Goal: Task Accomplishment & Management: Use online tool/utility

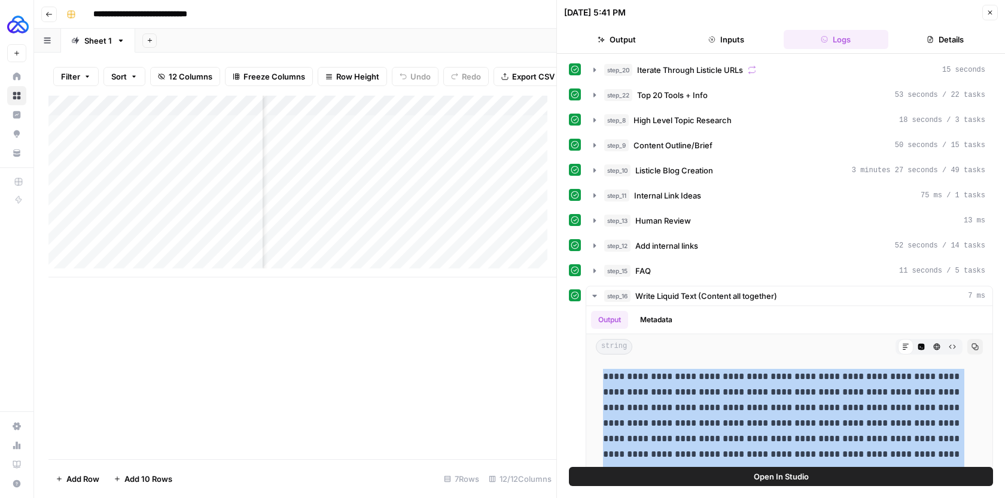
scroll to position [10516, 0]
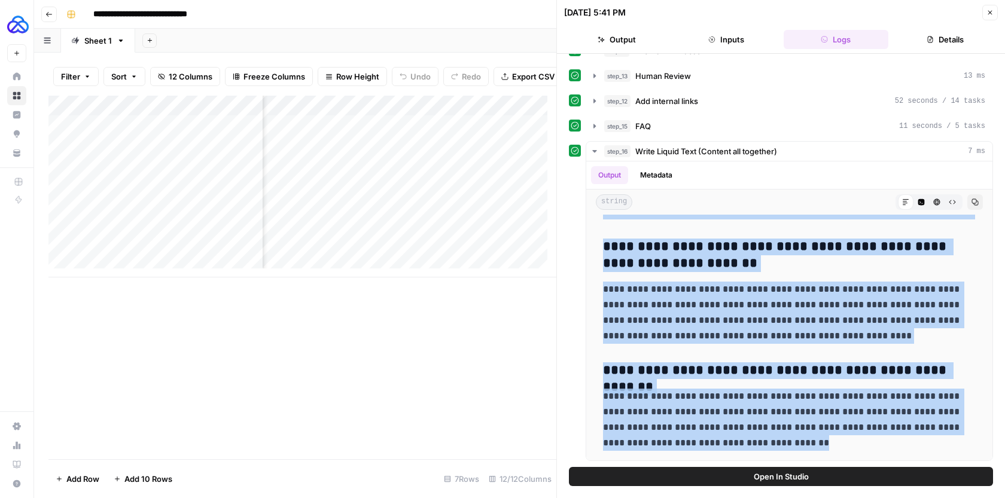
click at [991, 7] on button "Close" at bounding box center [990, 13] width 16 height 16
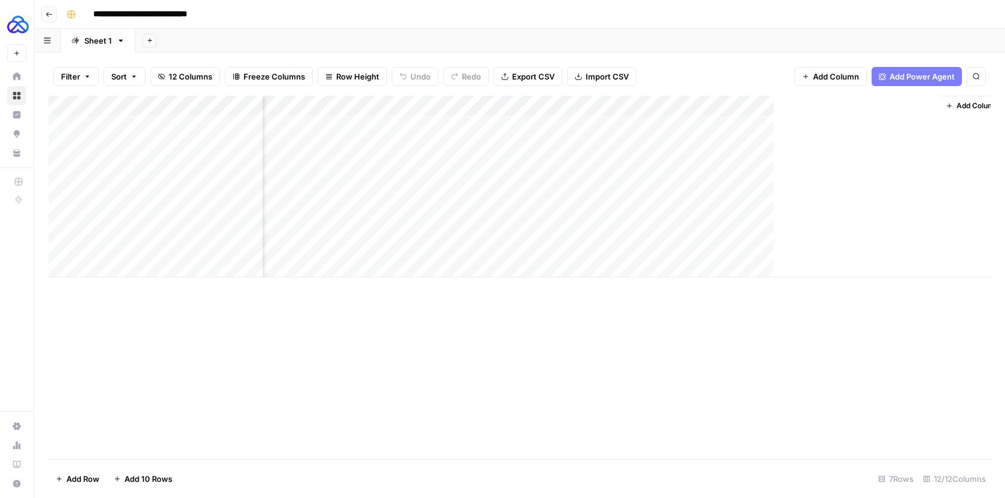
scroll to position [0, 1200]
click at [697, 164] on div "Add Column" at bounding box center [519, 187] width 942 height 182
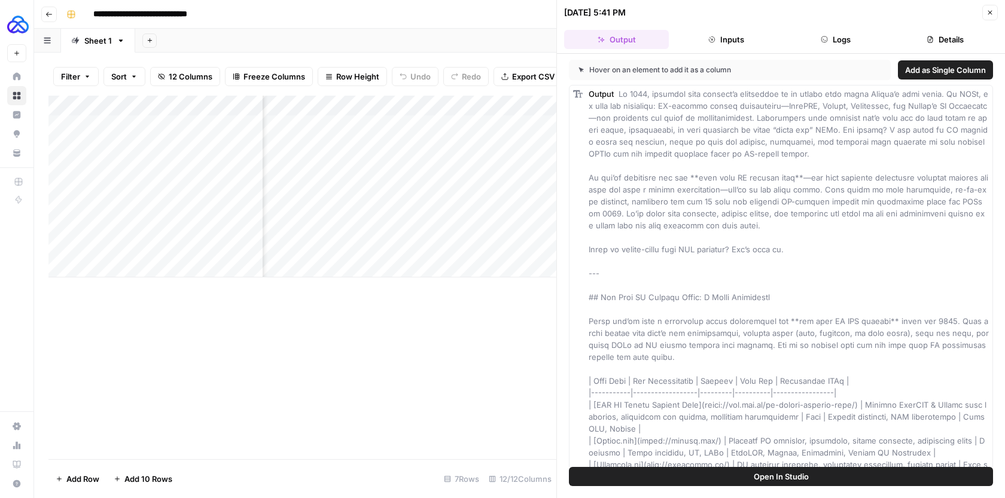
click at [838, 49] on header "10/06/25 at 5:41 PM Close Output Inputs Logs Details" at bounding box center [781, 27] width 448 height 54
click at [844, 42] on button "Logs" at bounding box center [836, 39] width 105 height 19
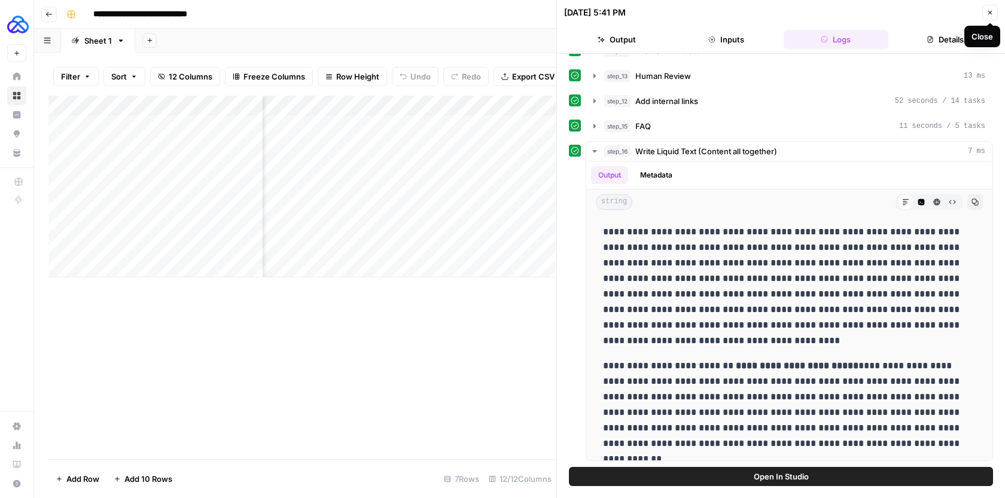
click at [996, 6] on button "Close" at bounding box center [990, 13] width 16 height 16
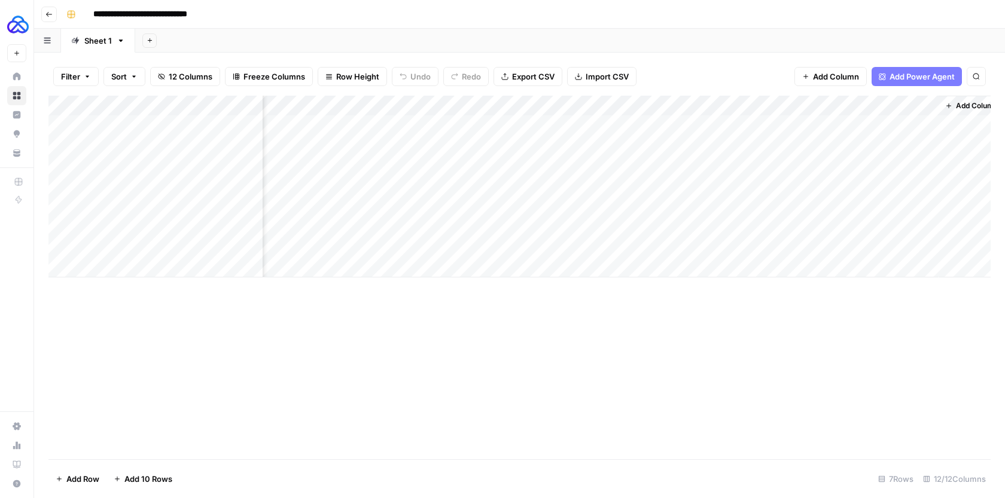
click at [700, 107] on div "Add Column" at bounding box center [519, 187] width 942 height 182
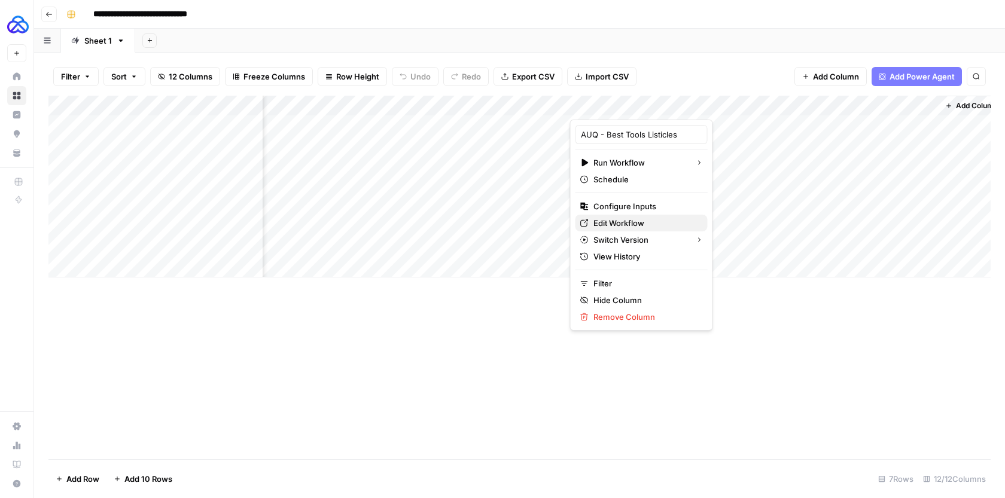
click at [634, 224] on span "Edit Workflow" at bounding box center [645, 223] width 105 height 12
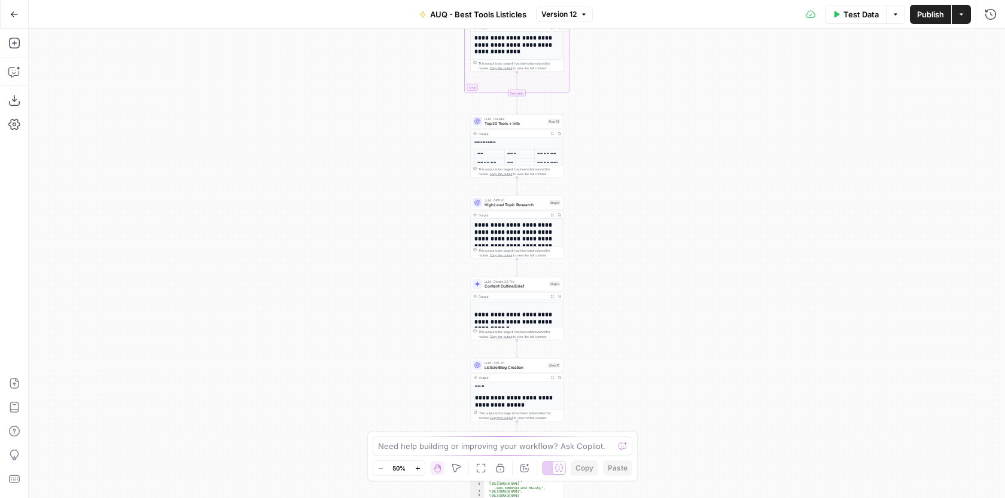
click at [419, 467] on icon "button" at bounding box center [418, 468] width 7 height 7
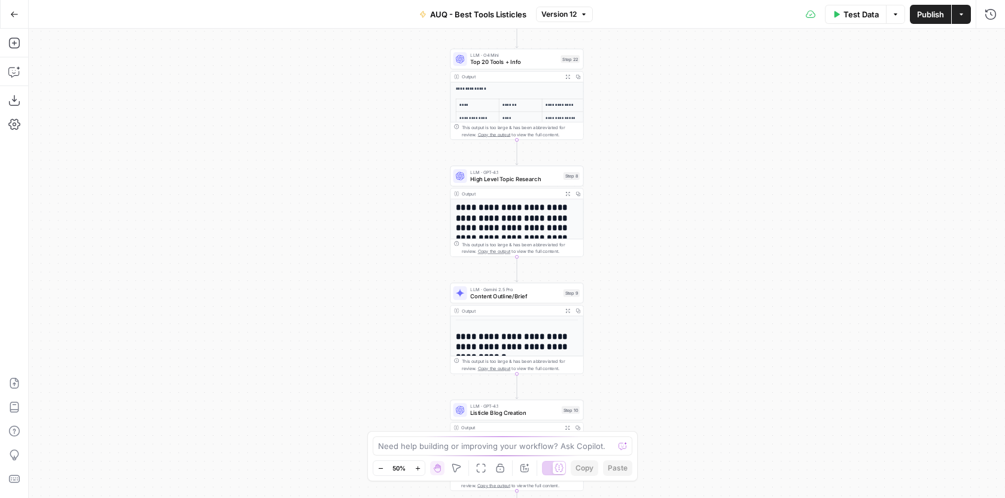
click at [419, 467] on icon "button" at bounding box center [418, 468] width 7 height 7
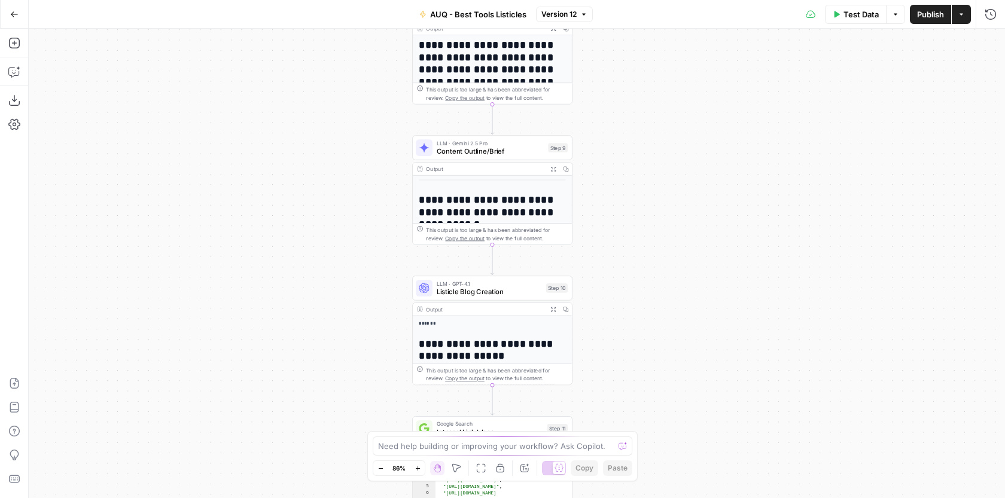
drag, startPoint x: 678, startPoint y: 314, endPoint x: 653, endPoint y: 155, distance: 161.0
click at [653, 156] on div "Workflow Input Settings Inputs Google Search Google Search Step 1 LLM · GPT-4.1…" at bounding box center [517, 264] width 976 height 470
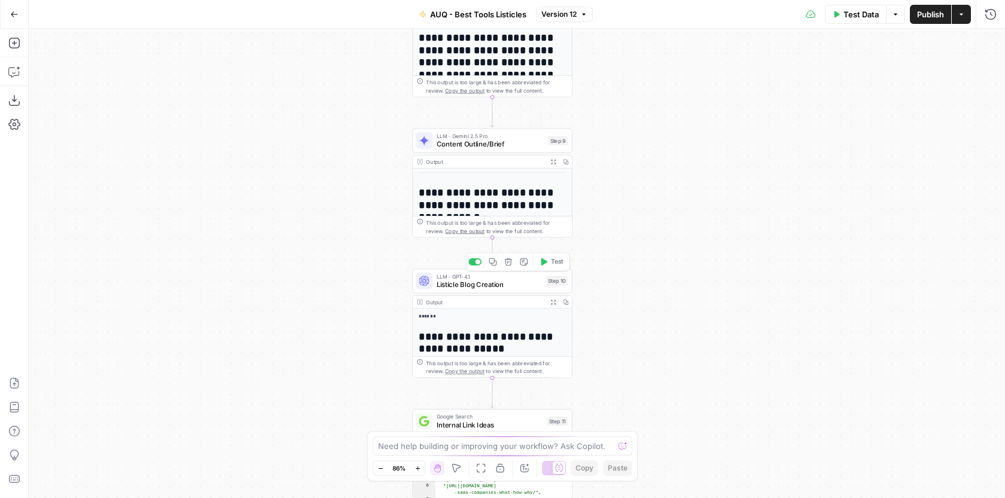
click at [523, 276] on span "LLM · GPT-4.1" at bounding box center [489, 276] width 105 height 8
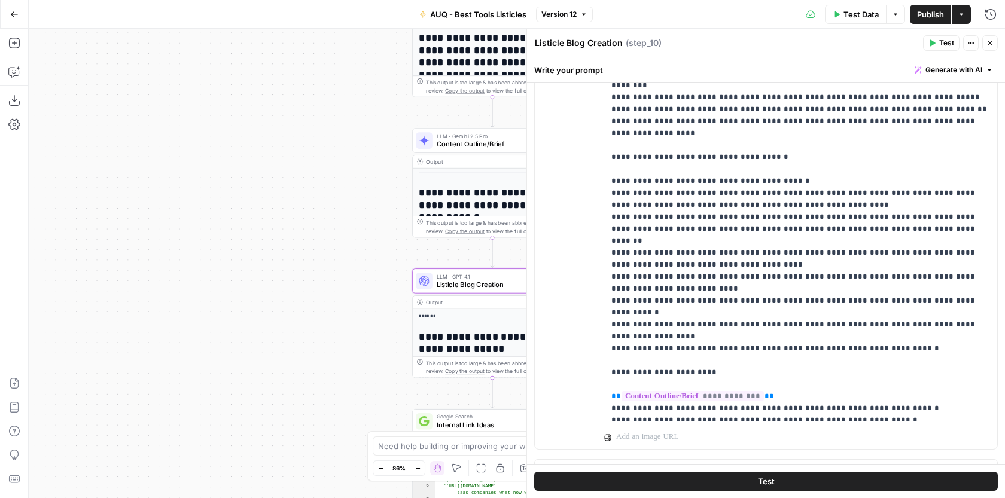
scroll to position [289, 0]
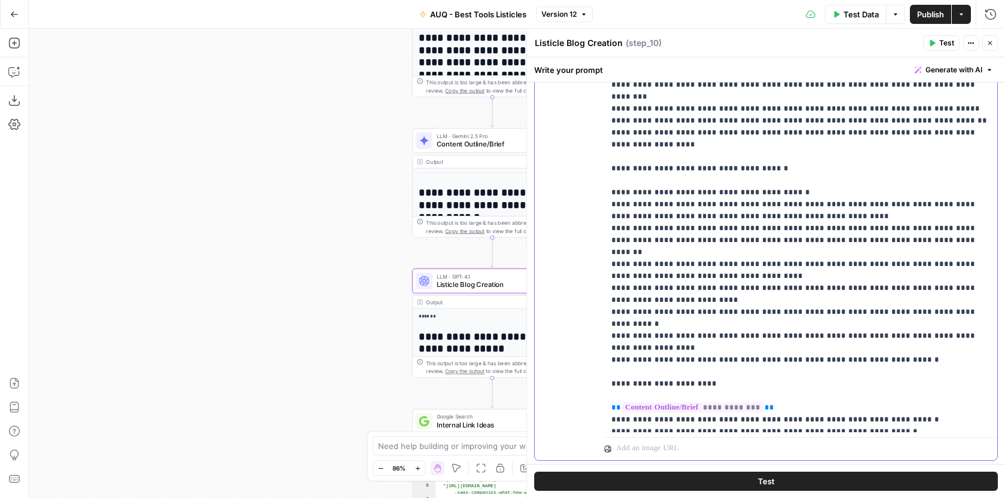
drag, startPoint x: 707, startPoint y: 406, endPoint x: 671, endPoint y: 404, distance: 36.5
copy p "*******"
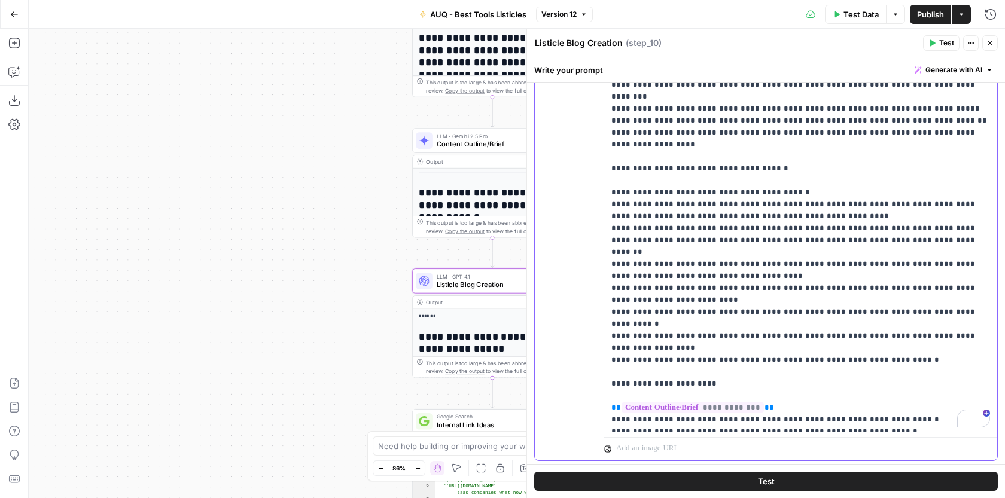
drag, startPoint x: 901, startPoint y: 314, endPoint x: 609, endPoint y: 148, distance: 335.9
click at [609, 148] on div "**********" at bounding box center [800, 188] width 393 height 487
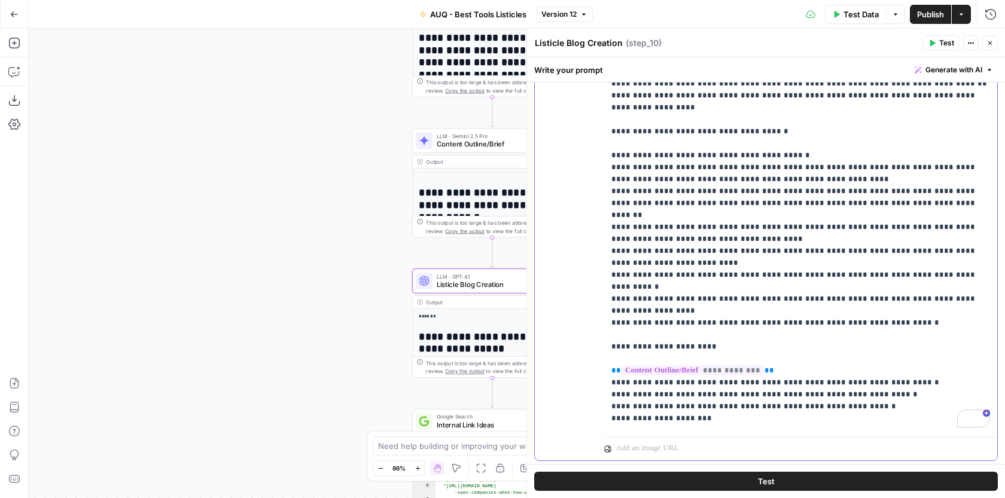
scroll to position [599, 0]
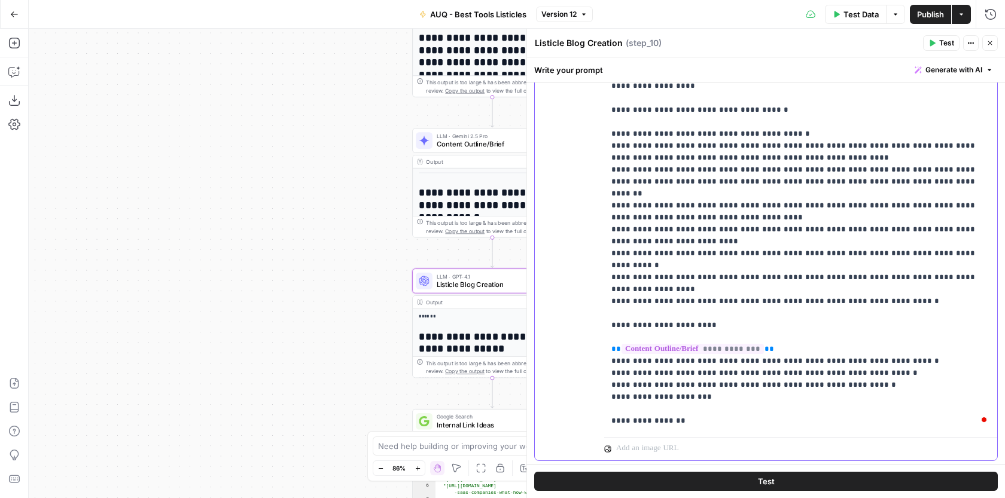
drag, startPoint x: 708, startPoint y: 350, endPoint x: 613, endPoint y: 352, distance: 95.1
copy p "**********"
click at [481, 149] on span "Content Outline/Brief" at bounding box center [491, 144] width 108 height 10
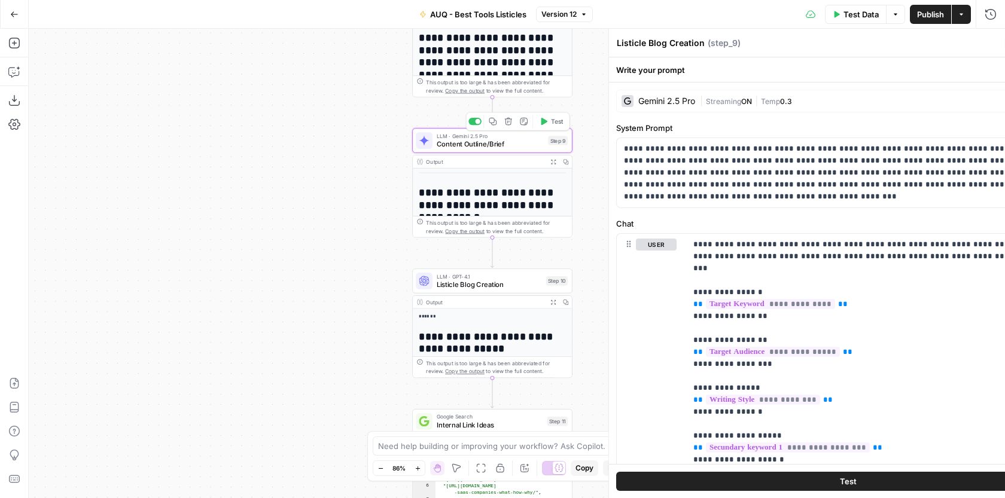
type textarea "Content Outline/Brief"
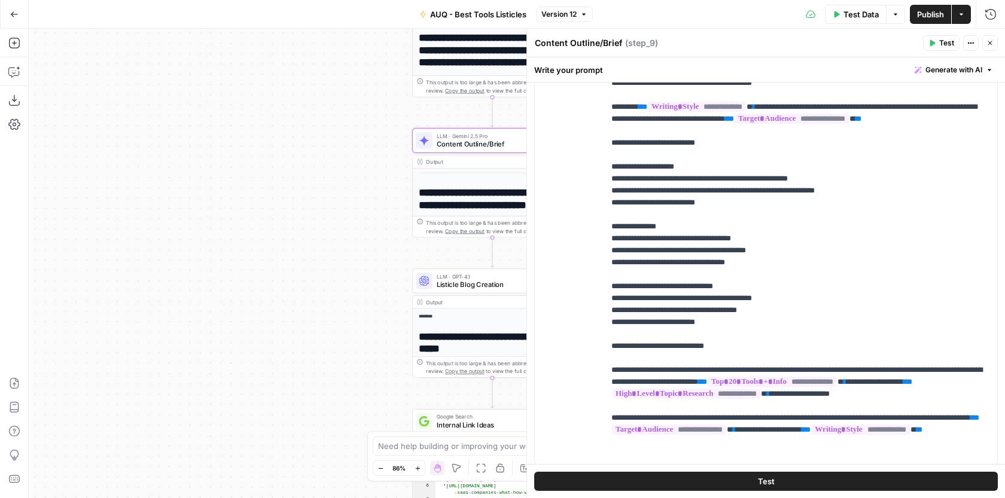
scroll to position [248, 0]
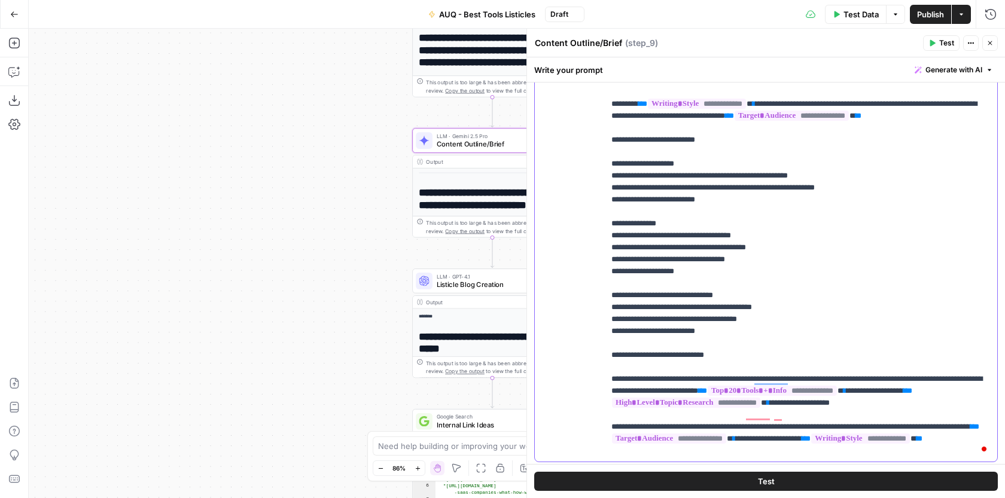
scroll to position [1101, 0]
drag, startPoint x: 618, startPoint y: 255, endPoint x: 610, endPoint y: 255, distance: 7.8
click at [610, 255] on div "**********" at bounding box center [800, 217] width 393 height 487
copy p "**"
click at [608, 272] on div "**********" at bounding box center [800, 217] width 393 height 487
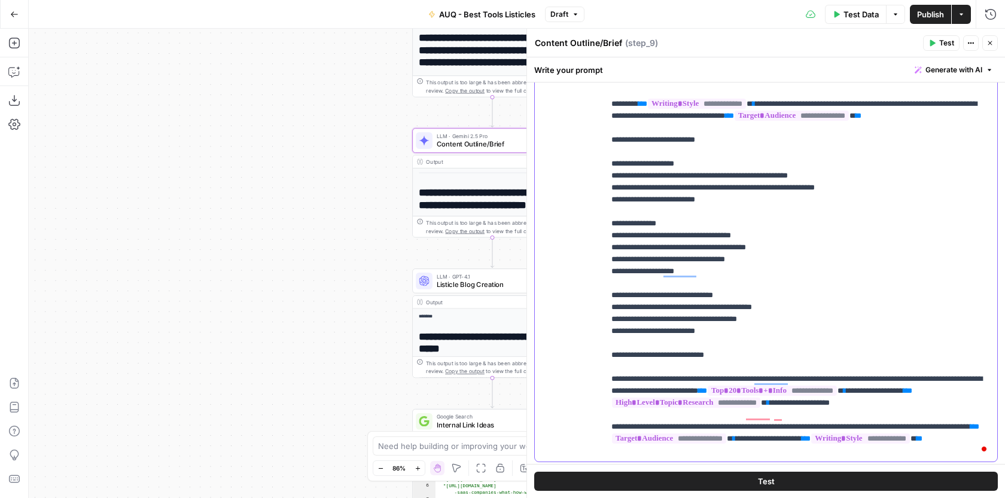
paste div "To enrich screen reader interactions, please activate Accessibility in Grammarl…"
drag, startPoint x: 407, startPoint y: 255, endPoint x: 407, endPoint y: 133, distance: 122.6
click at [407, 135] on div "Workflow Input Settings Inputs Google Search Google Search Step 1 LLM · GPT-4.1…" at bounding box center [517, 264] width 976 height 470
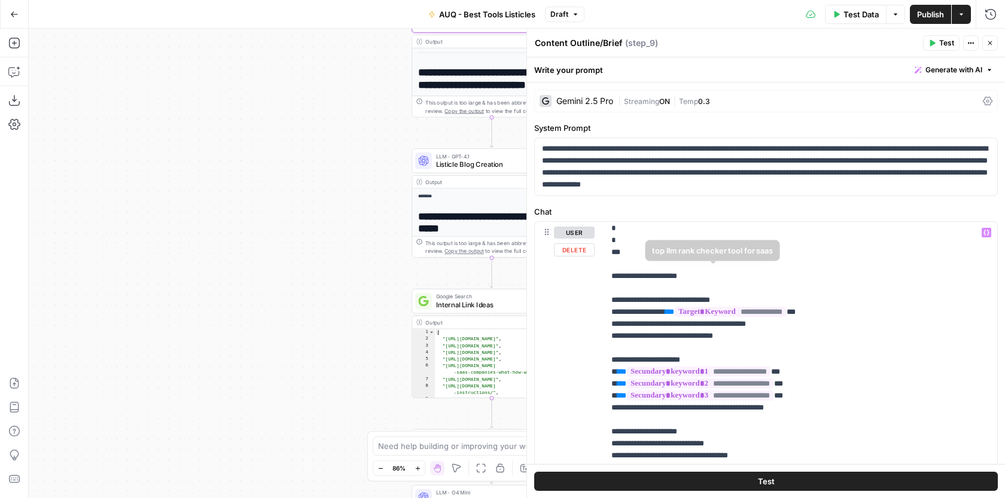
scroll to position [758, 0]
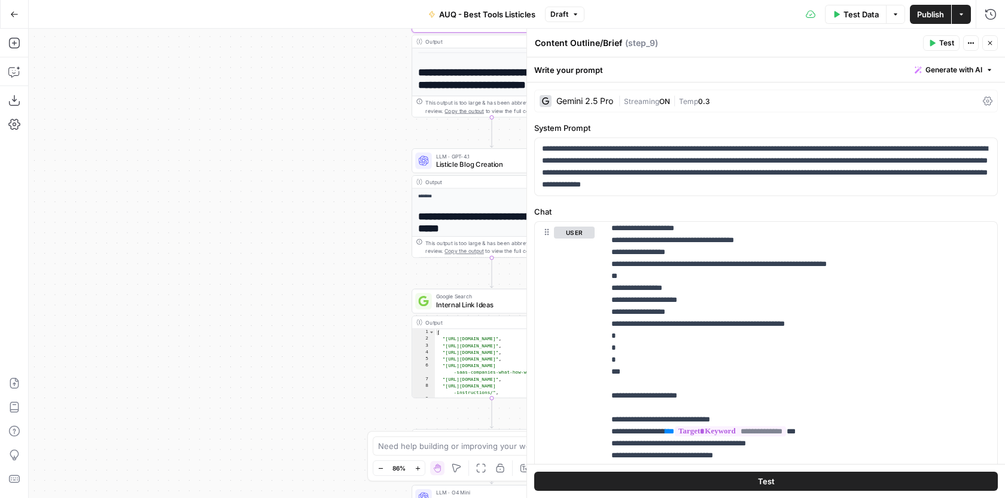
click at [345, 136] on div "Workflow Input Settings Inputs Google Search Google Search Step 1 LLM · GPT-4.1…" at bounding box center [517, 264] width 976 height 470
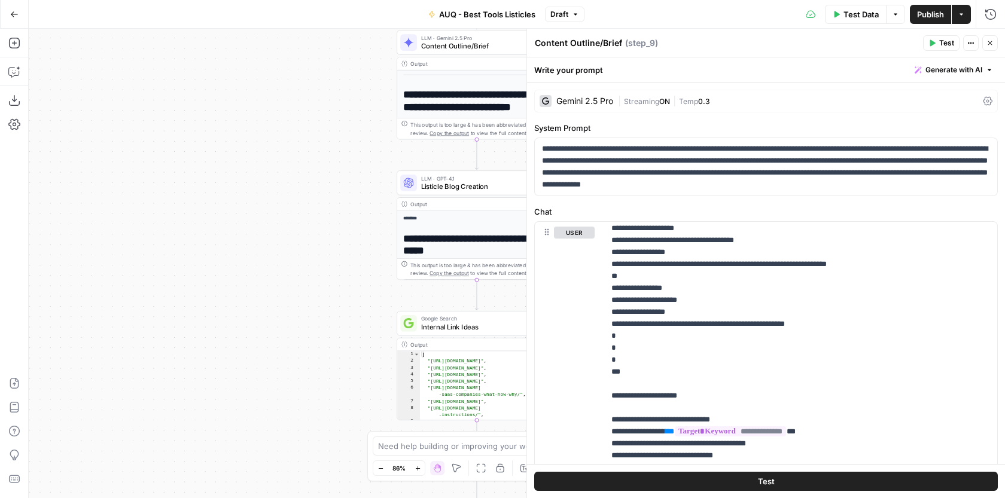
drag, startPoint x: 391, startPoint y: 123, endPoint x: 350, endPoint y: 172, distance: 64.2
click at [351, 172] on div "Workflow Input Settings Inputs Google Search Google Search Step 1 LLM · GPT-4.1…" at bounding box center [517, 264] width 976 height 470
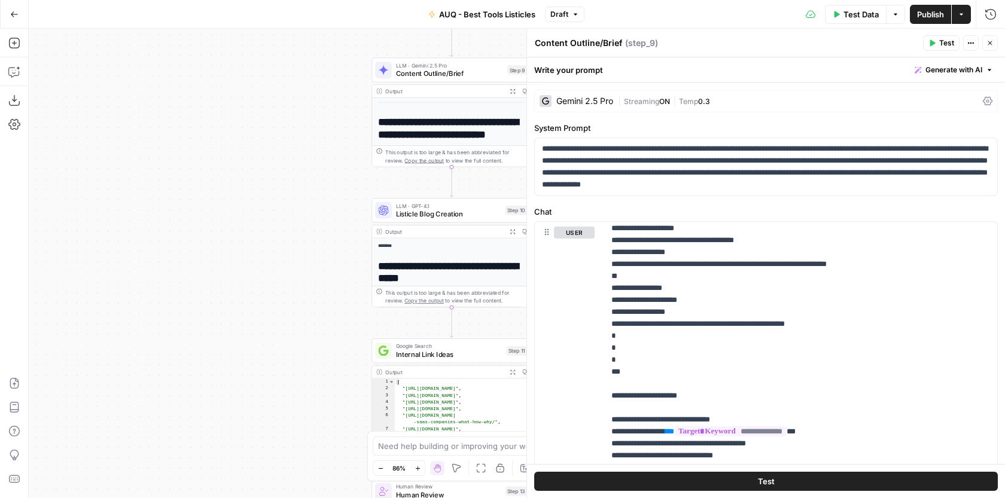
click at [966, 14] on button "Actions" at bounding box center [961, 14] width 19 height 19
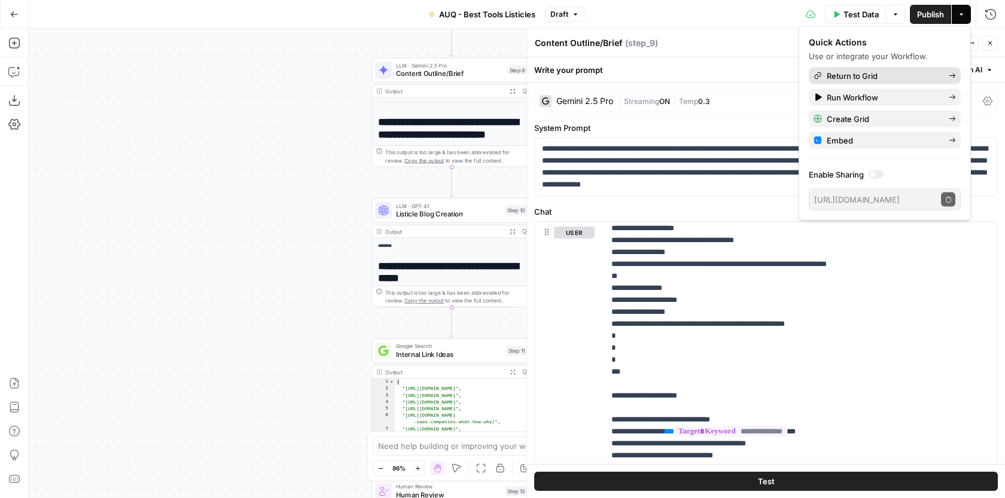
click at [878, 80] on span "Return to Grid" at bounding box center [883, 76] width 112 height 12
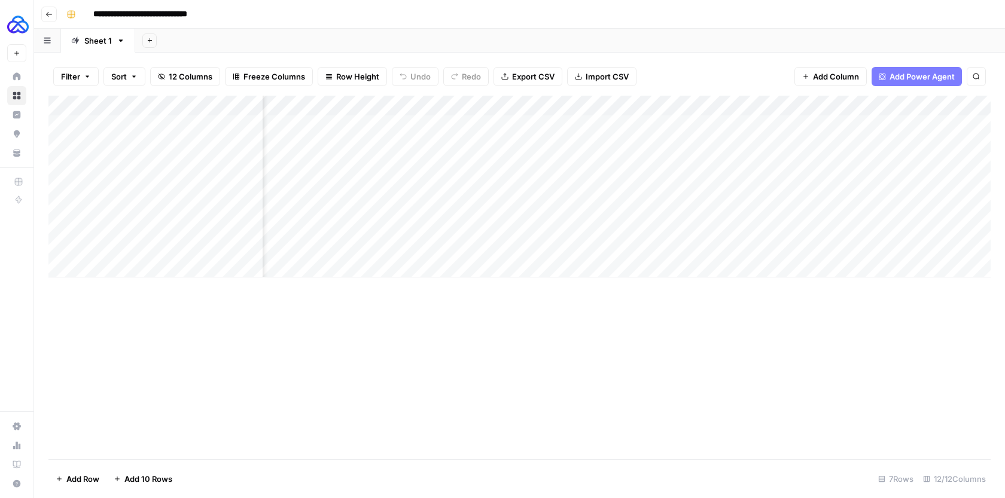
scroll to position [0, 1049]
click at [845, 164] on div "Add Column" at bounding box center [519, 187] width 942 height 182
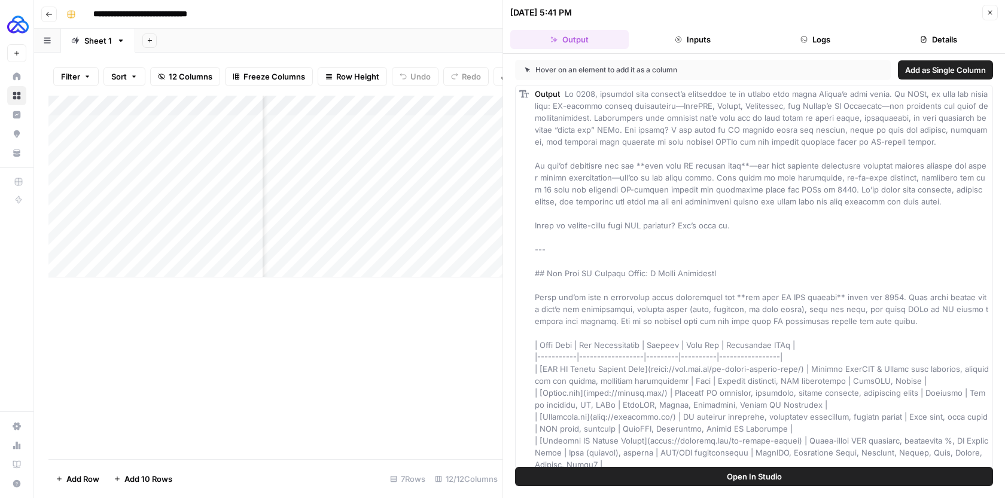
click at [788, 47] on button "Logs" at bounding box center [816, 39] width 118 height 19
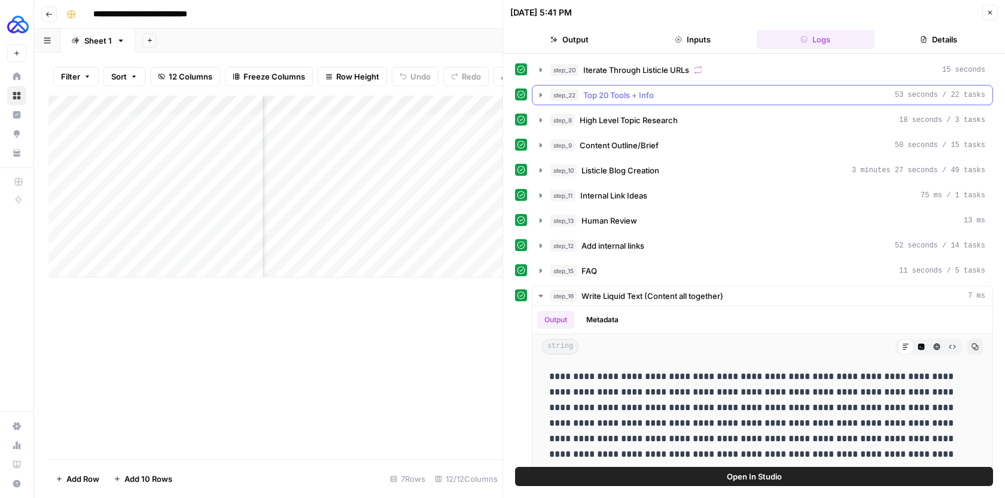
click at [537, 95] on icon "button" at bounding box center [541, 95] width 10 height 10
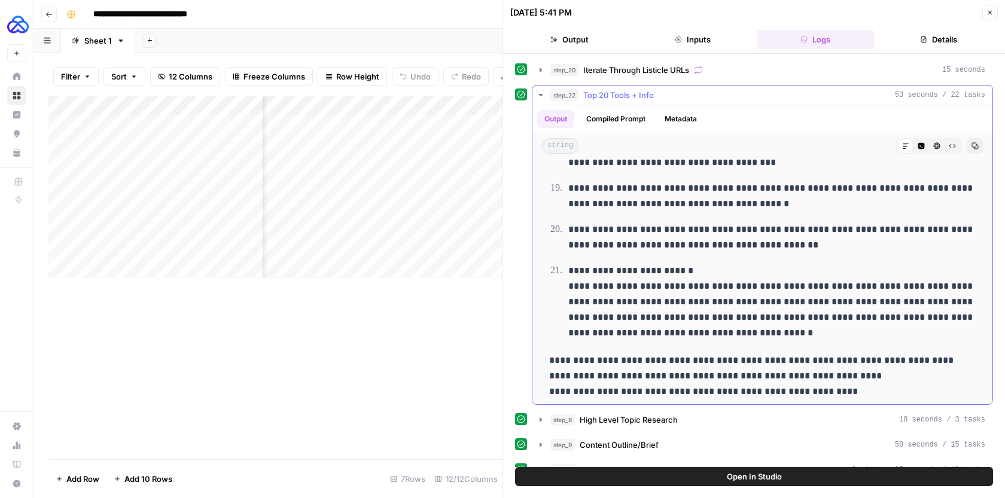
scroll to position [946, 0]
click at [464, 337] on div "Add Column" at bounding box center [275, 278] width 454 height 364
click at [992, 11] on icon "button" at bounding box center [990, 13] width 4 height 4
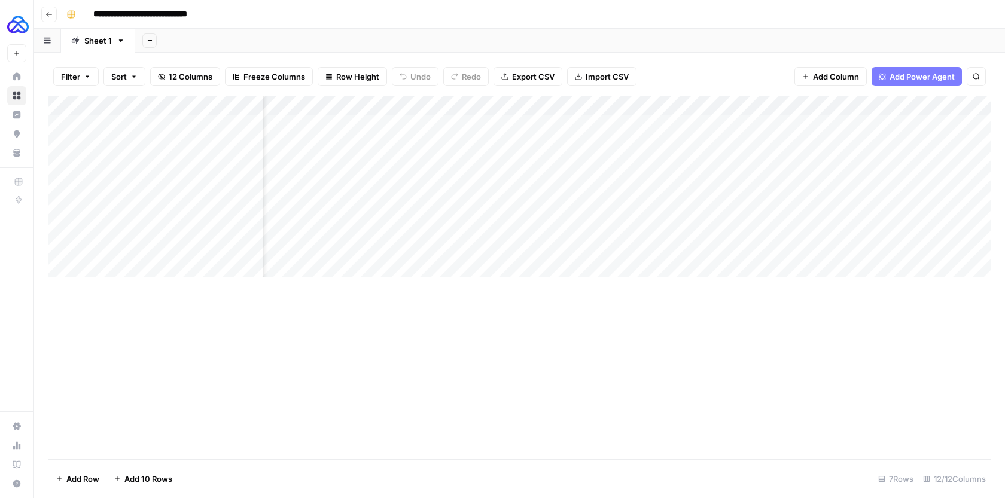
click at [845, 105] on div "Add Column" at bounding box center [519, 187] width 942 height 182
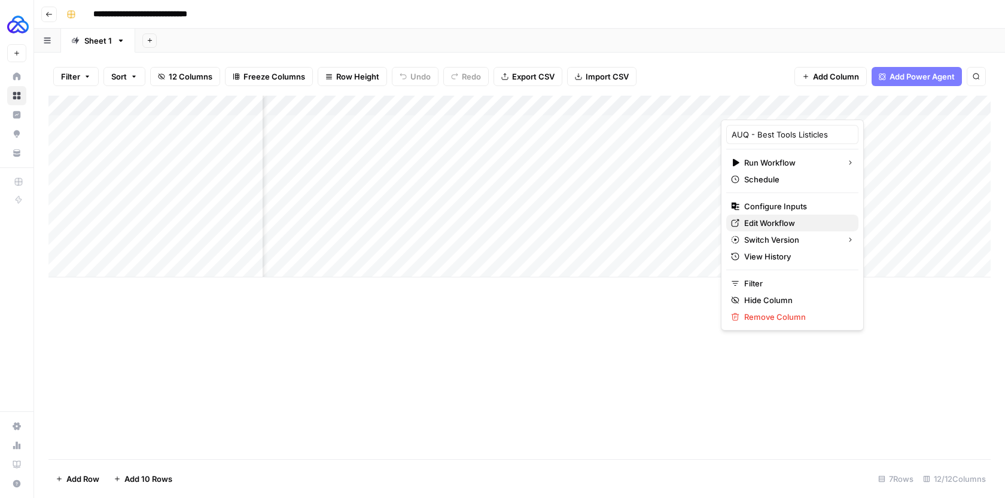
click at [787, 226] on span "Edit Workflow" at bounding box center [796, 223] width 105 height 12
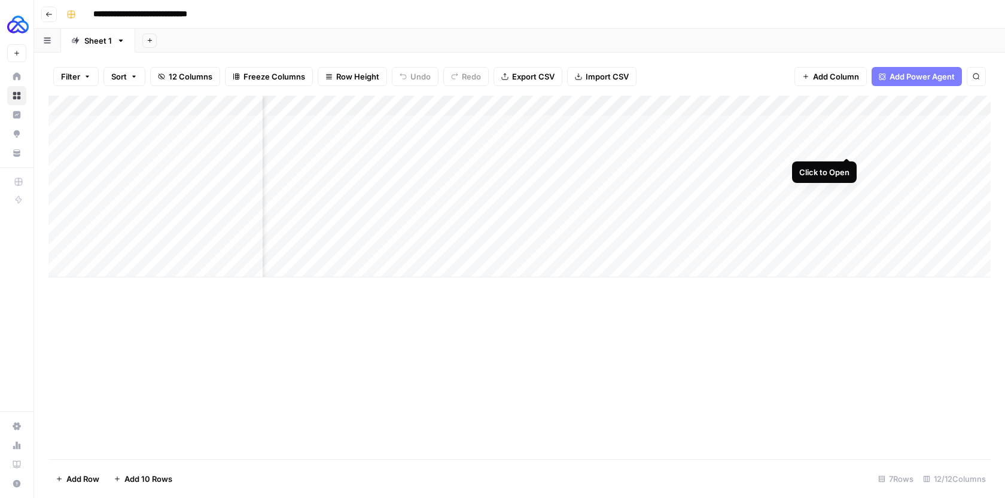
click at [827, 148] on div "Add Column" at bounding box center [519, 187] width 942 height 182
click at [844, 145] on div "Add Column" at bounding box center [519, 187] width 942 height 182
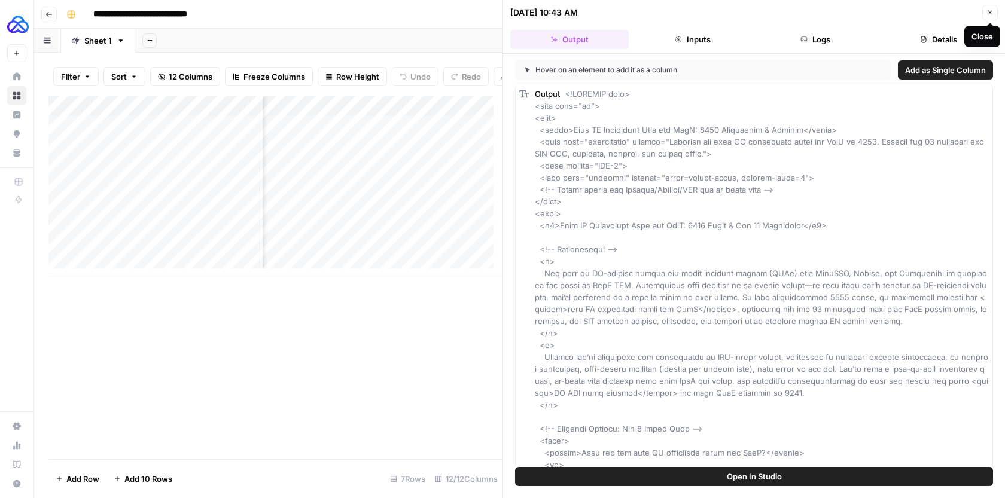
click at [985, 13] on button "Close" at bounding box center [990, 13] width 16 height 16
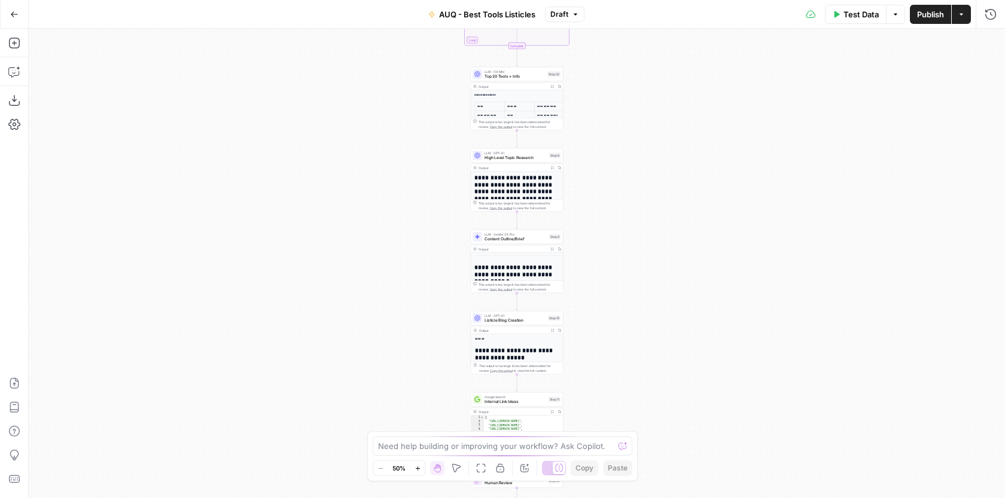
drag, startPoint x: 612, startPoint y: 251, endPoint x: 612, endPoint y: 214, distance: 37.7
click at [612, 214] on div "Workflow Input Settings Inputs Google Search Google Search Step 1 LLM · GPT-4.1…" at bounding box center [517, 264] width 976 height 470
click at [538, 237] on span "Content Outline/Brief" at bounding box center [516, 238] width 62 height 6
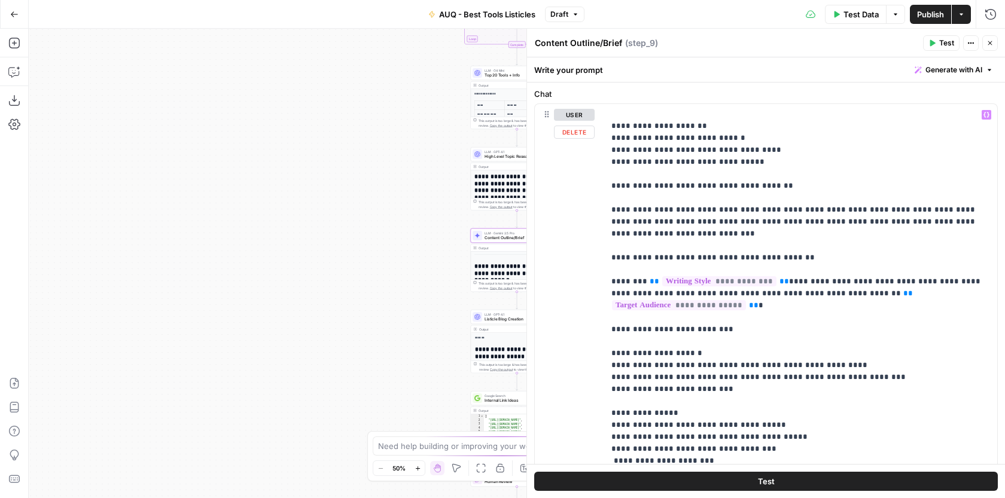
scroll to position [193, 0]
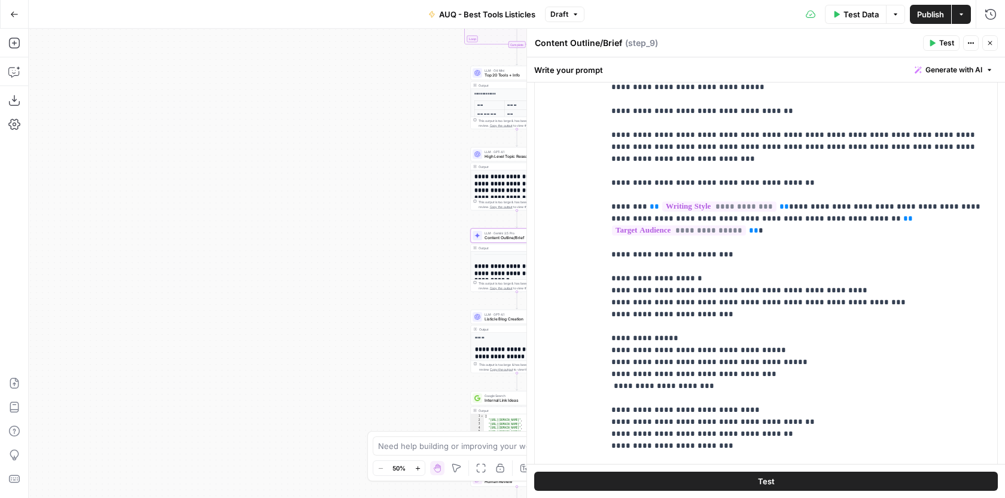
click at [427, 294] on div "Workflow Input Settings Inputs Google Search Google Search Step 1 LLM · GPT-4.1…" at bounding box center [517, 264] width 976 height 470
click at [982, 42] on button "Close" at bounding box center [990, 43] width 16 height 16
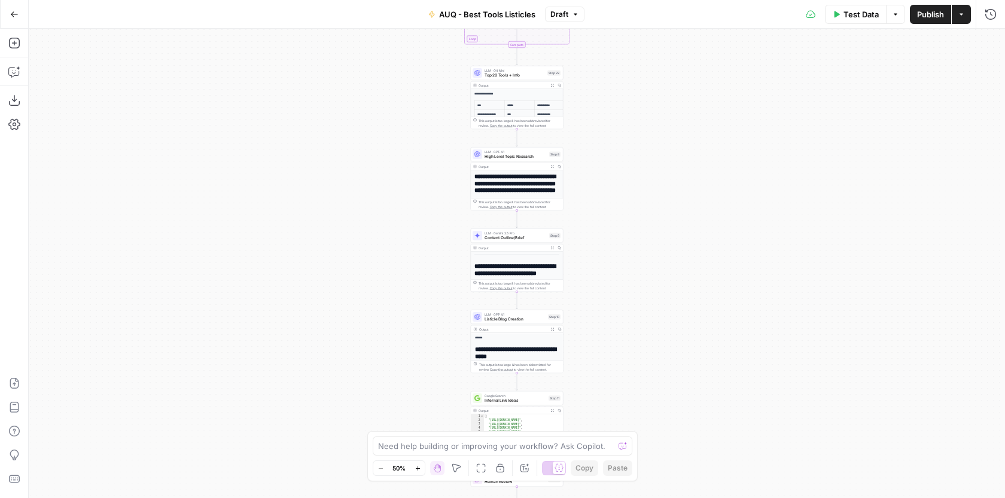
click at [537, 77] on span "Top 20 Tools + Info" at bounding box center [515, 75] width 60 height 6
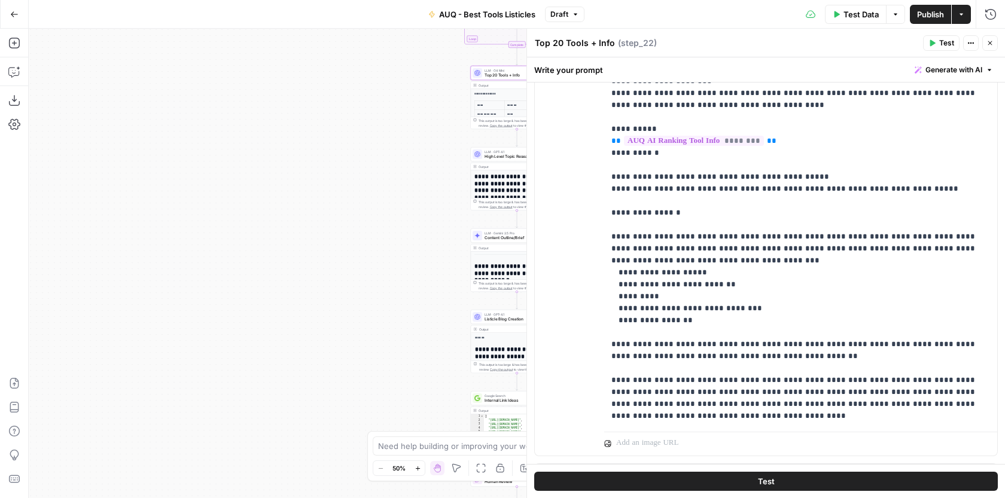
scroll to position [281, 0]
drag, startPoint x: 968, startPoint y: 343, endPoint x: 930, endPoint y: 343, distance: 38.3
click at [930, 343] on p "**********" at bounding box center [800, 152] width 379 height 538
drag, startPoint x: 684, startPoint y: 421, endPoint x: 608, endPoint y: 376, distance: 87.4
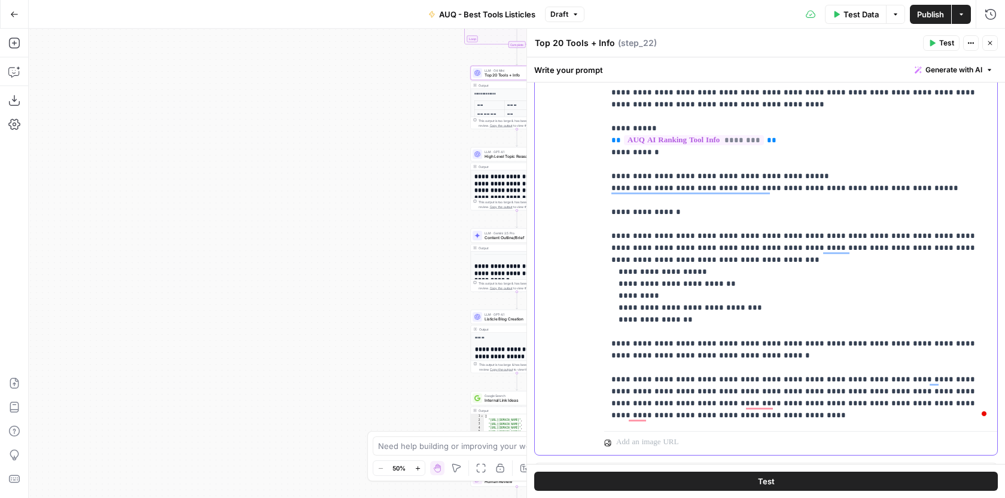
click at [608, 376] on div "**********" at bounding box center [766, 277] width 478 height 441
click at [635, 370] on p "**********" at bounding box center [800, 152] width 379 height 538
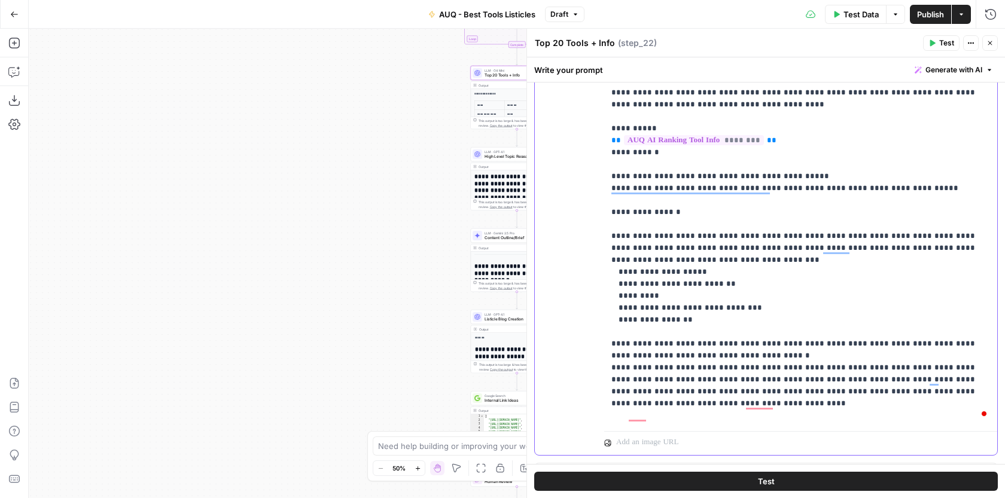
scroll to position [48, 0]
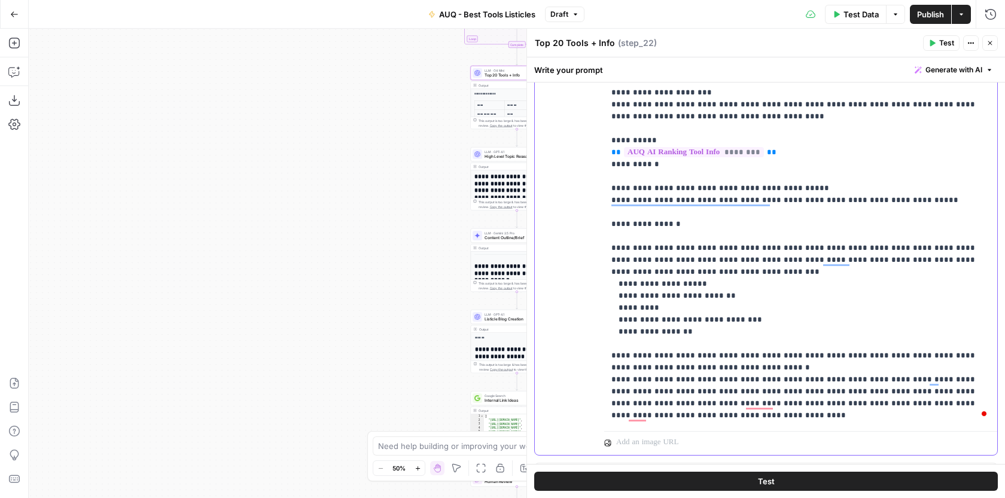
drag, startPoint x: 669, startPoint y: 417, endPoint x: 605, endPoint y: 379, distance: 74.3
click at [605, 379] on div "**********" at bounding box center [766, 277] width 478 height 441
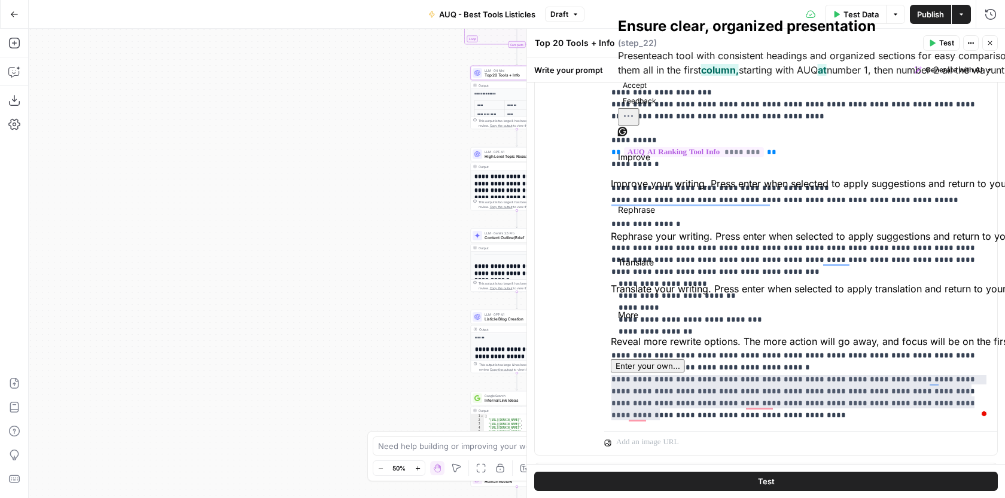
click at [651, 93] on button "Accept" at bounding box center [634, 85] width 33 height 14
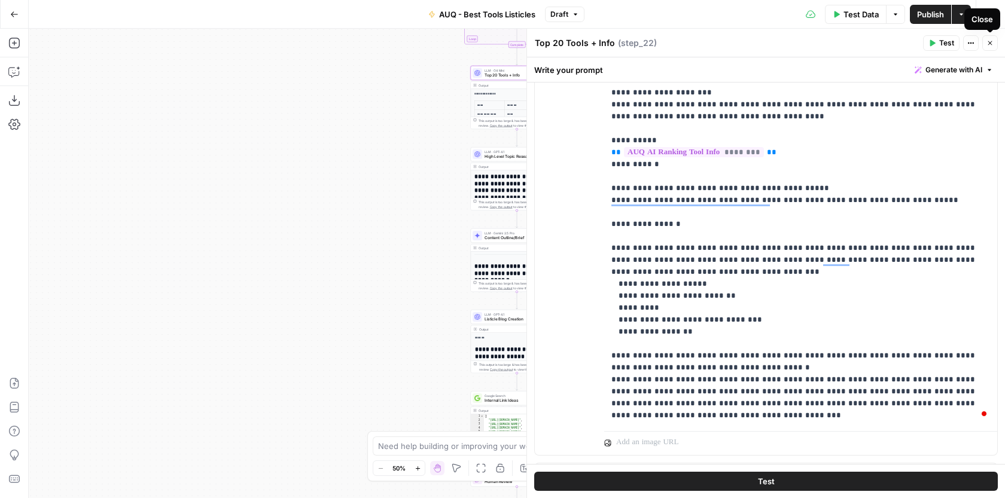
click at [991, 44] on icon "button" at bounding box center [989, 42] width 7 height 7
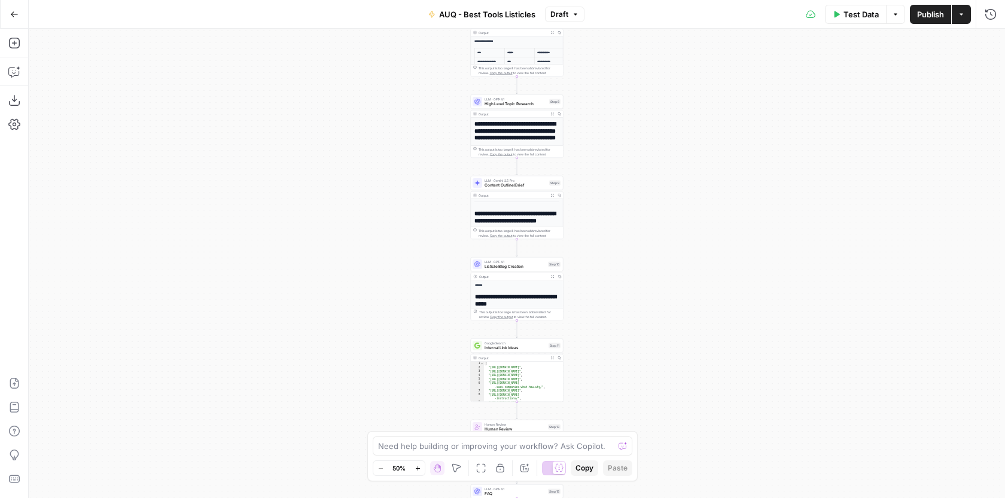
drag, startPoint x: 637, startPoint y: 340, endPoint x: 637, endPoint y: 285, distance: 55.0
click at [637, 286] on div "Workflow Input Settings Inputs Google Search Google Search Step 1 LLM · GPT-4.1…" at bounding box center [517, 264] width 976 height 470
click at [521, 265] on span "Listicle Blog Creation" at bounding box center [515, 265] width 61 height 6
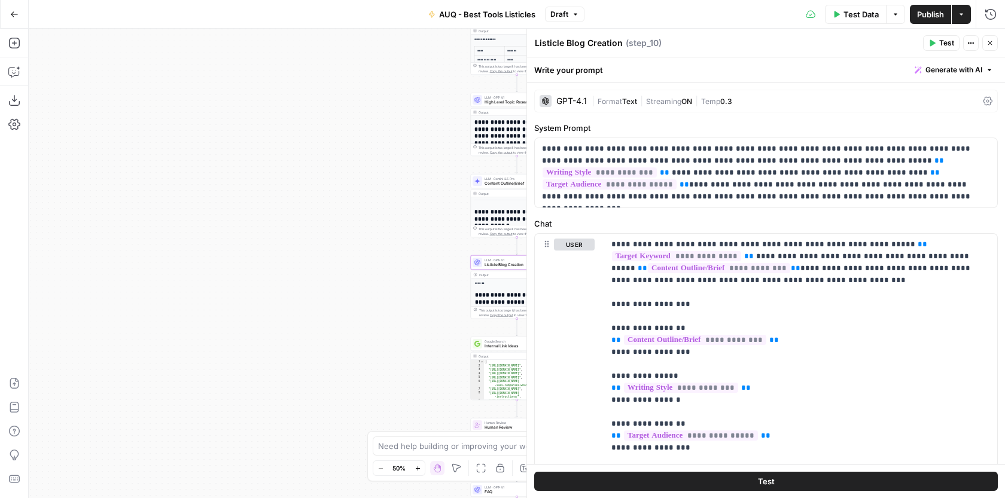
click at [980, 95] on div "GPT-4.1 | Format Text | Streaming ON | Temp 0.3" at bounding box center [766, 101] width 464 height 23
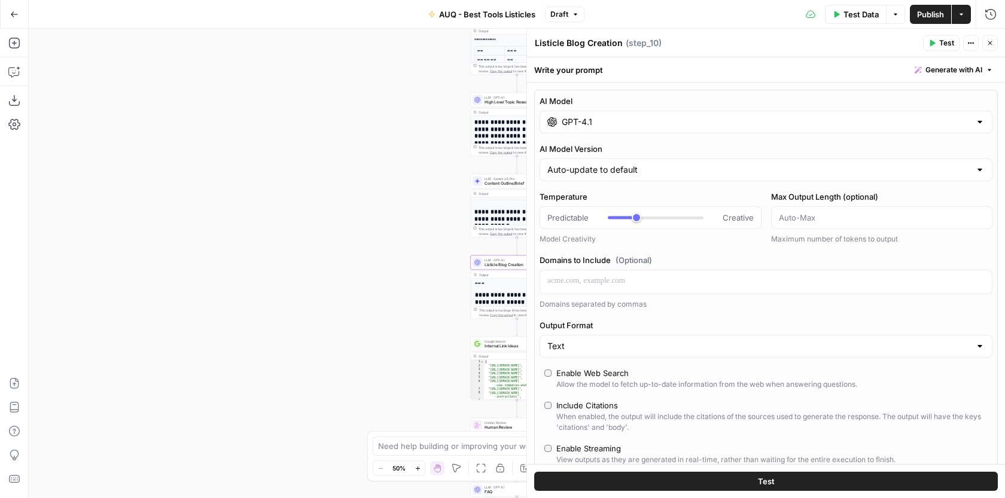
click at [992, 97] on div "AI Model GPT-4.1 AI Model Version Auto-update to default Temperature Predictabl…" at bounding box center [766, 309] width 464 height 438
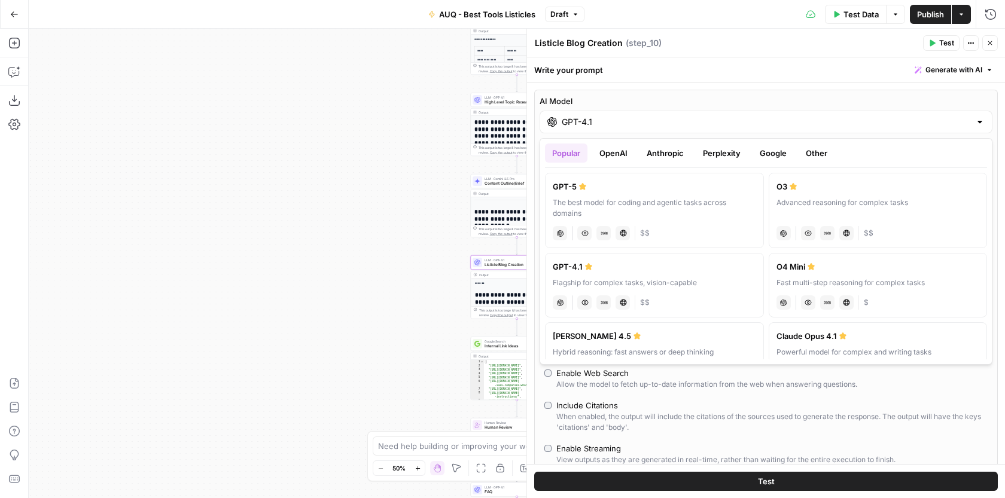
click at [993, 97] on div "AI Model GPT-4.1 AI Model Version Auto-update to default Temperature Predictabl…" at bounding box center [766, 309] width 464 height 438
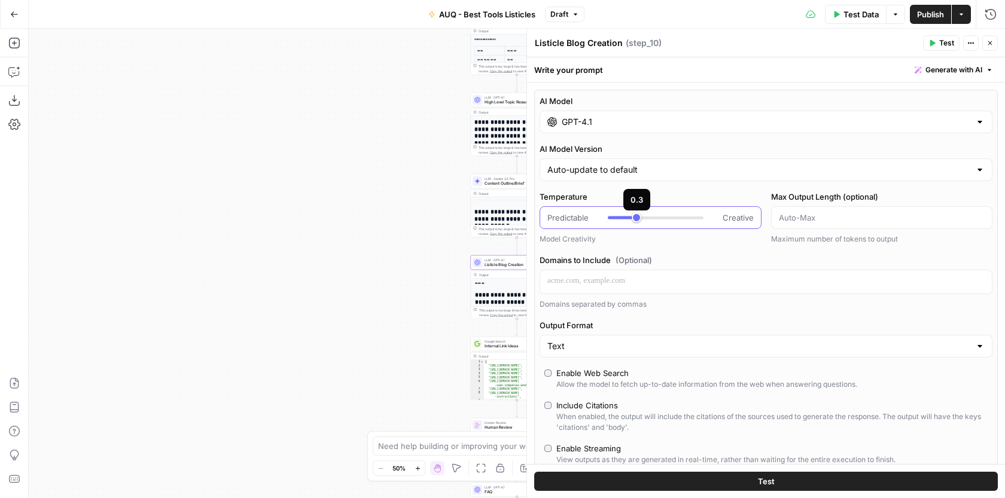
type input "***"
click at [629, 216] on div at bounding box center [656, 218] width 96 height 12
click at [989, 44] on icon "button" at bounding box center [989, 42] width 7 height 7
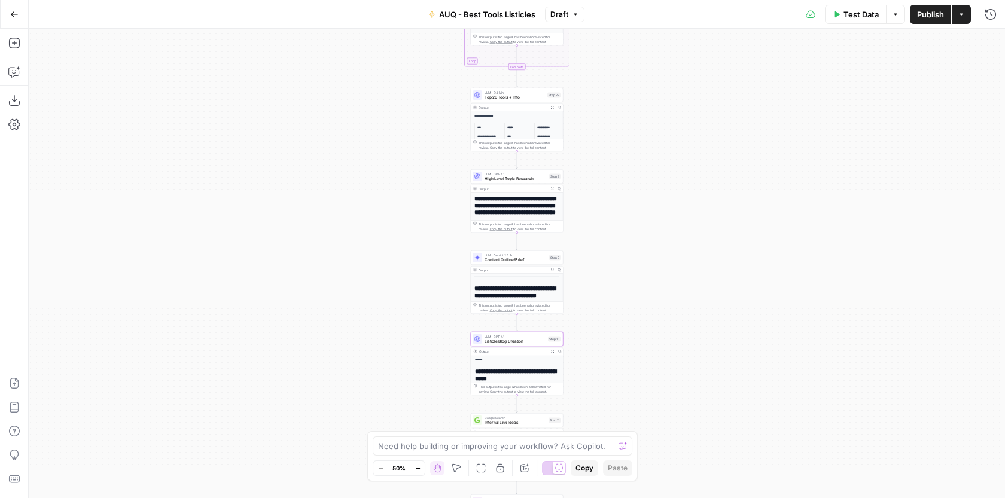
drag, startPoint x: 635, startPoint y: 136, endPoint x: 635, endPoint y: 215, distance: 79.6
click at [635, 215] on div "Workflow Input Settings Inputs Google Search Google Search Step 1 LLM · GPT-4.1…" at bounding box center [517, 264] width 976 height 470
click at [534, 263] on span "Content Outline/Brief" at bounding box center [516, 263] width 62 height 6
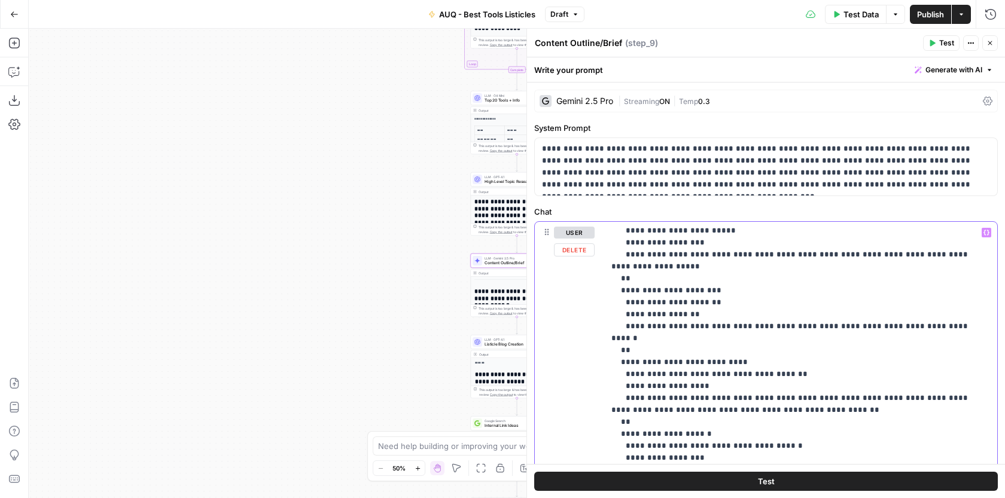
scroll to position [600, 0]
drag, startPoint x: 696, startPoint y: 339, endPoint x: 679, endPoint y: 337, distance: 17.4
click at [679, 337] on p "**********" at bounding box center [800, 422] width 379 height 1591
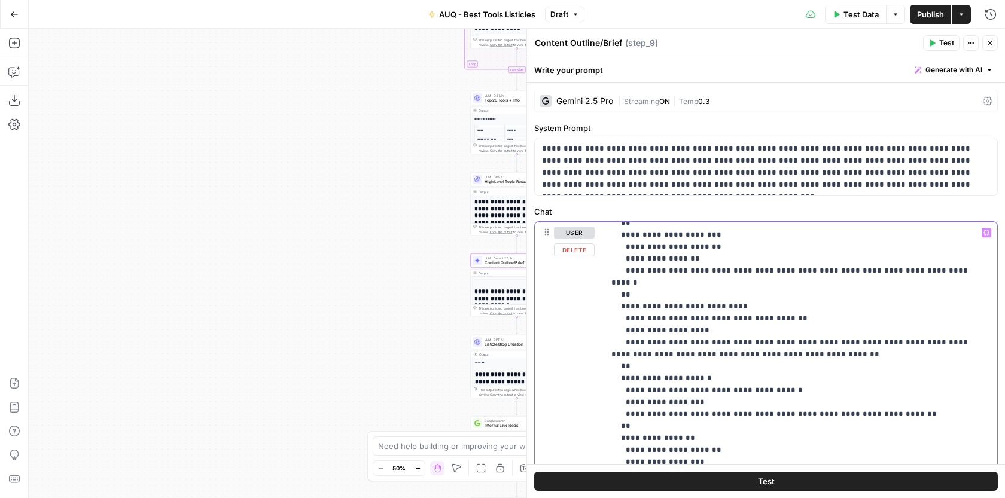
scroll to position [652, 0]
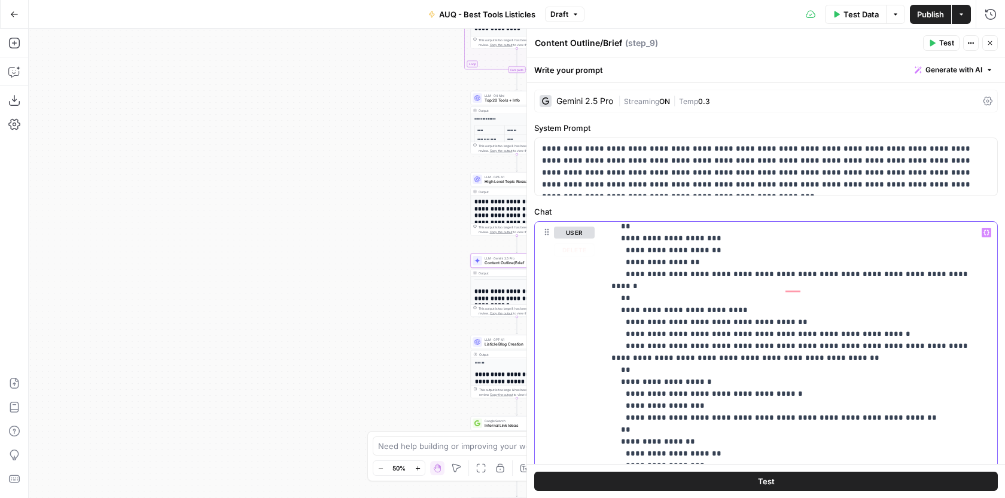
click at [990, 234] on button "Variables Menu" at bounding box center [987, 233] width 10 height 10
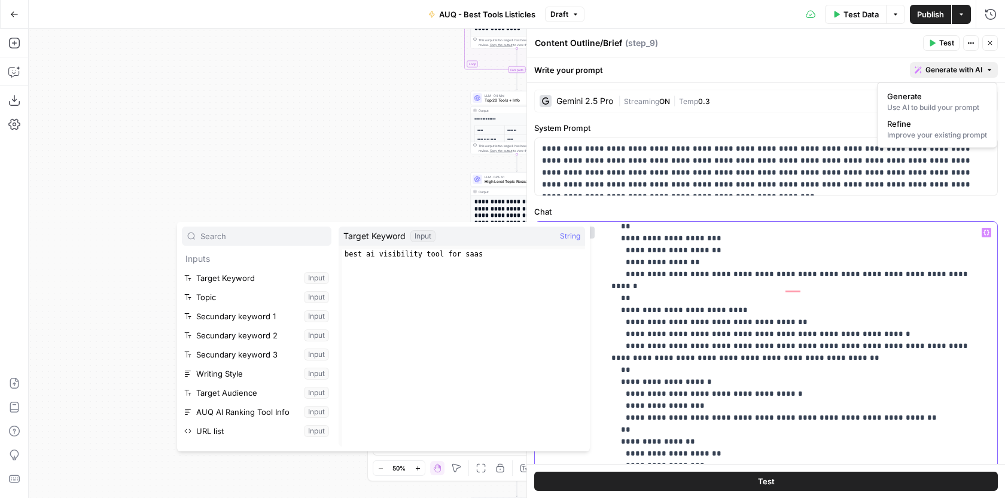
click at [965, 72] on span "Generate with AI" at bounding box center [953, 70] width 57 height 11
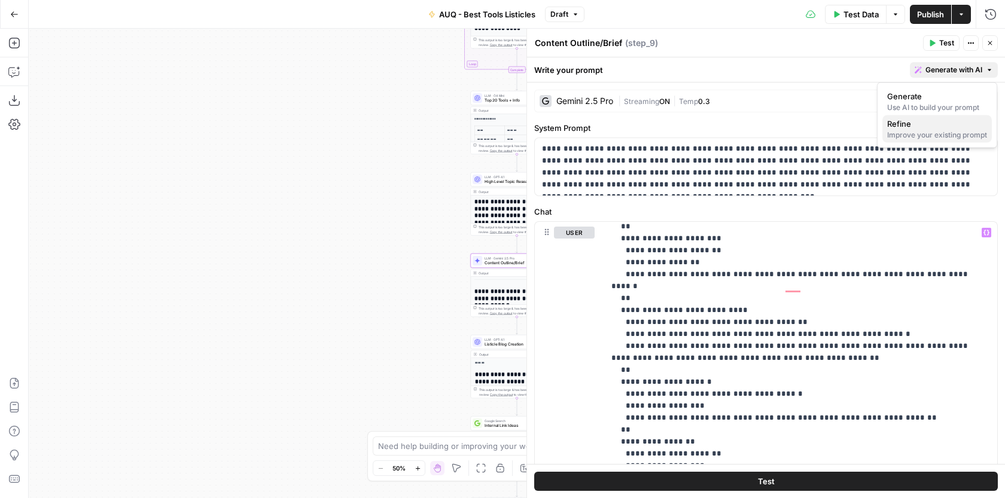
click at [900, 127] on span "Refine" at bounding box center [934, 124] width 95 height 12
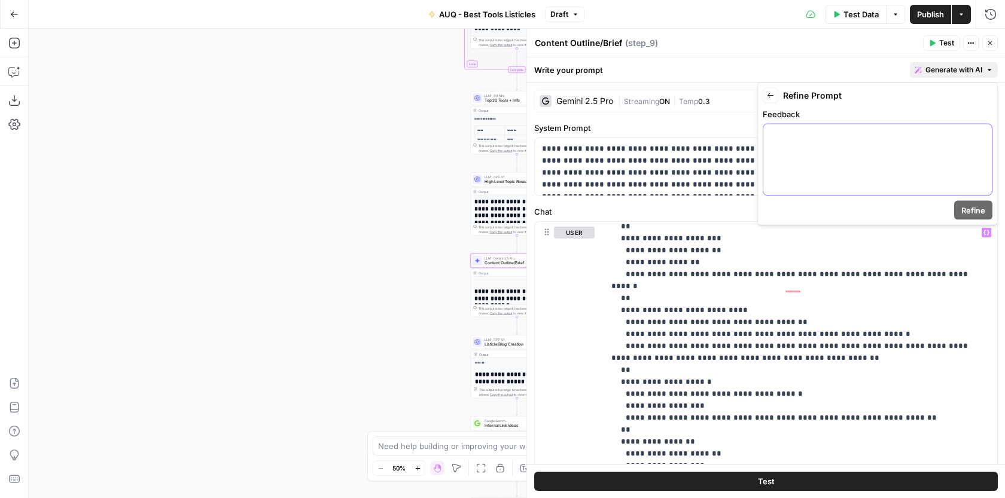
click at [784, 149] on div at bounding box center [877, 159] width 228 height 71
click at [971, 205] on span "Refine" at bounding box center [973, 211] width 24 height 12
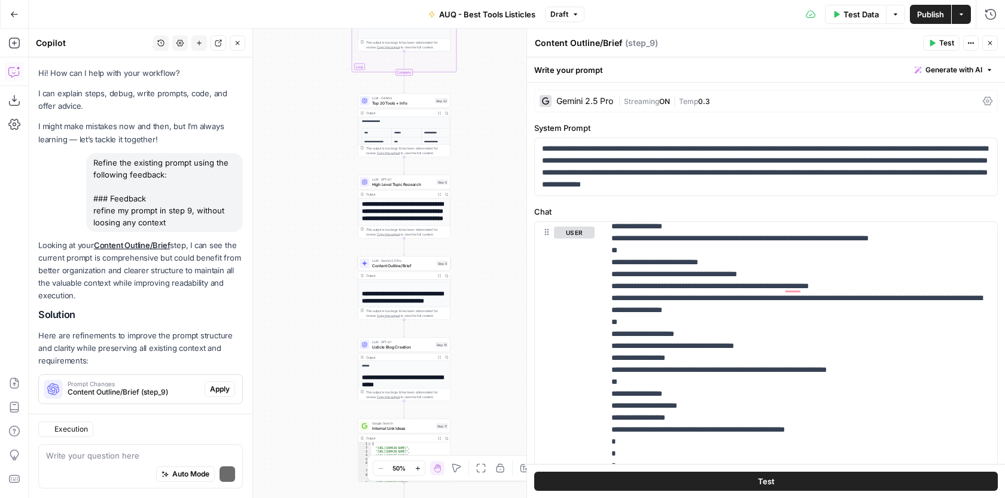
scroll to position [19, 0]
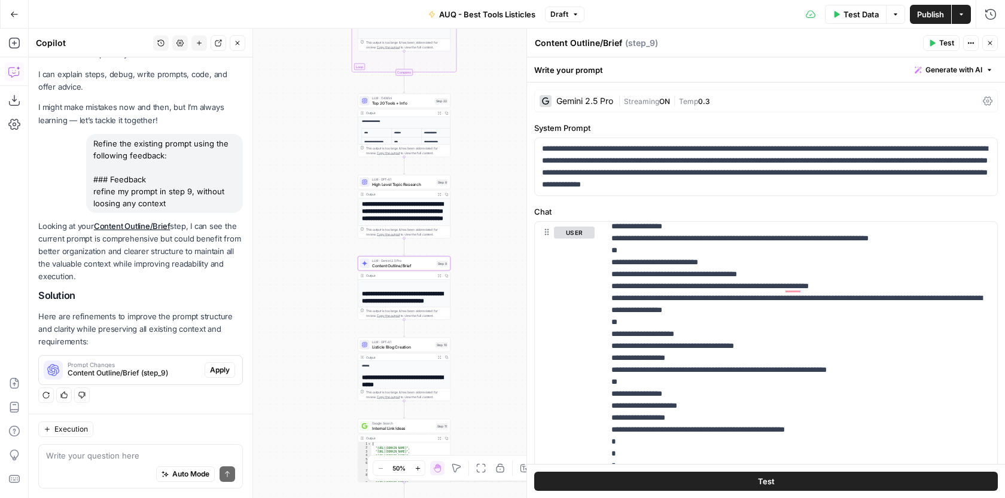
click at [217, 365] on span "Apply" at bounding box center [220, 370] width 20 height 11
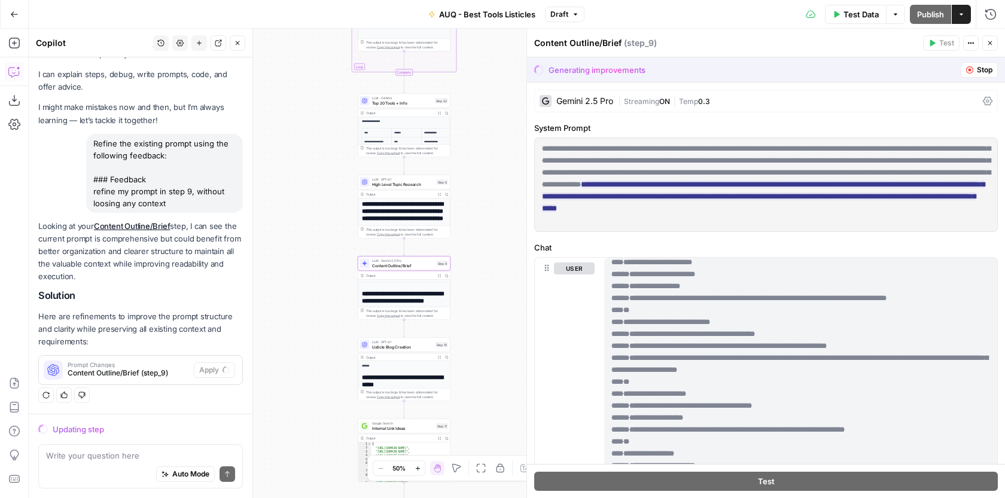
scroll to position [0, 0]
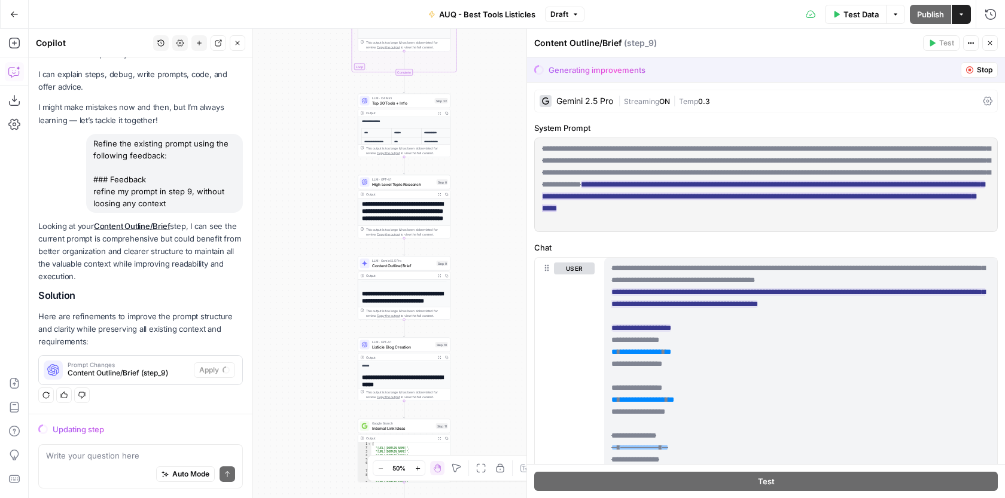
click at [745, 198] on ins "**********" at bounding box center [763, 197] width 443 height 32
click at [746, 193] on ins "**********" at bounding box center [763, 197] width 443 height 32
click at [747, 212] on ins "**********" at bounding box center [763, 197] width 443 height 32
click at [730, 206] on ins "**********" at bounding box center [763, 197] width 443 height 32
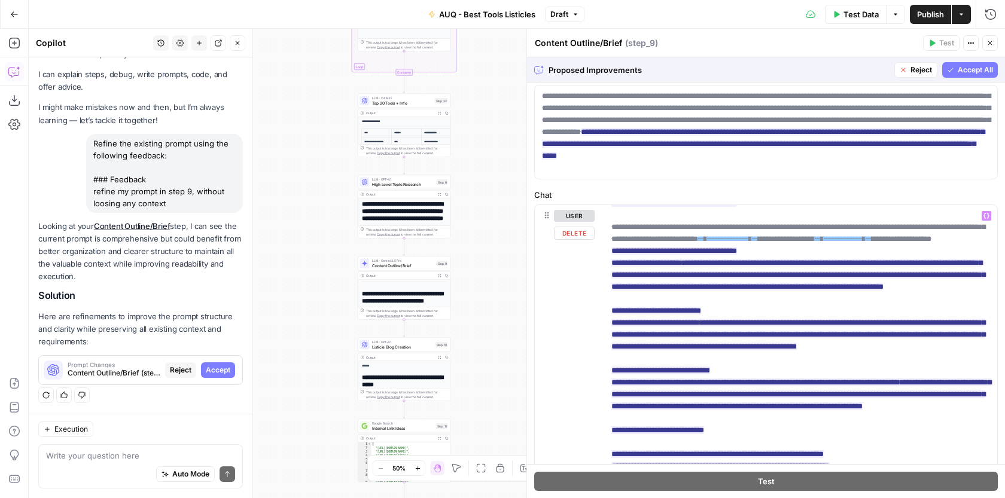
scroll to position [116, 0]
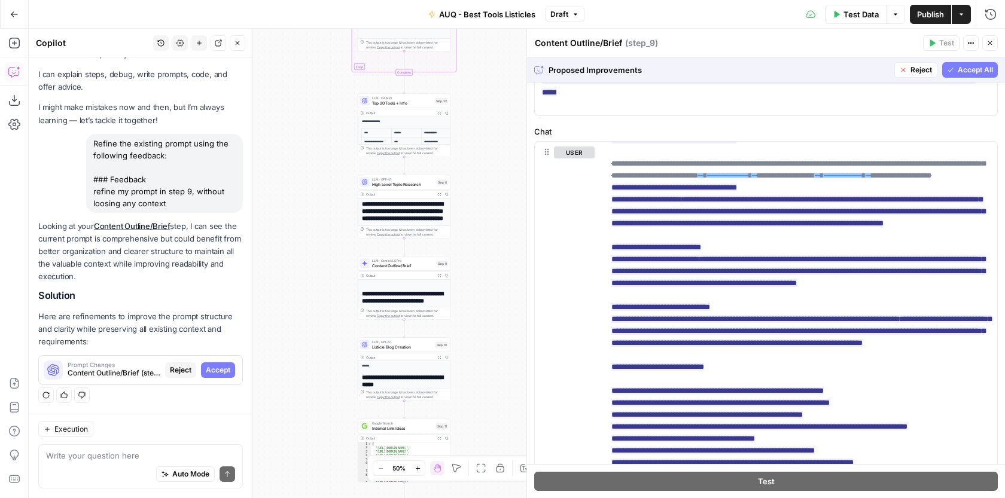
click at [899, 65] on button "Reject" at bounding box center [915, 70] width 43 height 16
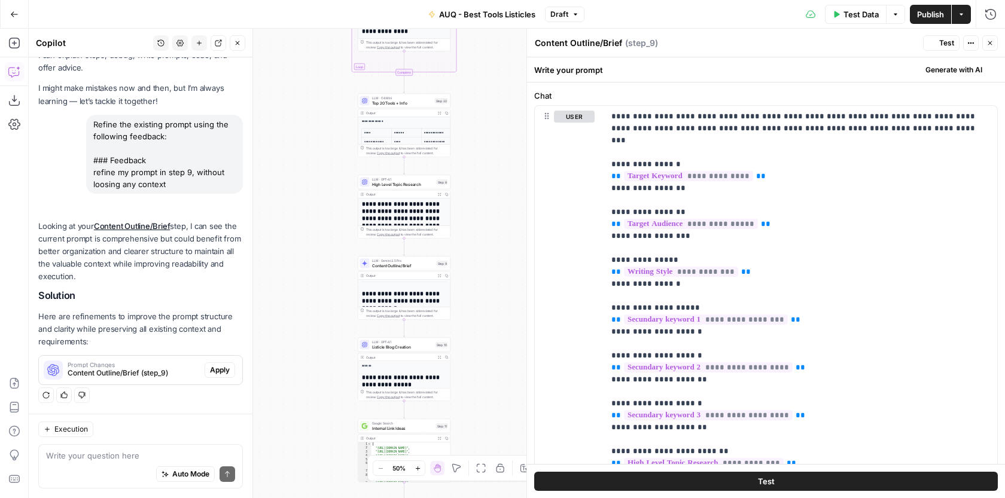
scroll to position [0, 0]
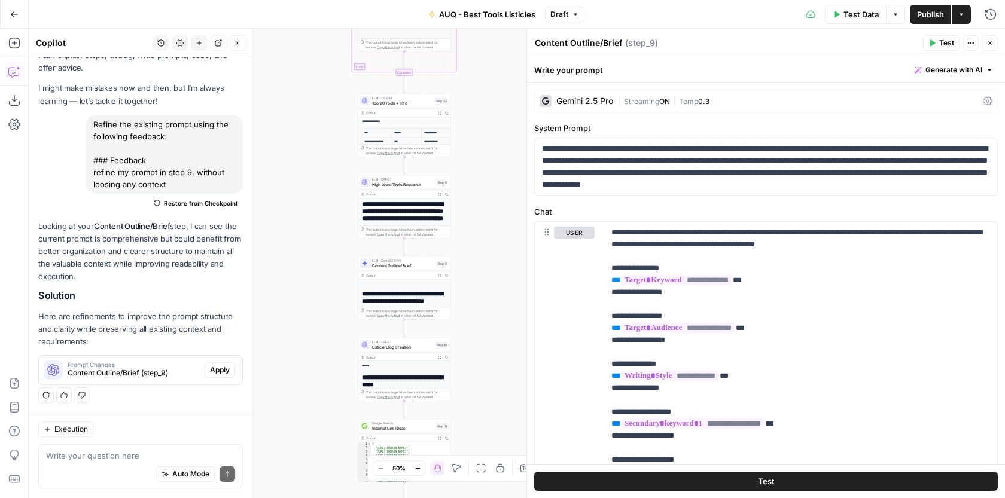
click at [985, 39] on button "Close" at bounding box center [990, 43] width 16 height 16
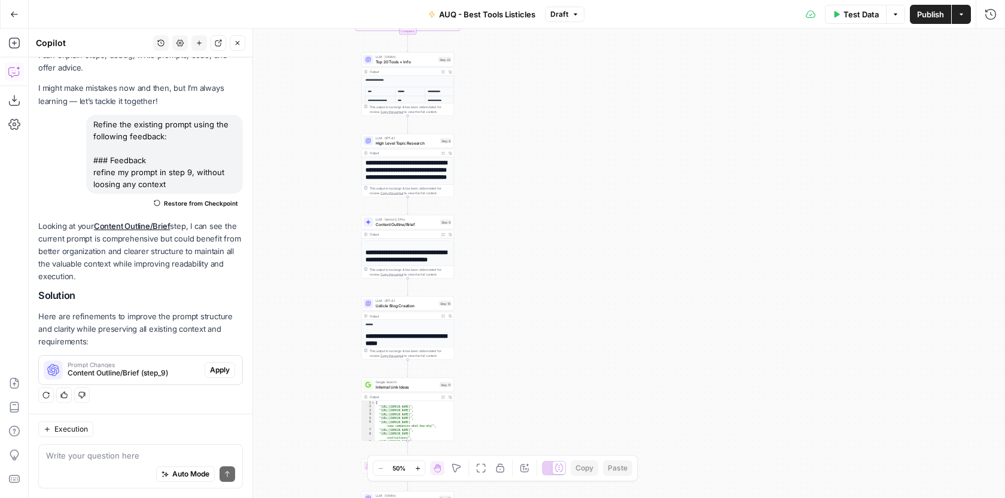
drag, startPoint x: 632, startPoint y: 222, endPoint x: 665, endPoint y: 101, distance: 125.2
click at [663, 104] on div "Workflow Input Settings Inputs Google Search Google Search Step 1 LLM · GPT-4.1…" at bounding box center [517, 264] width 976 height 470
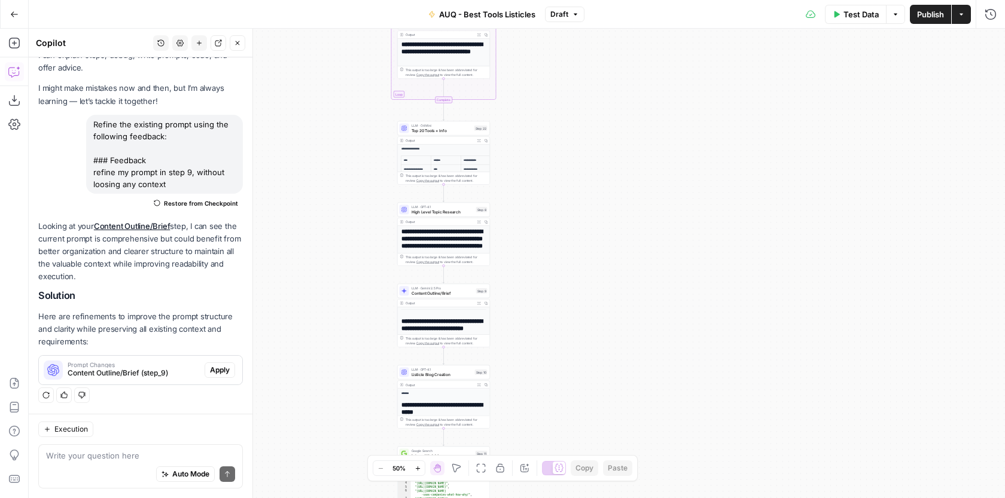
drag, startPoint x: 624, startPoint y: 77, endPoint x: 632, endPoint y: 223, distance: 146.2
click at [632, 223] on div "Workflow Input Settings Inputs Google Search Google Search Step 1 LLM · GPT-4.1…" at bounding box center [517, 264] width 976 height 470
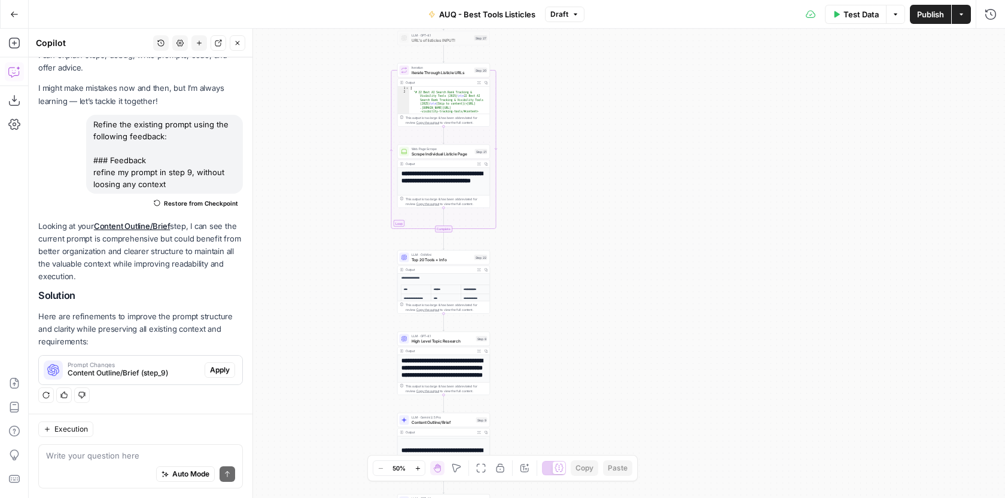
drag, startPoint x: 623, startPoint y: 127, endPoint x: 623, endPoint y: 251, distance: 124.4
click at [623, 254] on div "Workflow Input Settings Inputs Google Search Google Search Step 1 LLM · GPT-4.1…" at bounding box center [517, 264] width 976 height 470
click at [966, 24] on div "Test Data Options Publish Actions Run History" at bounding box center [794, 14] width 421 height 28
click at [938, 20] on button "Publish" at bounding box center [930, 14] width 41 height 19
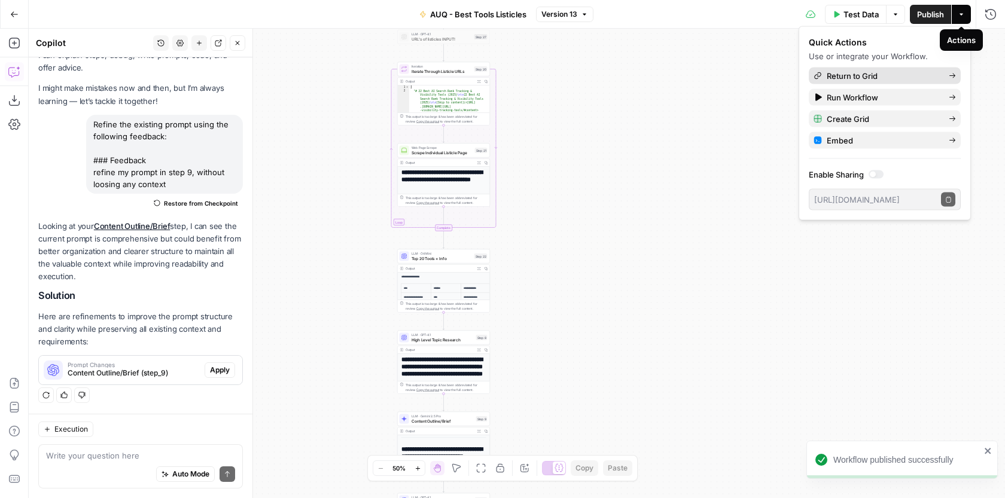
click at [897, 76] on span "Return to Grid" at bounding box center [883, 76] width 112 height 12
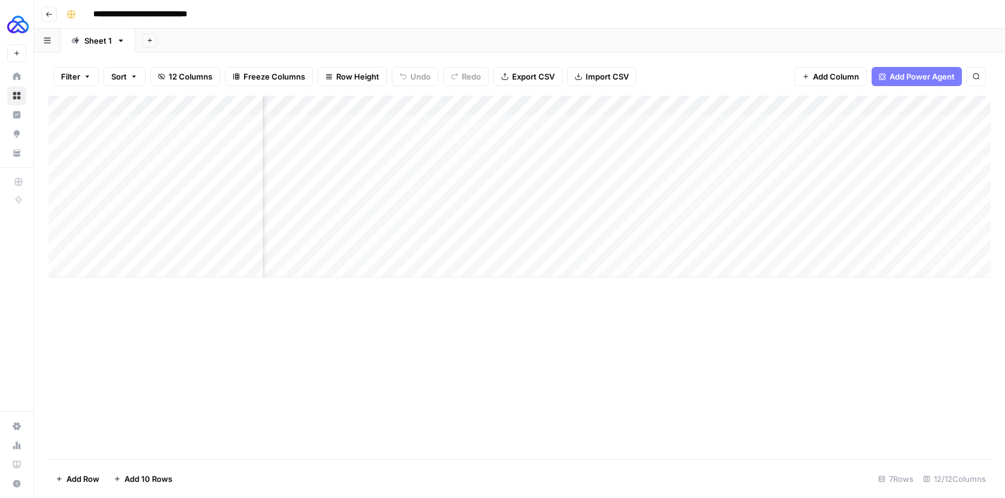
scroll to position [0, 1104]
click at [741, 185] on div "Add Column" at bounding box center [519, 187] width 942 height 182
click at [805, 185] on div "Add Column" at bounding box center [519, 187] width 942 height 182
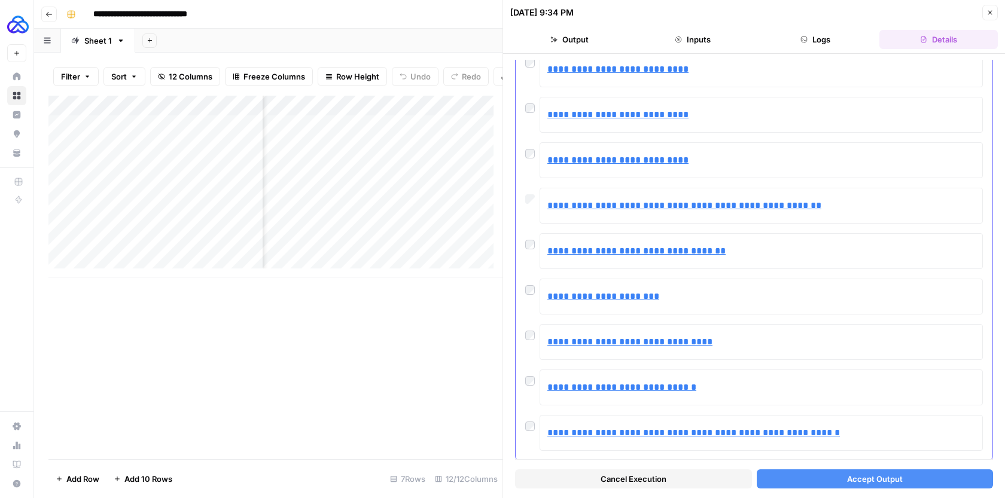
scroll to position [154, 0]
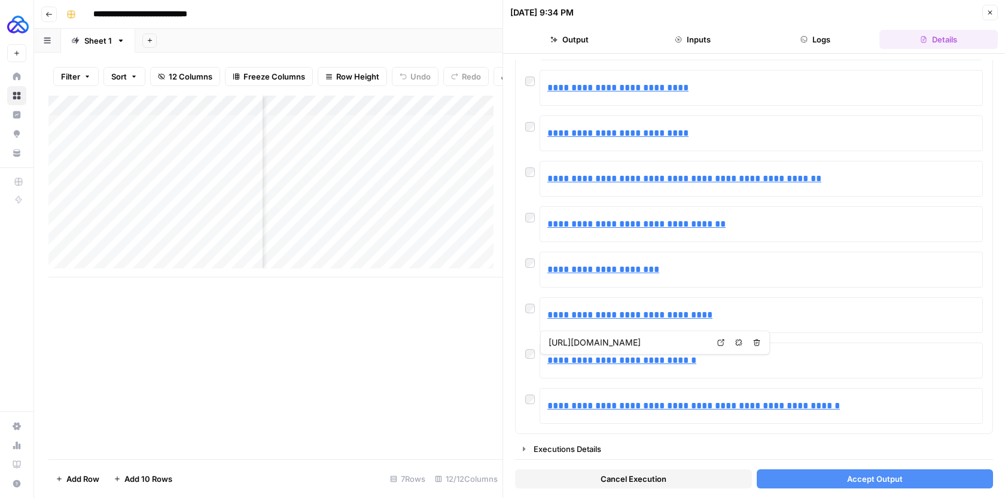
click at [795, 479] on button "Accept Output" at bounding box center [875, 479] width 237 height 19
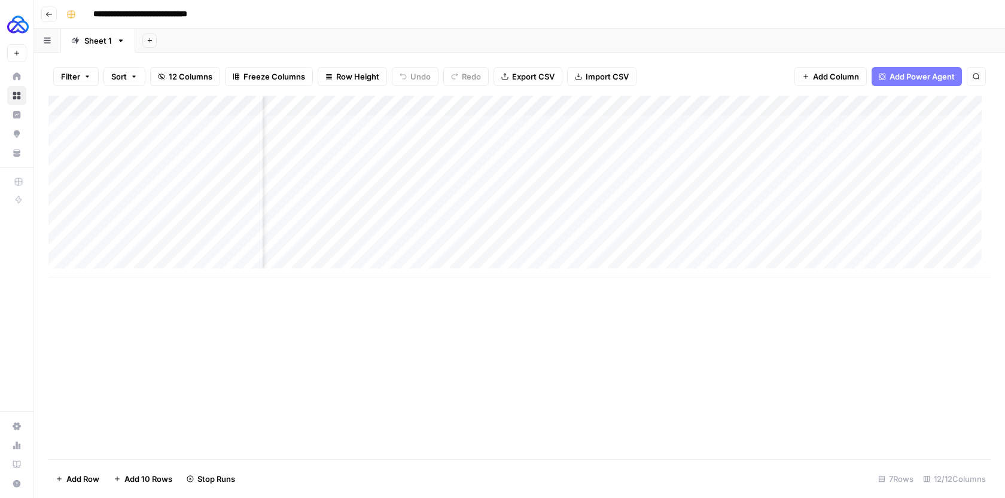
scroll to position [0, 1104]
click at [793, 145] on div "Add Column" at bounding box center [519, 187] width 942 height 182
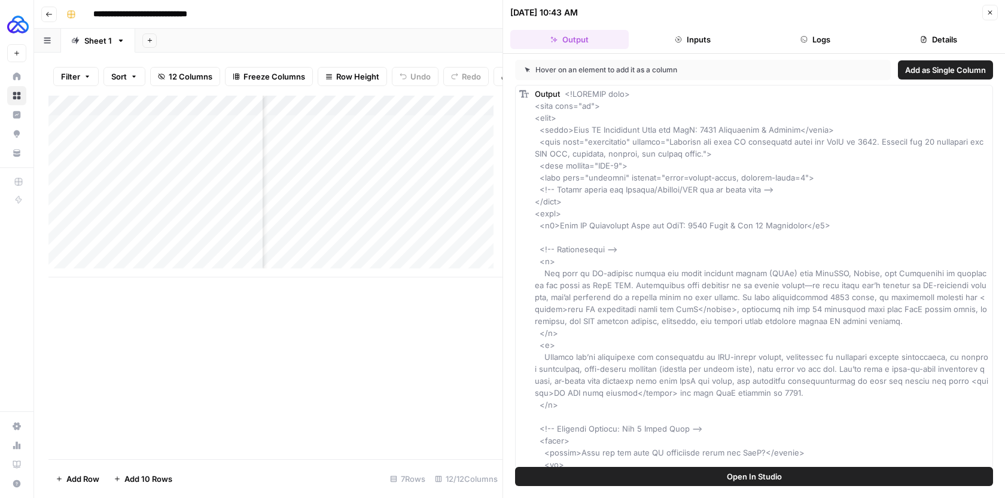
click at [821, 45] on button "Logs" at bounding box center [816, 39] width 118 height 19
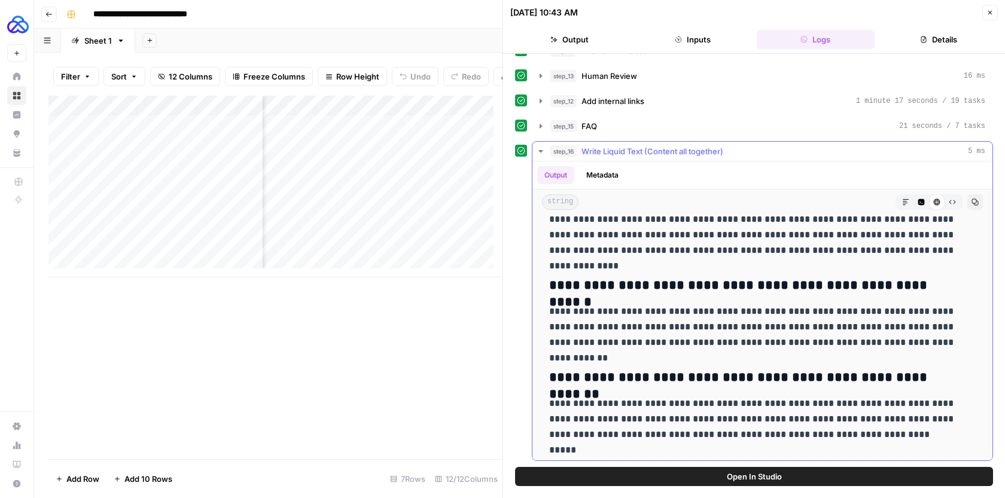
scroll to position [7388, 0]
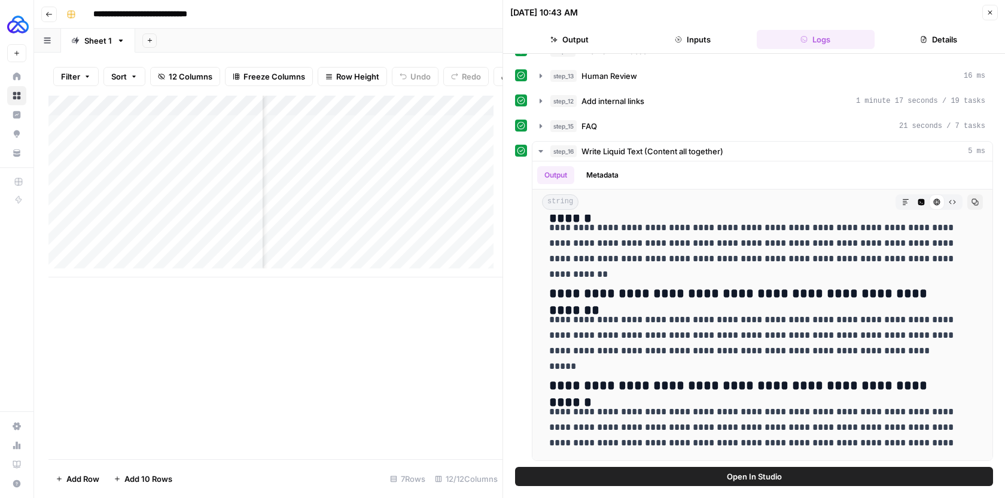
click at [988, 15] on icon "button" at bounding box center [989, 12] width 7 height 7
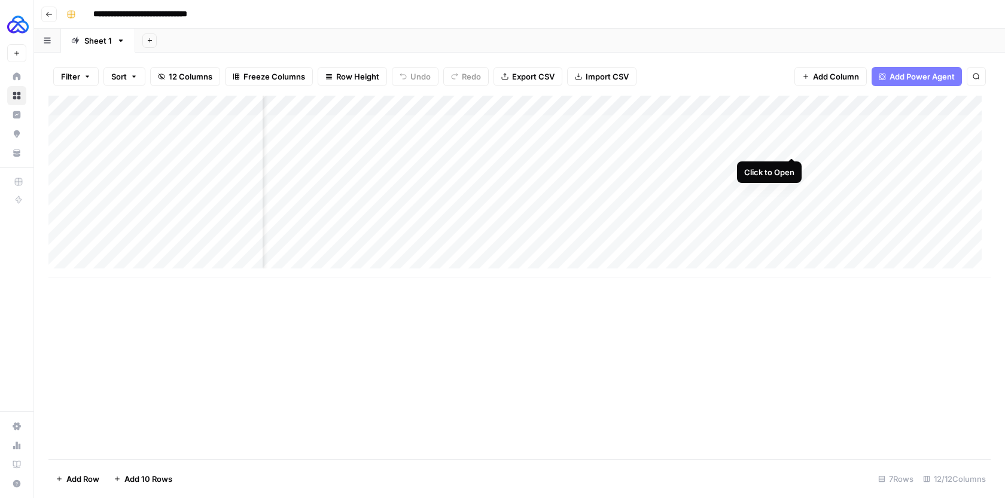
click at [790, 145] on div "Add Column" at bounding box center [519, 187] width 942 height 182
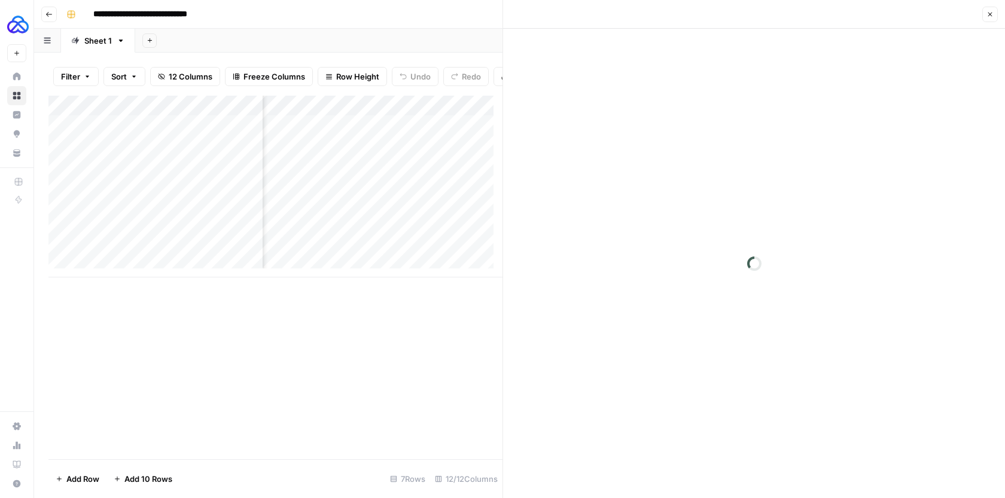
click at [982, 20] on button "Close" at bounding box center [990, 15] width 16 height 16
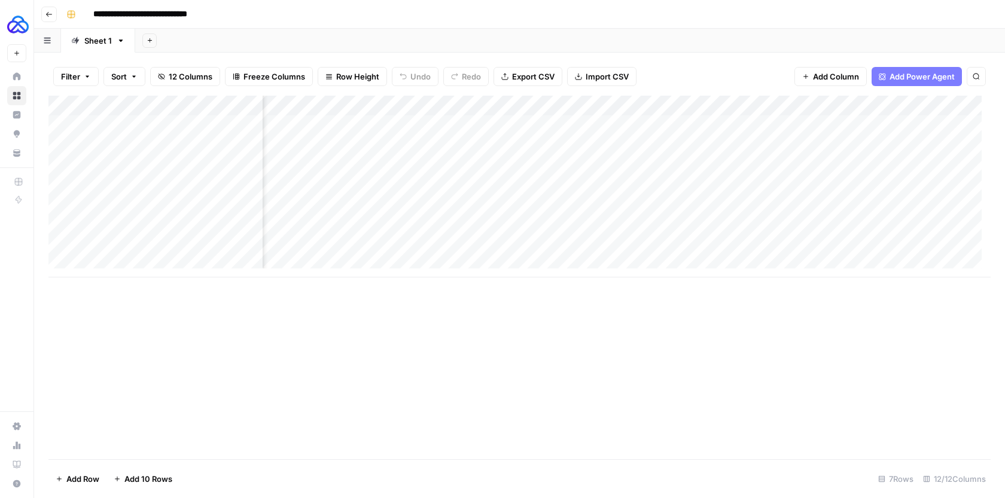
click at [793, 147] on div "Add Column" at bounding box center [519, 187] width 942 height 182
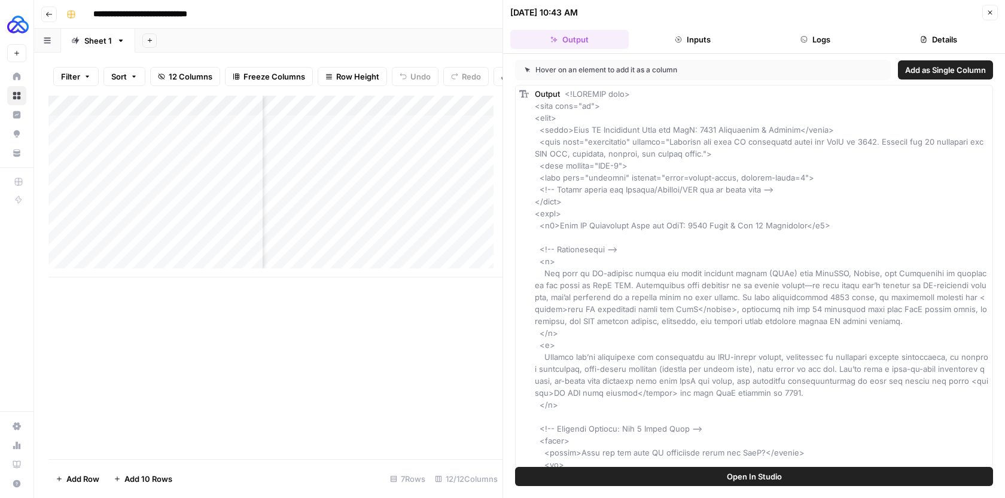
click at [827, 40] on button "Logs" at bounding box center [816, 39] width 118 height 19
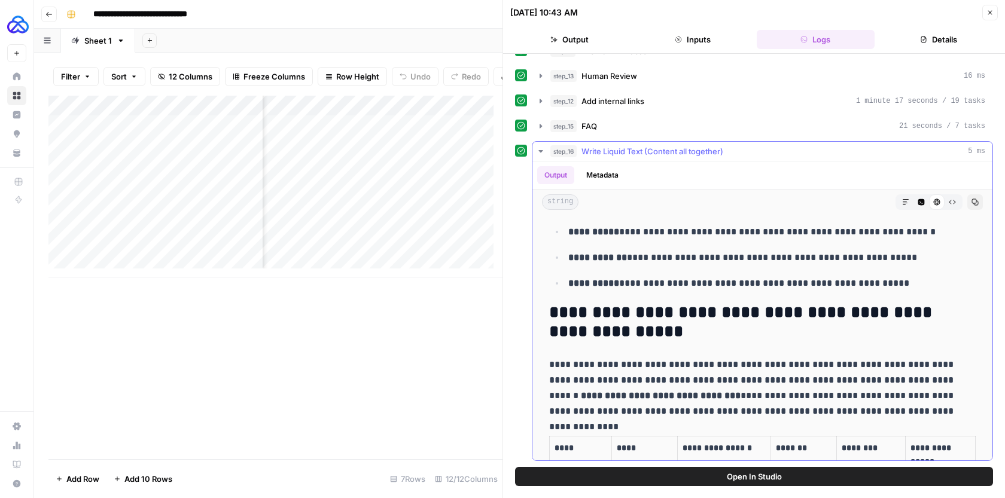
scroll to position [415, 0]
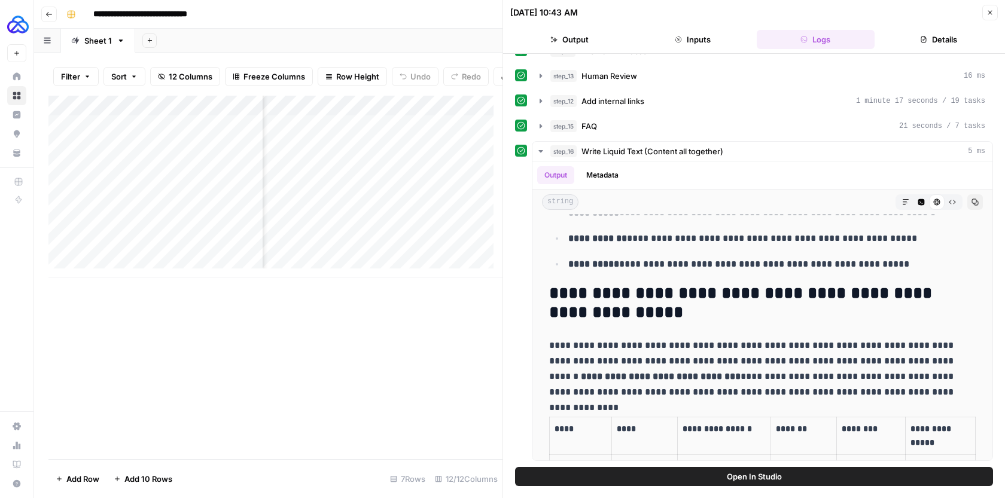
click at [987, 10] on icon "button" at bounding box center [989, 12] width 7 height 7
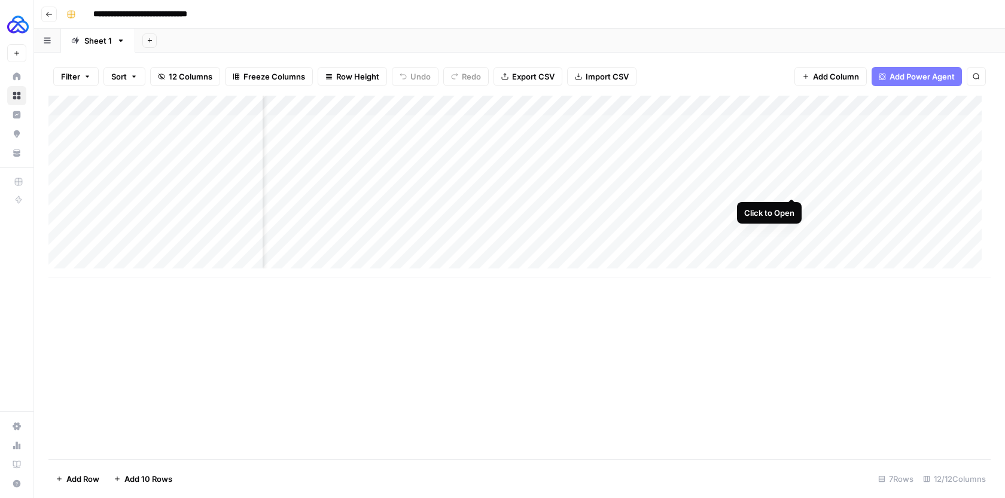
click at [793, 187] on div "Add Column" at bounding box center [519, 187] width 942 height 182
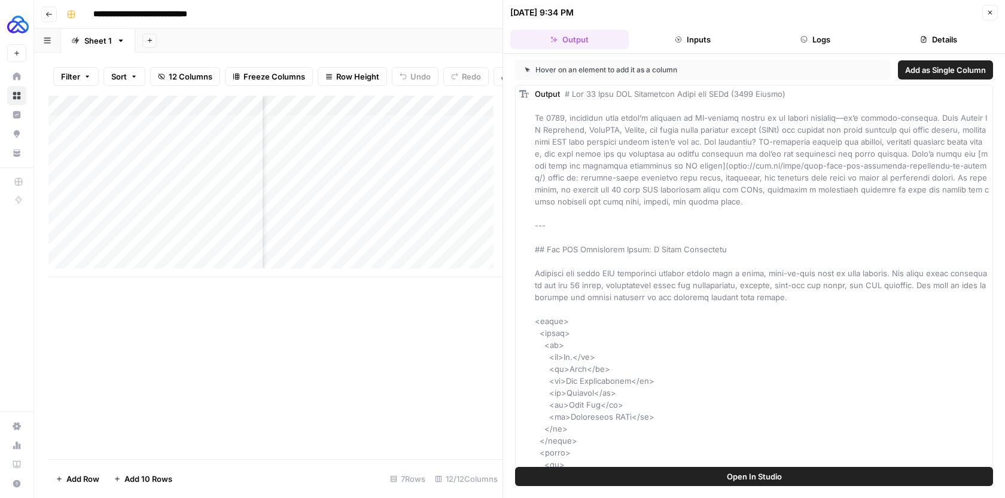
click at [832, 42] on button "Logs" at bounding box center [816, 39] width 118 height 19
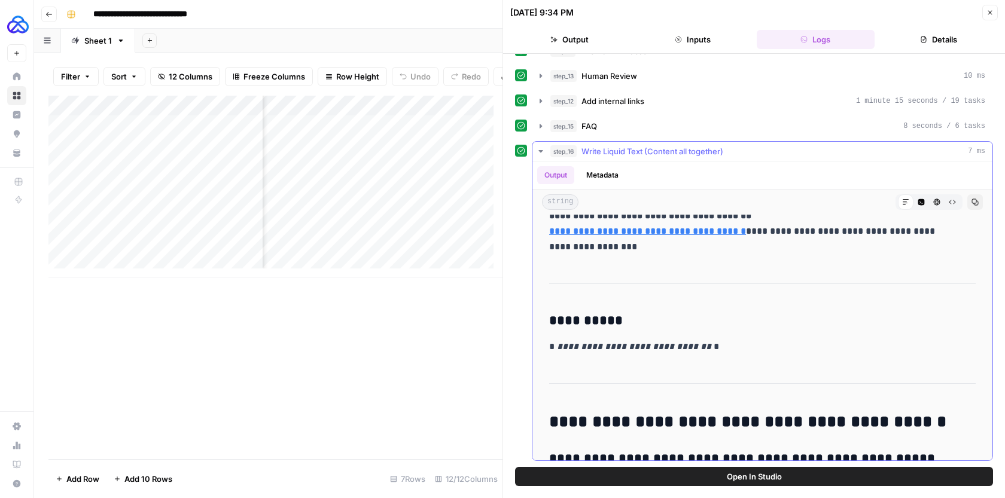
scroll to position [2955, 0]
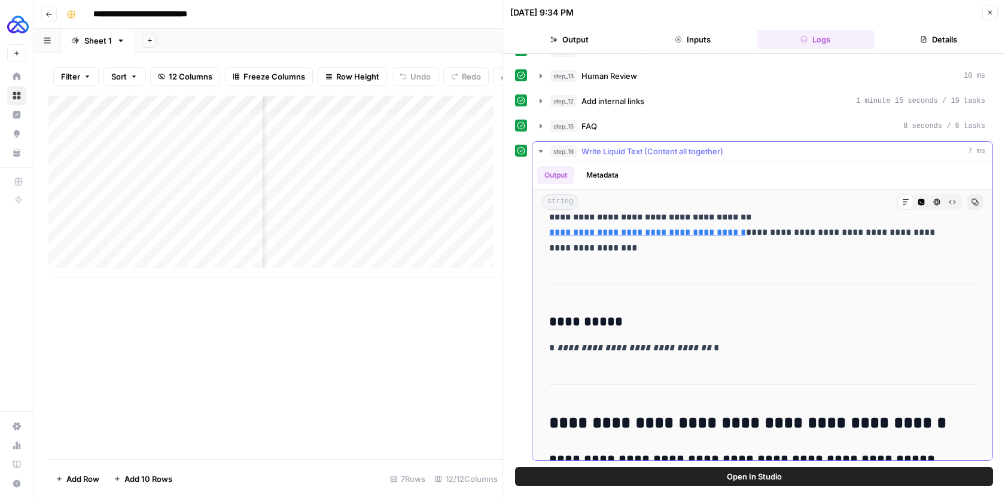
click at [593, 345] on em "**********" at bounding box center [634, 347] width 154 height 9
click at [738, 354] on p "**********" at bounding box center [753, 348] width 409 height 16
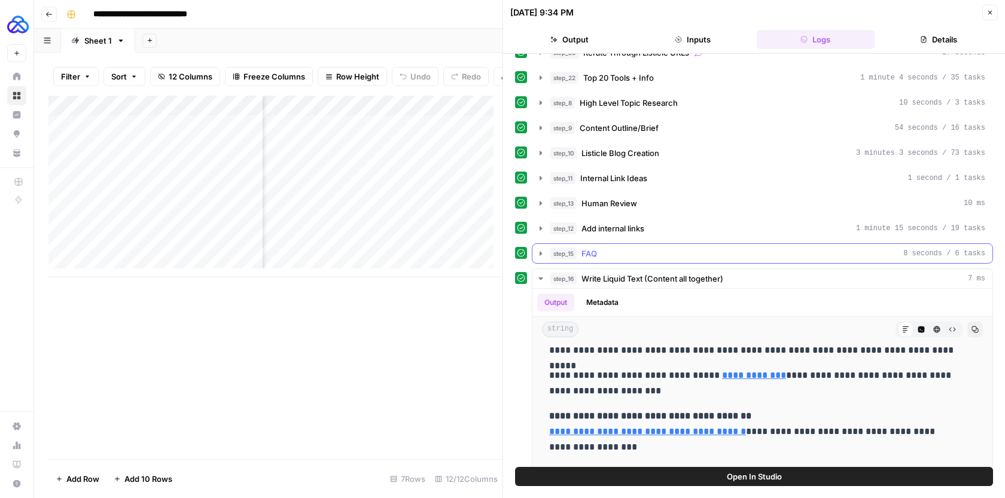
scroll to position [0, 0]
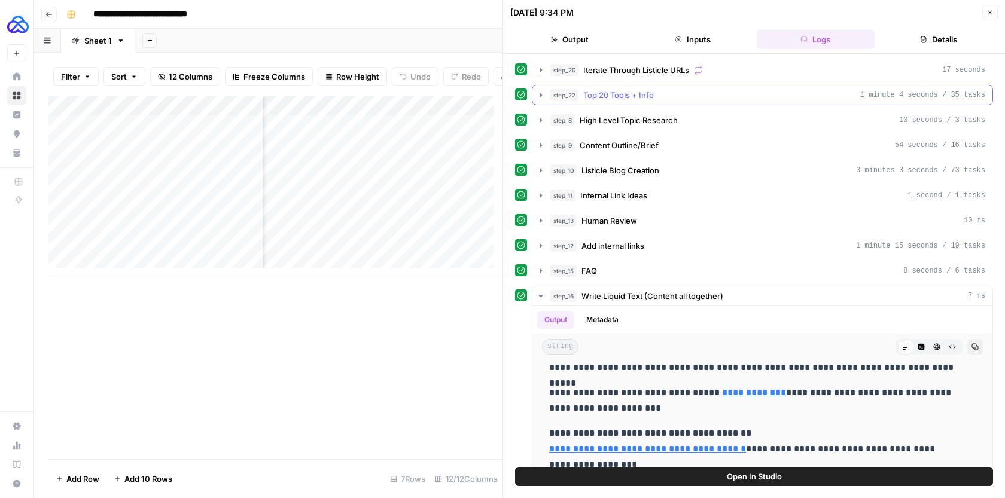
click at [718, 90] on div "step_22 Top 20 Tools + Info 1 minute 4 seconds / 35 tasks" at bounding box center [767, 95] width 435 height 12
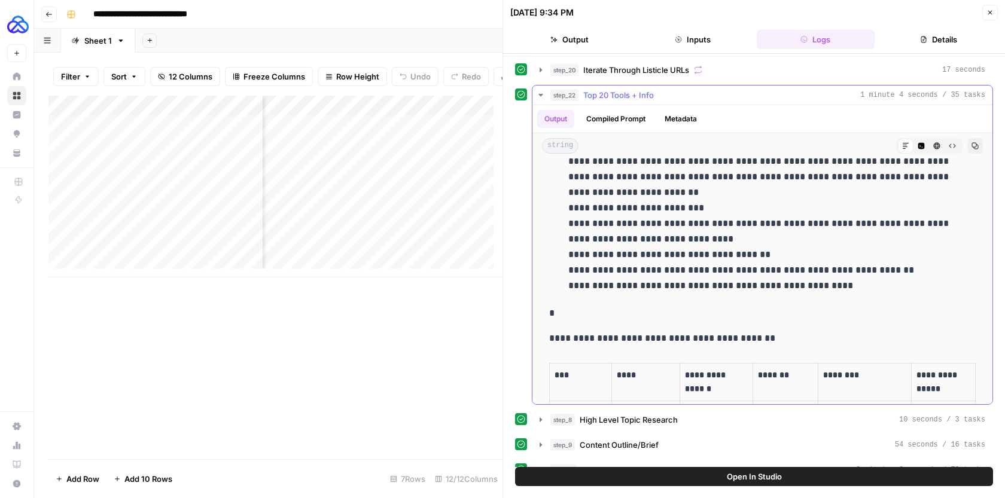
scroll to position [3447, 0]
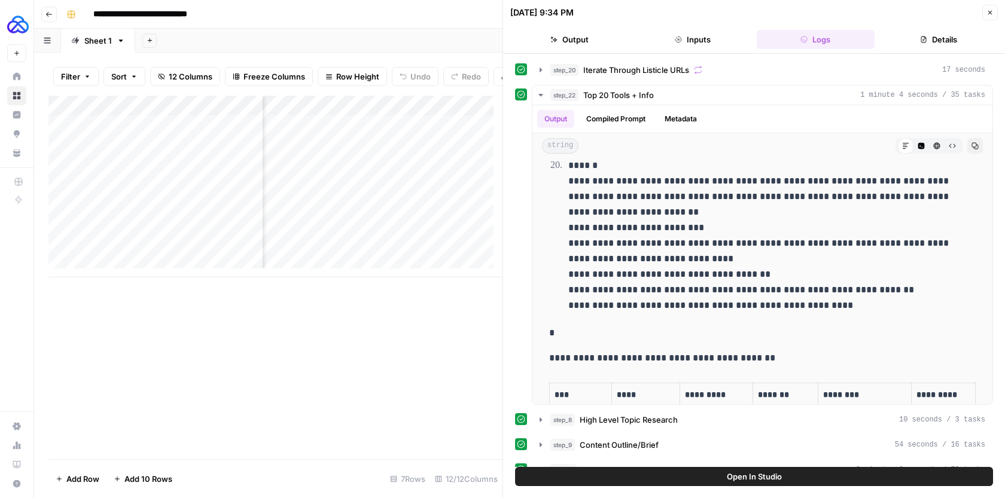
click at [782, 43] on button "Logs" at bounding box center [816, 39] width 118 height 19
click at [994, 18] on button "Close" at bounding box center [990, 13] width 16 height 16
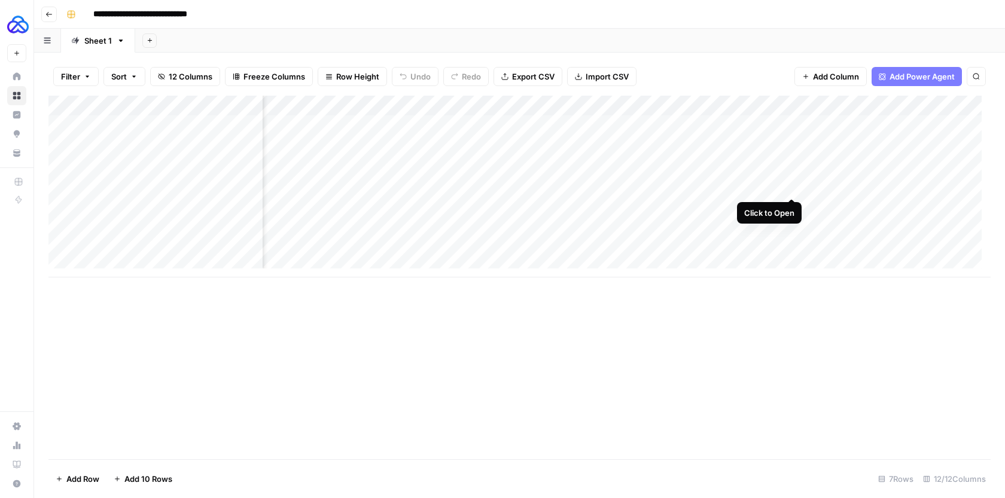
click at [793, 185] on div "Add Column" at bounding box center [519, 187] width 942 height 182
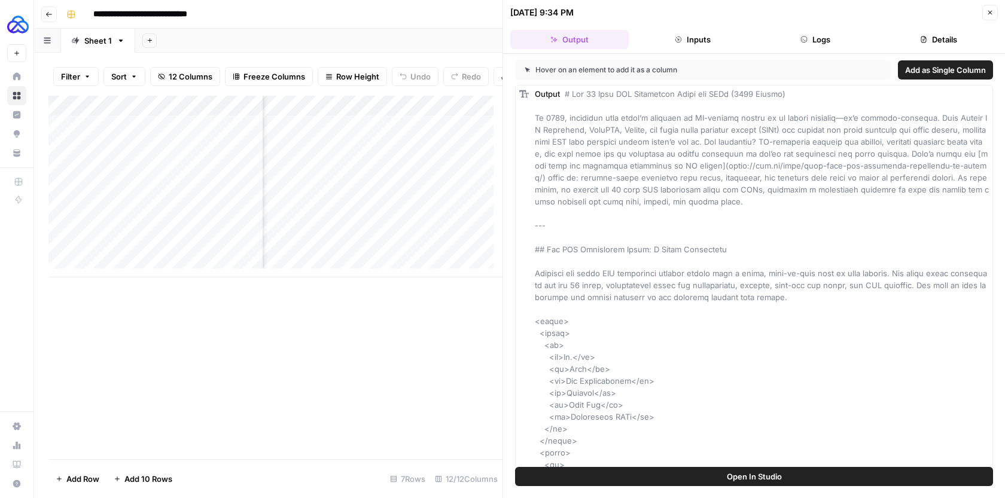
click at [825, 48] on button "Logs" at bounding box center [816, 39] width 118 height 19
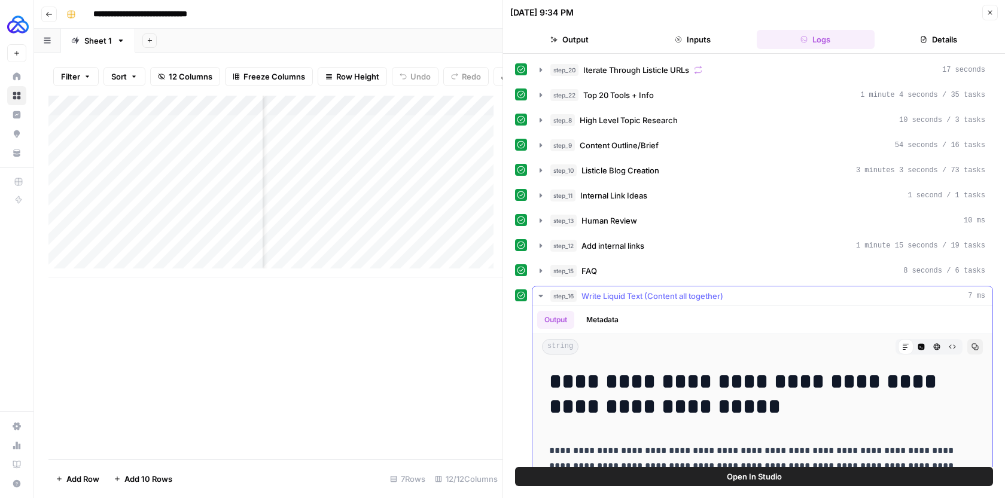
click at [603, 382] on h1 "**********" at bounding box center [753, 394] width 409 height 50
click at [553, 381] on h1 "**********" at bounding box center [753, 394] width 409 height 50
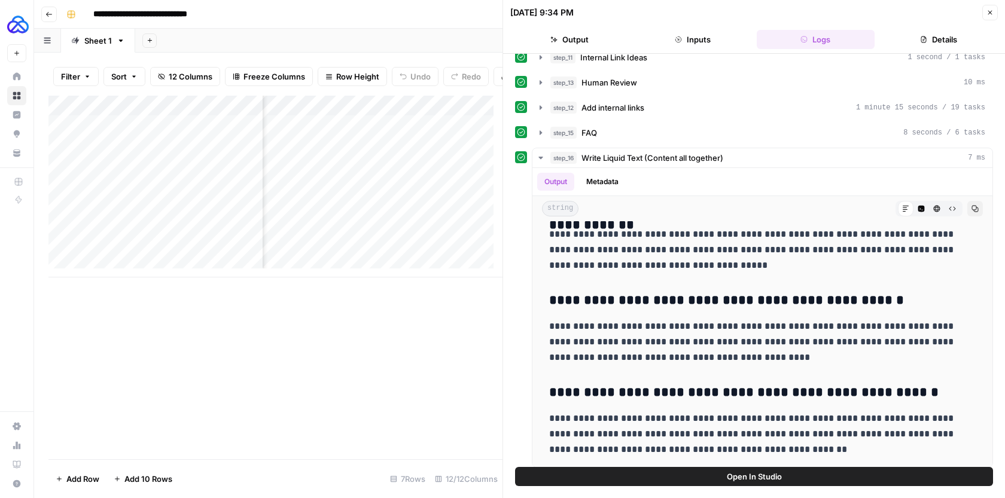
scroll to position [145, 0]
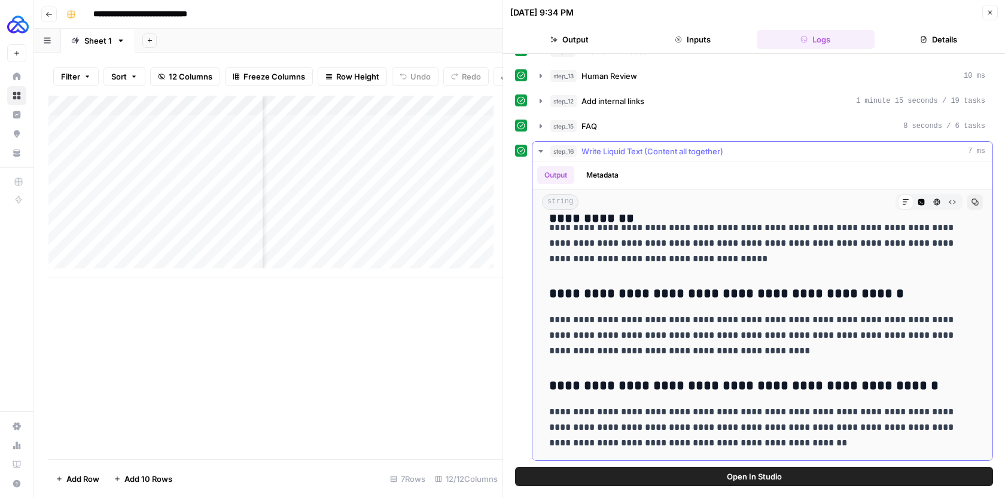
drag, startPoint x: 553, startPoint y: 381, endPoint x: 822, endPoint y: 458, distance: 279.3
copy div "**********"
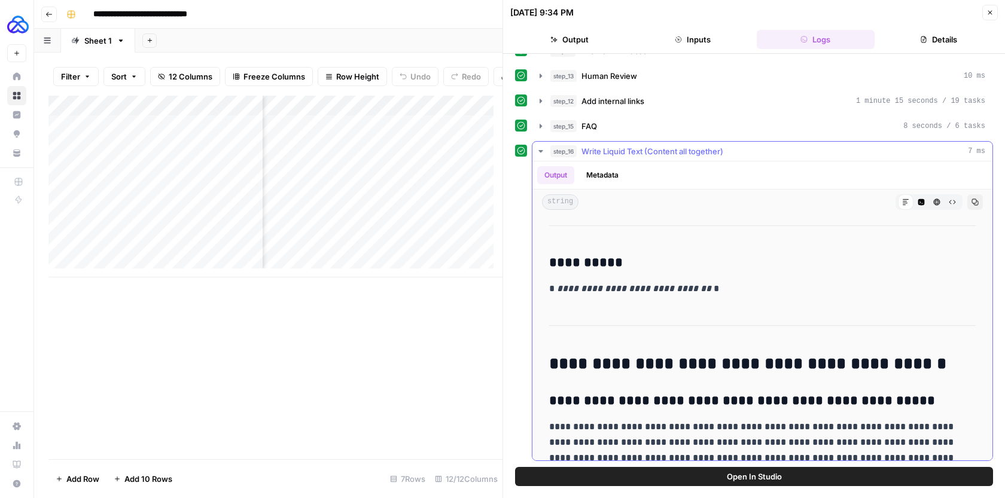
scroll to position [3012, 0]
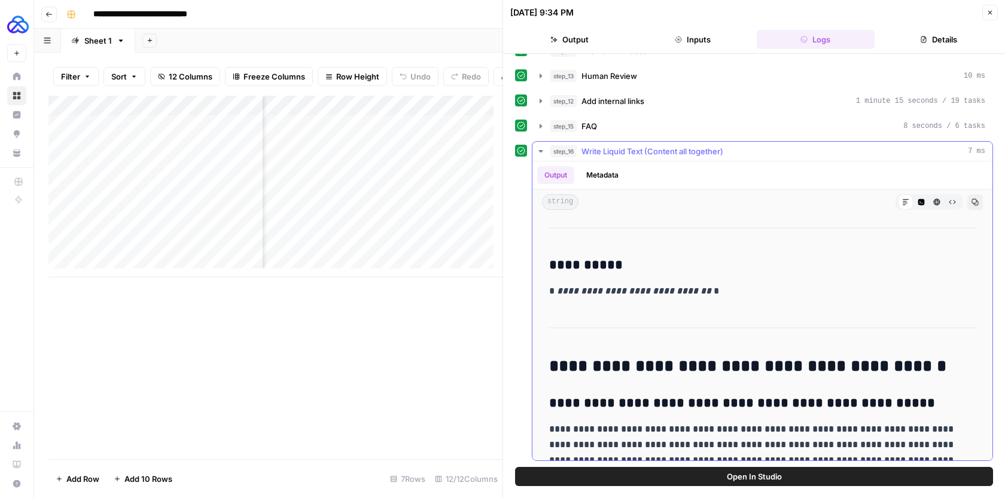
click at [671, 295] on em "**********" at bounding box center [634, 291] width 154 height 9
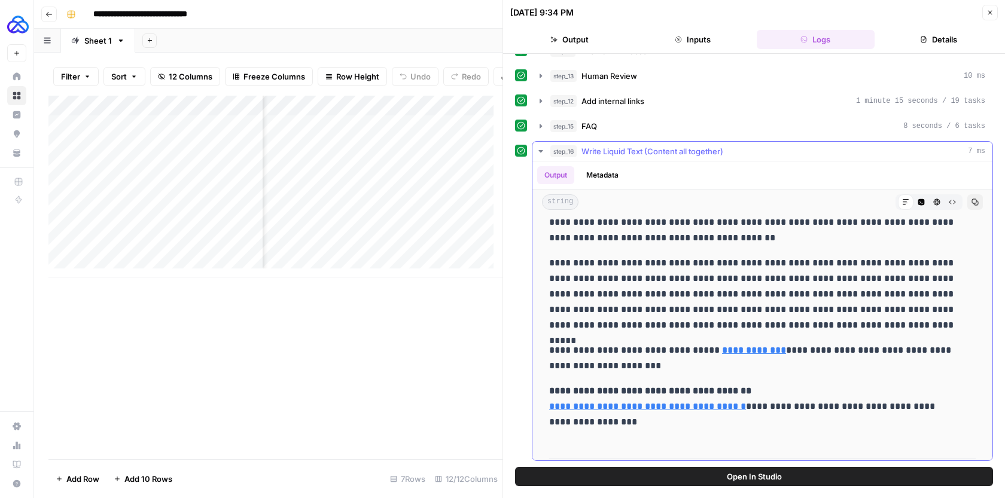
scroll to position [0, 0]
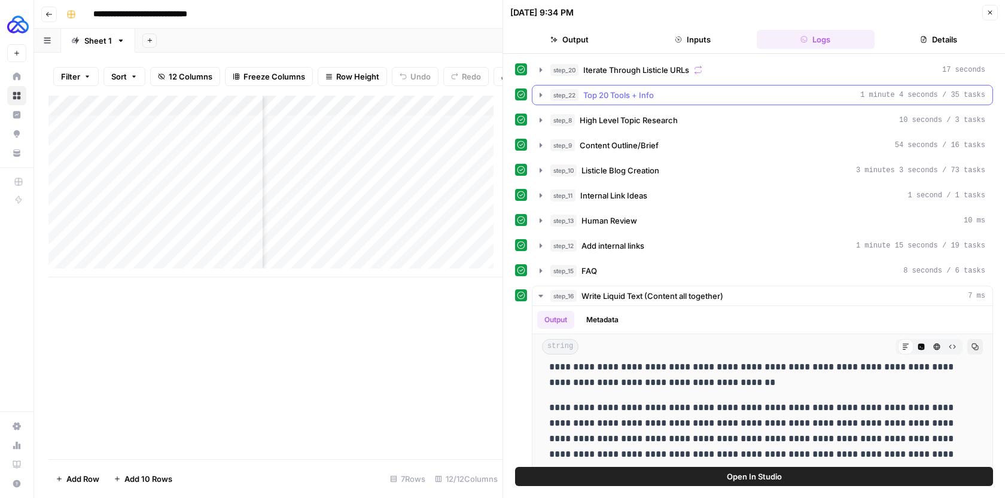
click at [538, 90] on icon "button" at bounding box center [541, 95] width 10 height 10
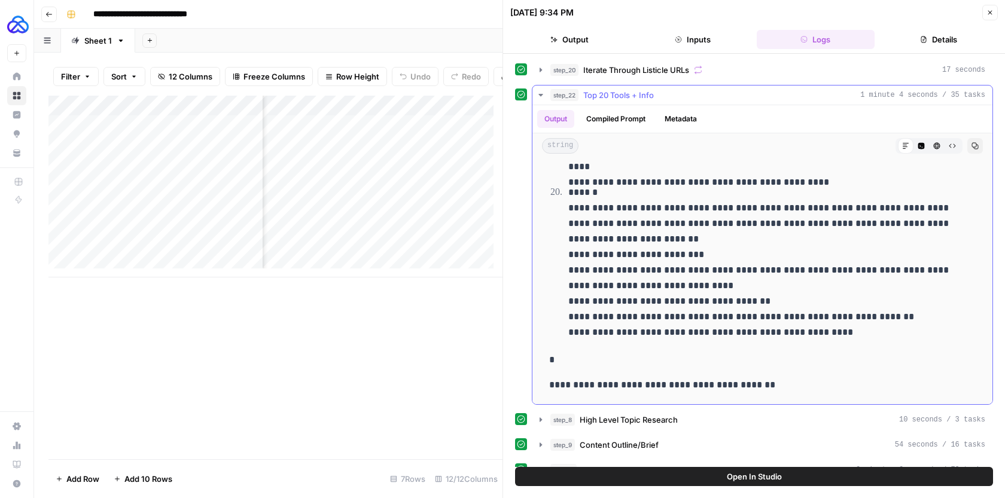
scroll to position [3426, 0]
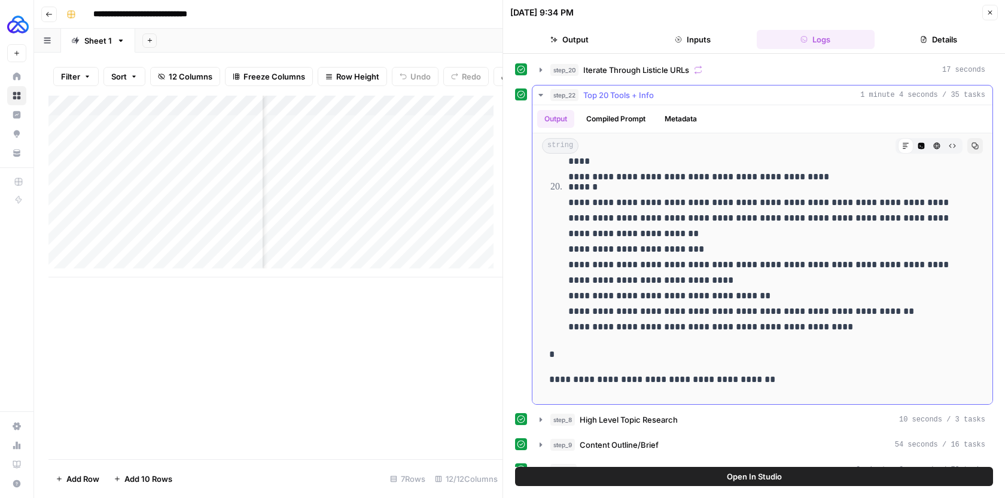
drag, startPoint x: 568, startPoint y: 254, endPoint x: 844, endPoint y: 328, distance: 285.5
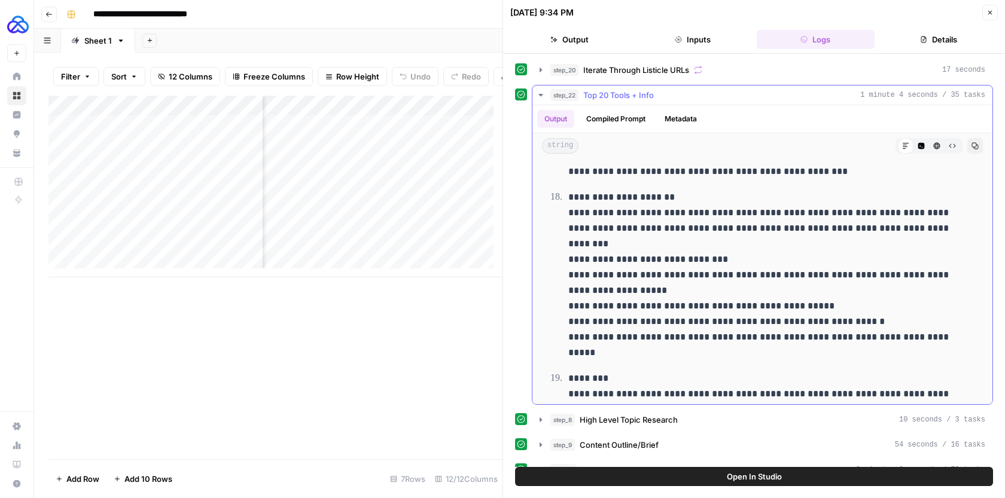
scroll to position [3077, 0]
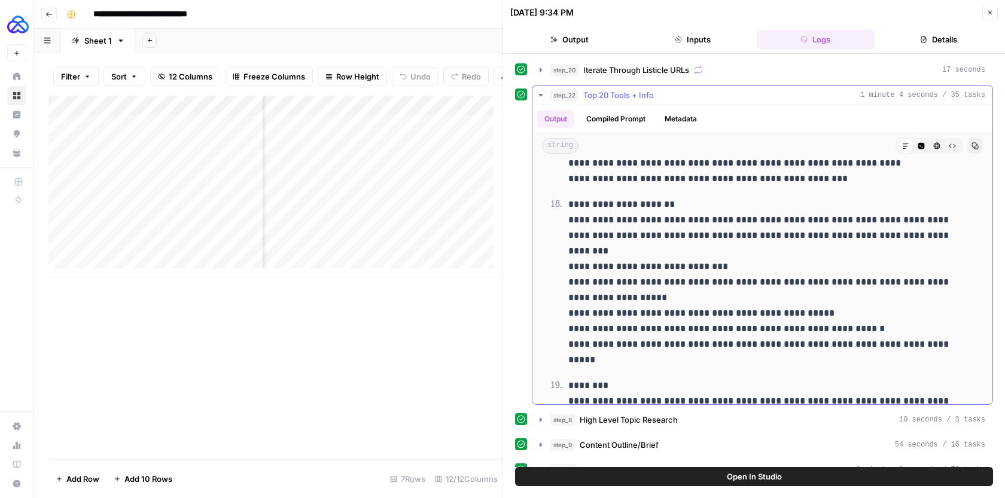
copy ol "**********"
click at [990, 16] on icon "button" at bounding box center [989, 12] width 7 height 7
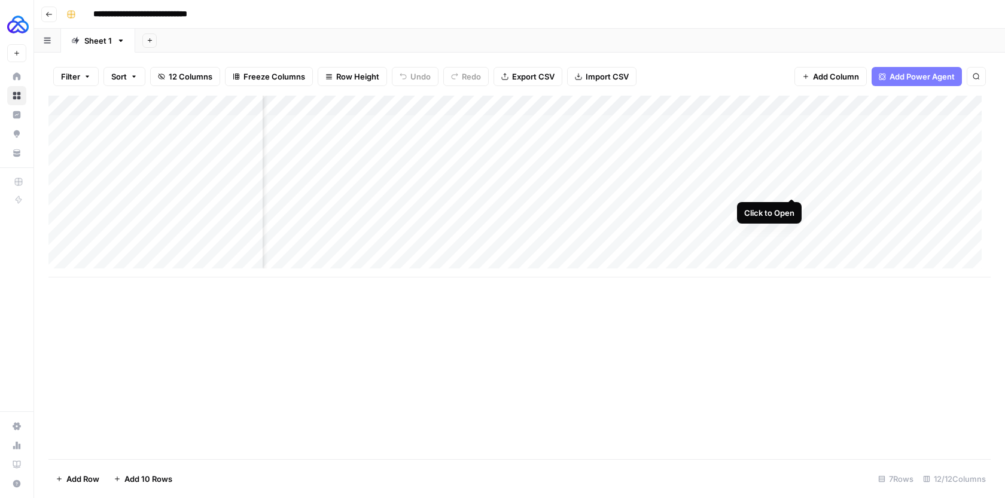
click at [788, 186] on div "Add Column" at bounding box center [519, 187] width 942 height 182
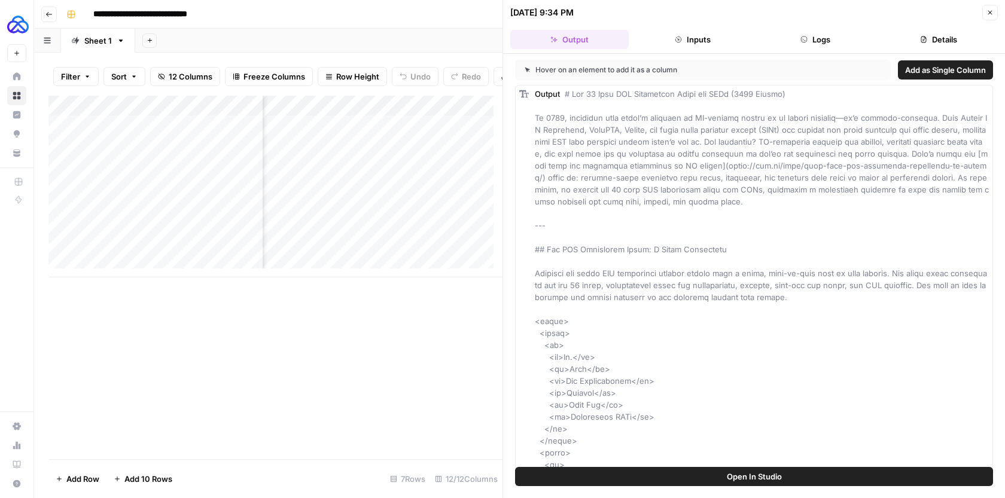
click at [815, 42] on button "Logs" at bounding box center [816, 39] width 118 height 19
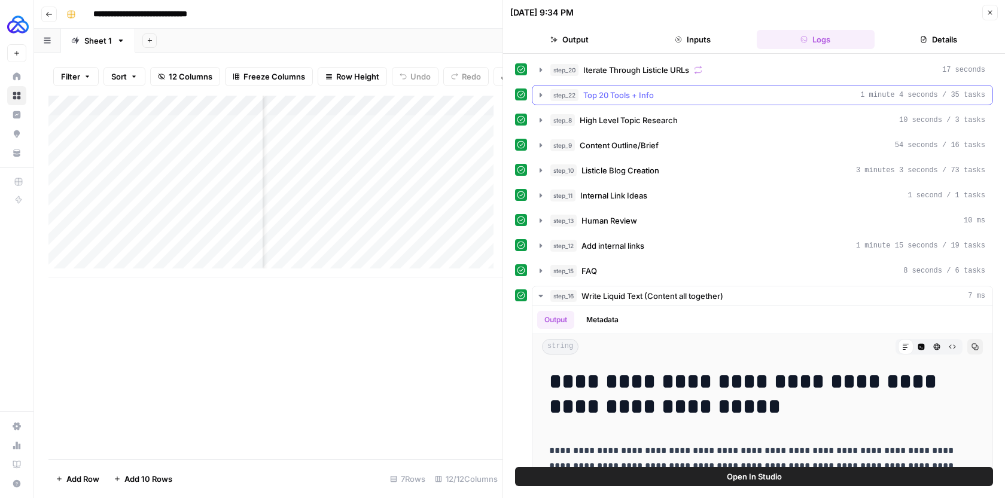
click at [534, 92] on button "step_22 Top 20 Tools + Info 1 minute 4 seconds / 35 tasks" at bounding box center [762, 95] width 460 height 19
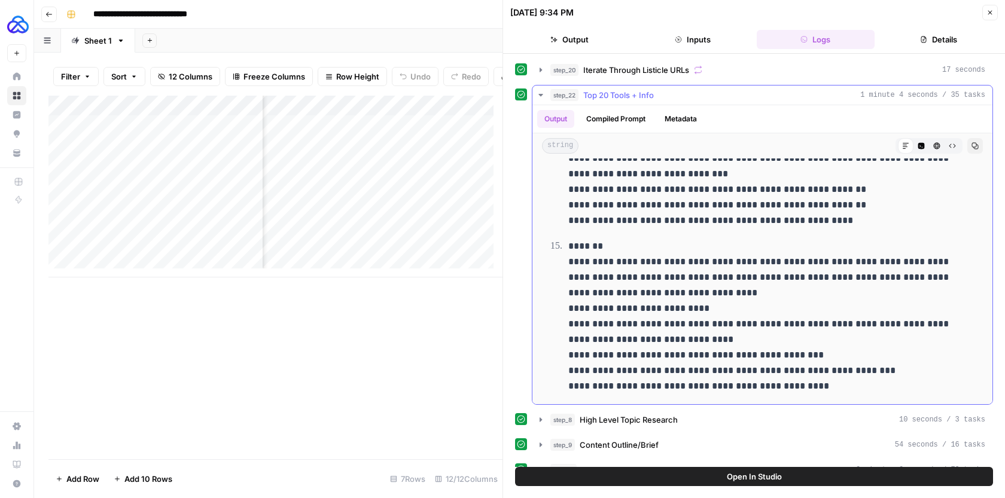
scroll to position [2371, 0]
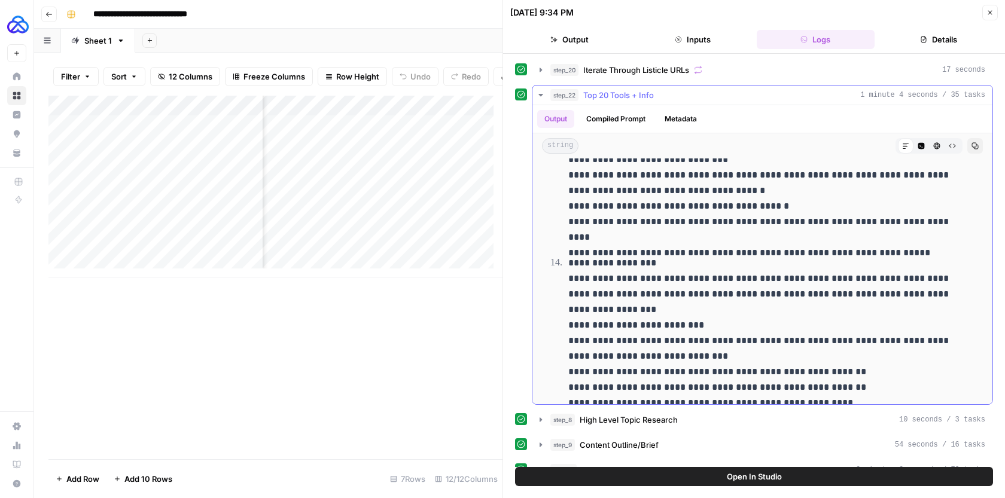
click at [791, 103] on button "step_22 Top 20 Tools + Info 1 minute 4 seconds / 35 tasks" at bounding box center [762, 95] width 460 height 19
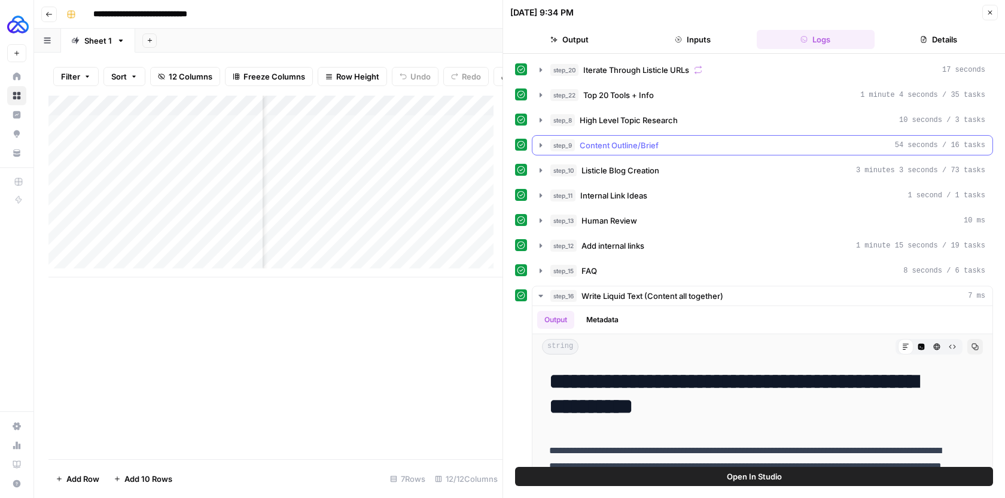
click at [712, 141] on div "step_9 Content Outline/Brief 54 seconds / 16 tasks" at bounding box center [767, 145] width 435 height 12
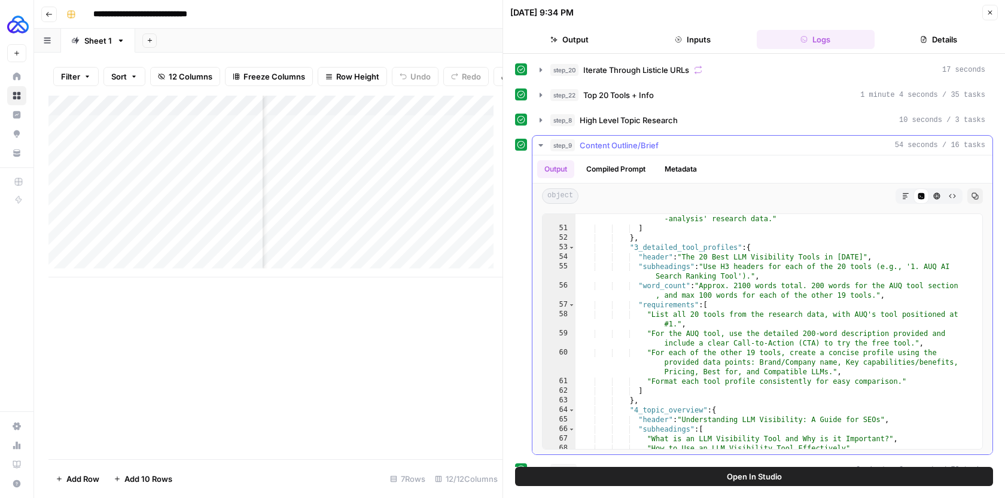
scroll to position [663, 0]
click at [820, 145] on div "step_9 Content Outline/Brief 54 seconds / 16 tasks" at bounding box center [767, 145] width 435 height 12
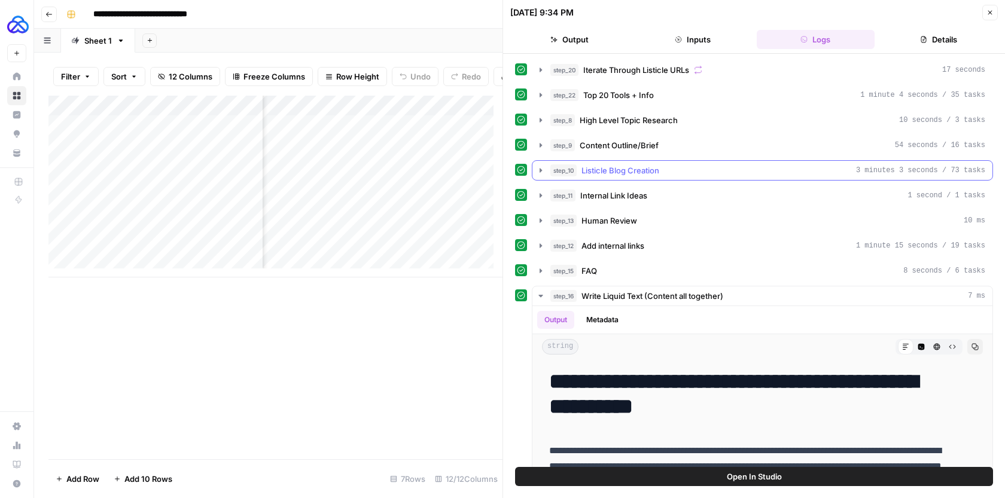
click at [759, 169] on div "step_10 Listicle Blog Creation 3 minutes 3 seconds / 73 tasks" at bounding box center [767, 170] width 435 height 12
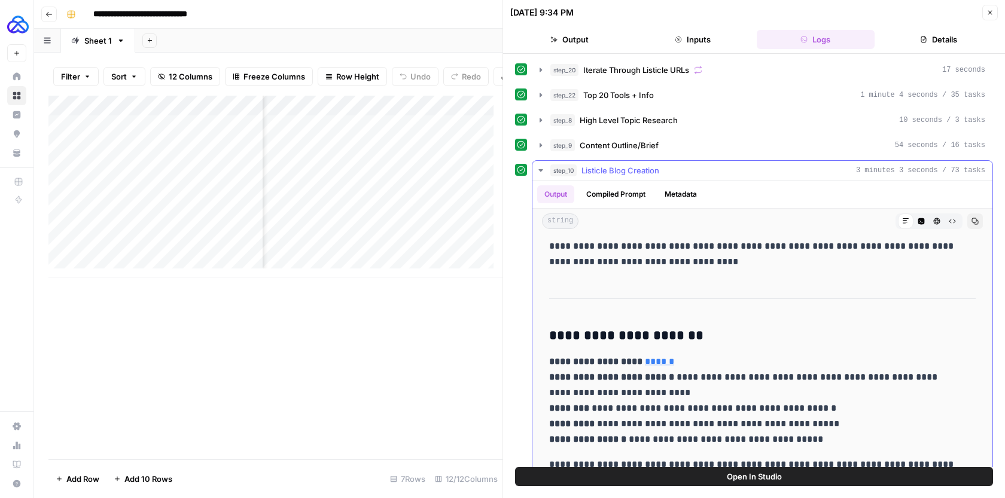
scroll to position [5780, 0]
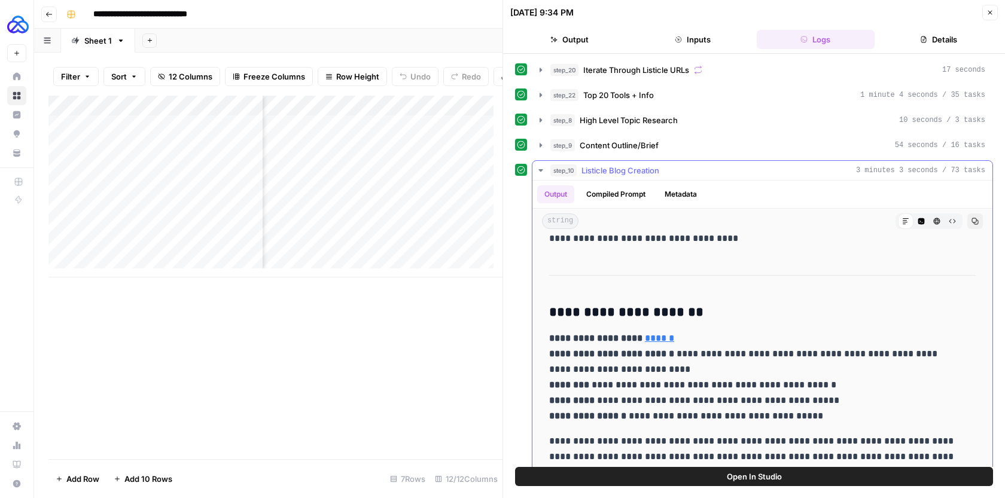
click at [544, 169] on icon "button" at bounding box center [541, 171] width 10 height 10
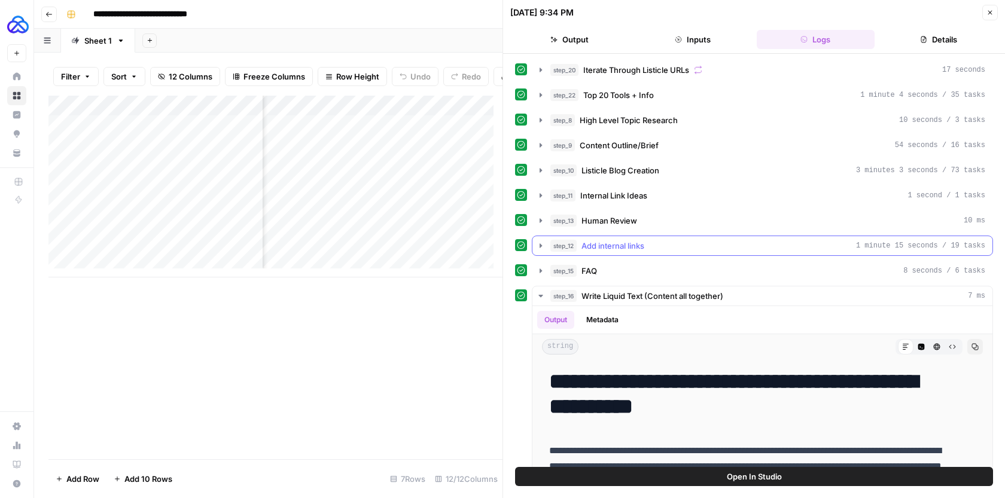
click at [541, 248] on icon "button" at bounding box center [541, 246] width 10 height 10
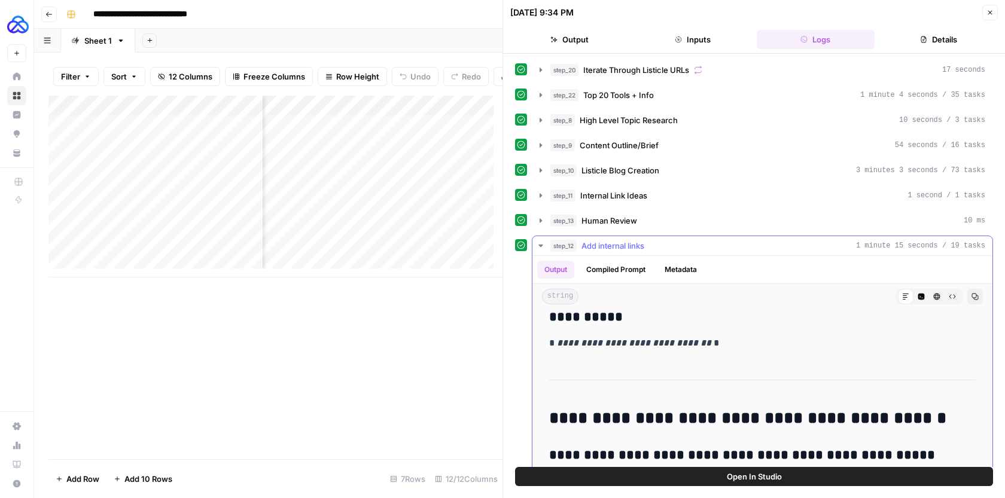
scroll to position [3045, 0]
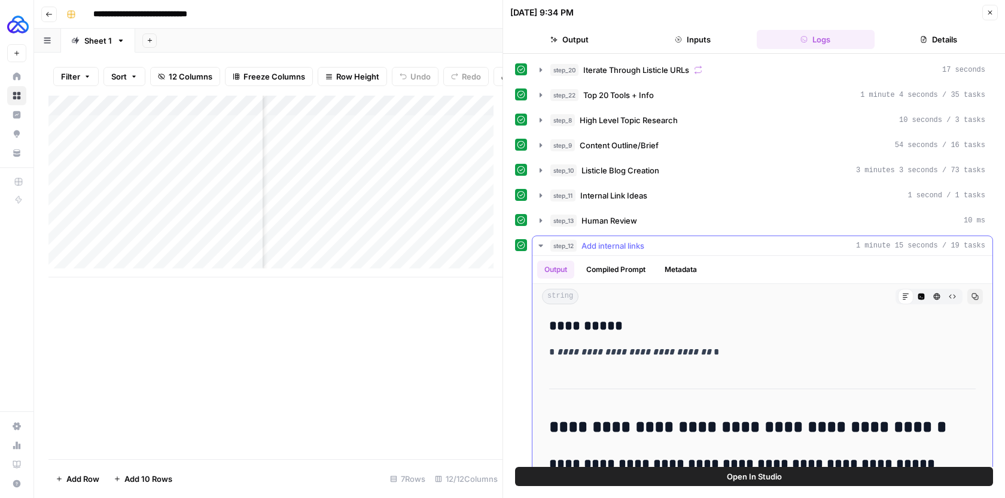
click at [540, 242] on icon "button" at bounding box center [541, 246] width 10 height 10
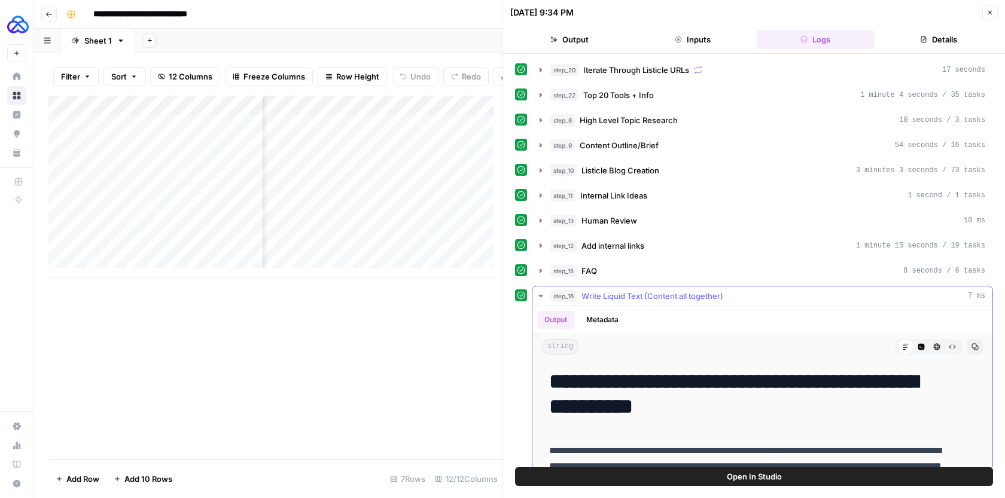
click at [591, 297] on span "Write Liquid Text (Content all together)" at bounding box center [652, 296] width 142 height 12
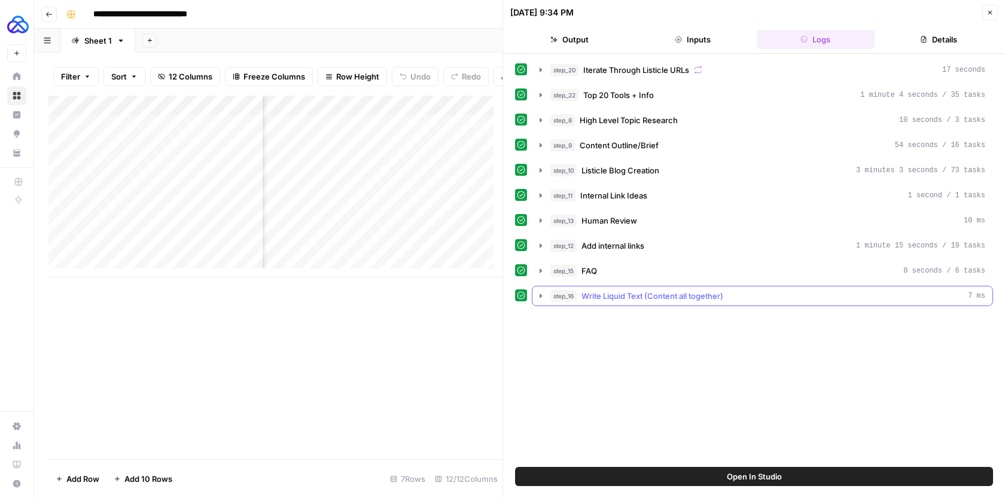
click at [591, 297] on span "Write Liquid Text (Content all together)" at bounding box center [652, 296] width 142 height 12
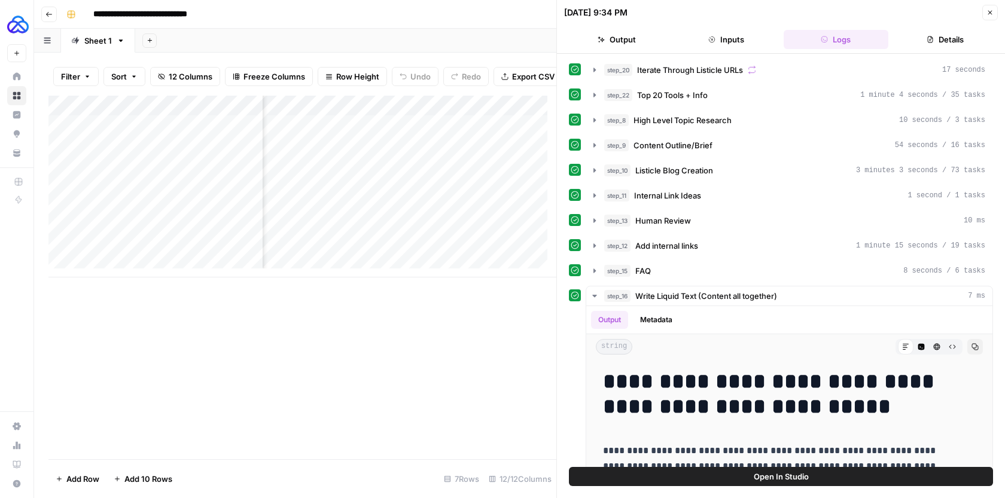
click at [991, 11] on icon "button" at bounding box center [989, 12] width 7 height 7
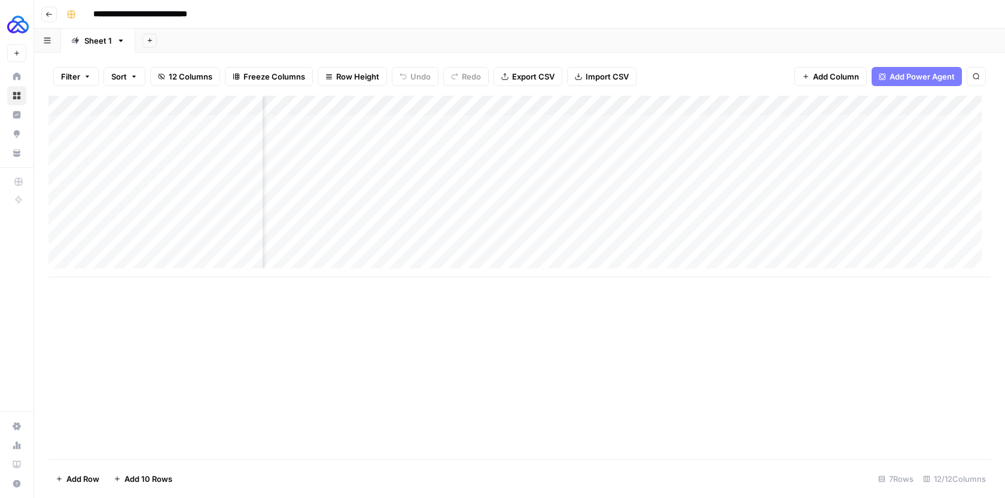
click at [793, 106] on div "Add Column" at bounding box center [519, 187] width 942 height 182
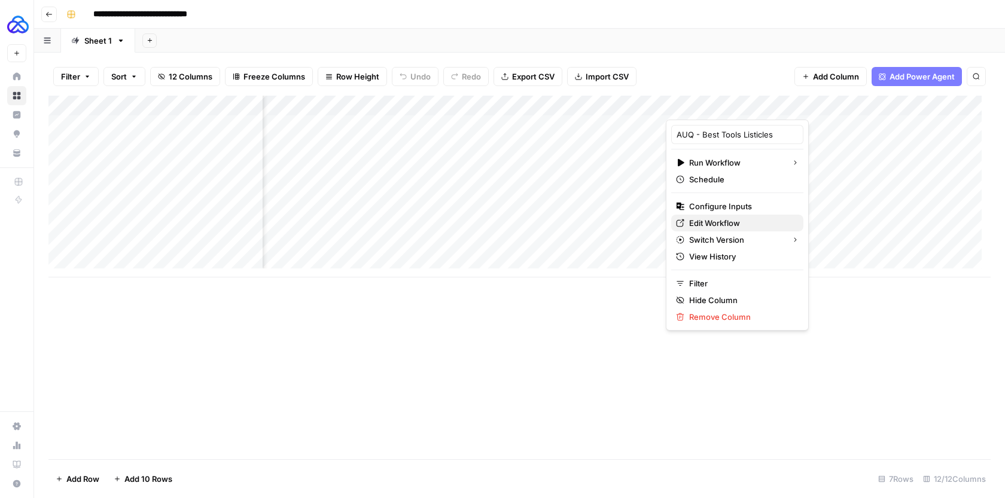
click at [708, 224] on span "Edit Workflow" at bounding box center [741, 223] width 105 height 12
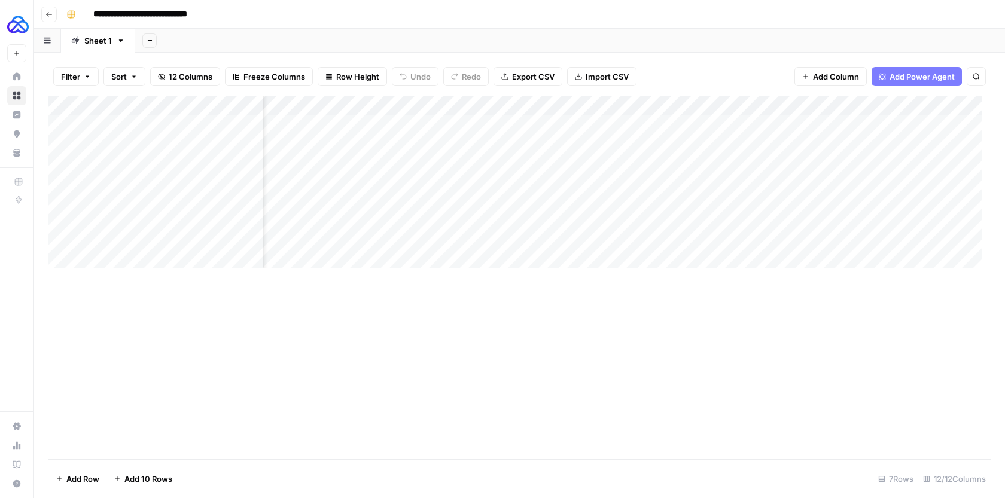
click at [794, 184] on div "Add Column" at bounding box center [519, 187] width 942 height 182
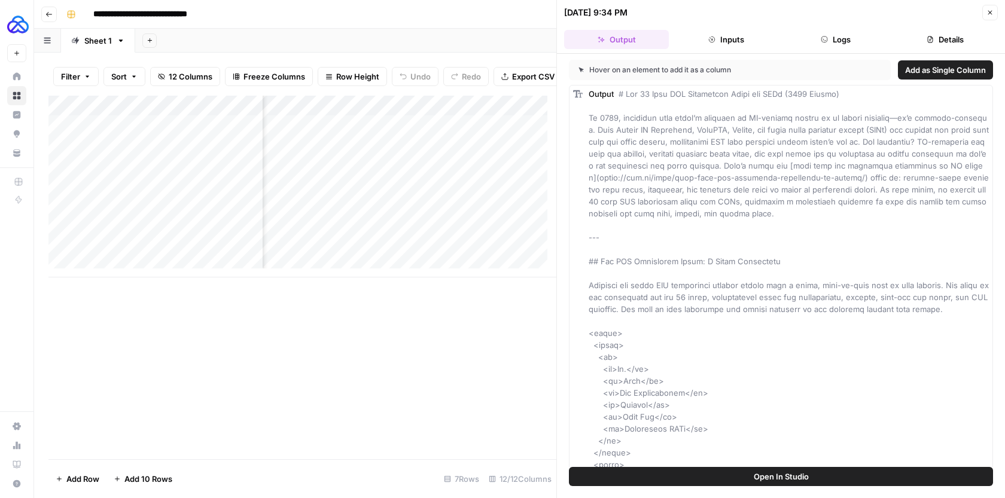
click at [828, 35] on button "Logs" at bounding box center [836, 39] width 105 height 19
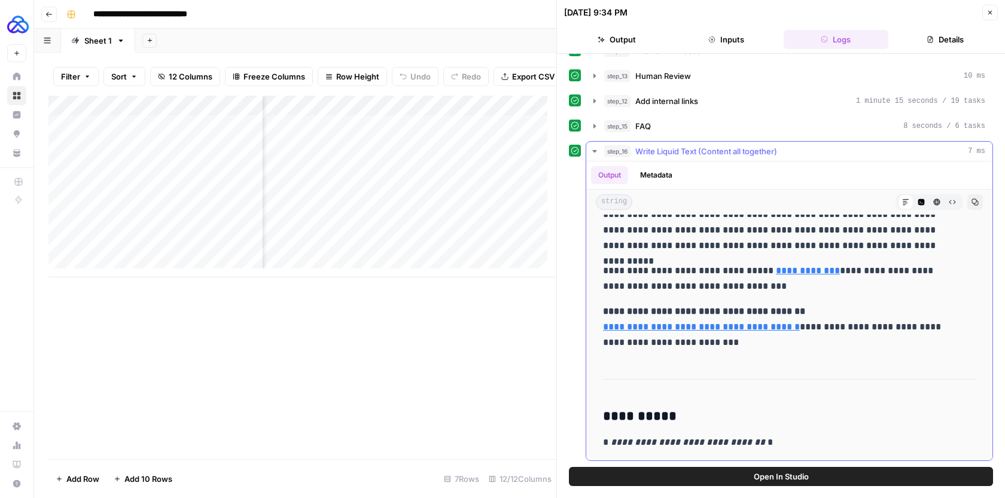
scroll to position [3036, 0]
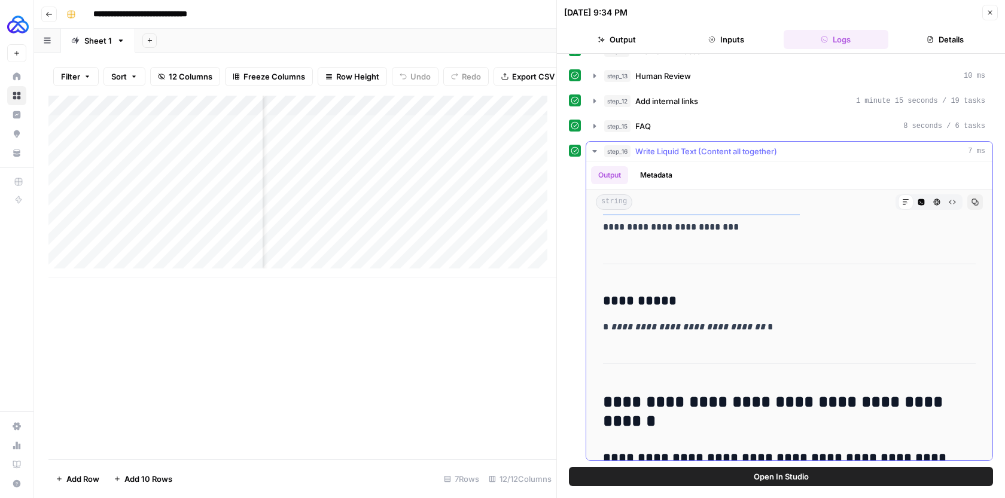
drag, startPoint x: 776, startPoint y: 326, endPoint x: 600, endPoint y: 326, distance: 175.9
click at [600, 326] on div "**********" at bounding box center [789, 83] width 387 height 5800
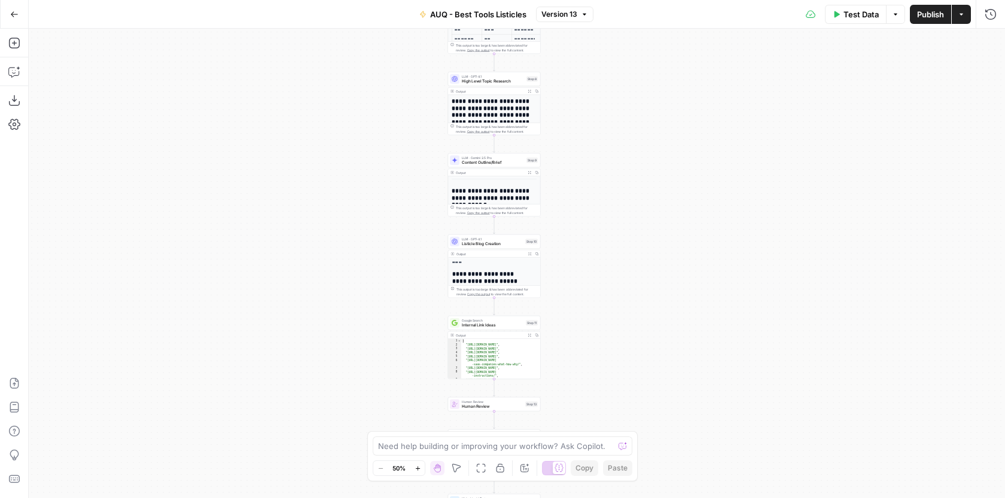
drag, startPoint x: 629, startPoint y: 224, endPoint x: 606, endPoint y: 98, distance: 127.8
click at [607, 99] on div "Workflow Input Settings Inputs Google Search Google Search Step 1 LLM · GPT-4.1…" at bounding box center [517, 264] width 976 height 470
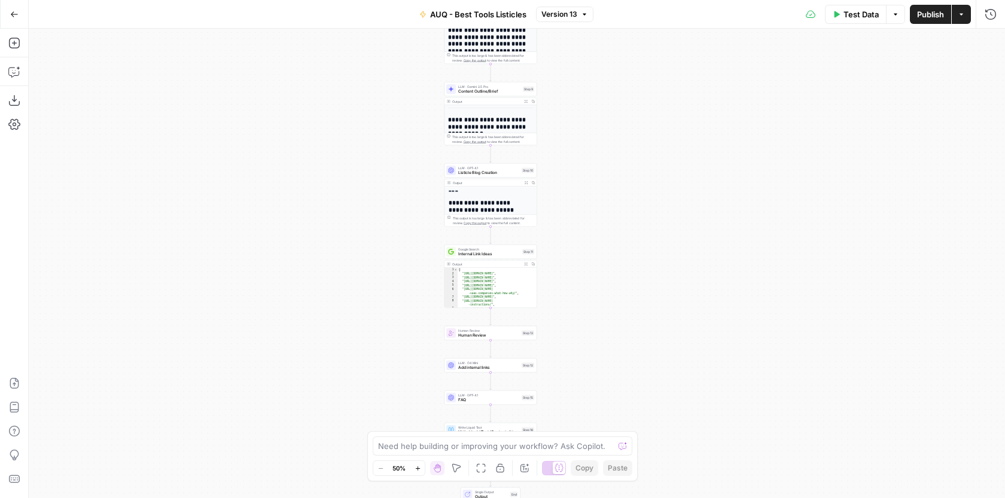
drag, startPoint x: 596, startPoint y: 247, endPoint x: 592, endPoint y: 175, distance: 71.9
click at [592, 176] on div "Workflow Input Settings Inputs Google Search Google Search Step 1 LLM · GPT-4.1…" at bounding box center [517, 264] width 976 height 470
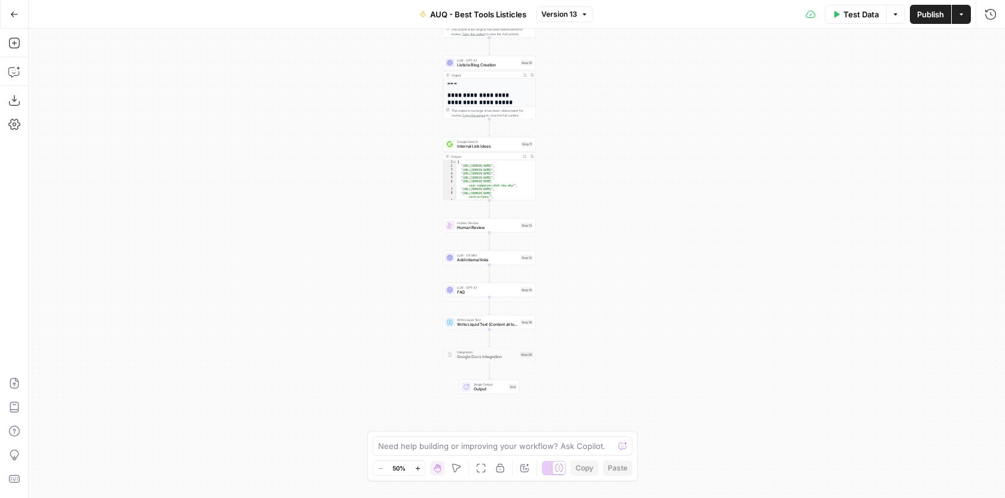
drag, startPoint x: 589, startPoint y: 280, endPoint x: 589, endPoint y: 173, distance: 106.5
click at [589, 173] on div "Workflow Input Settings Inputs Google Search Google Search Step 1 LLM · GPT-4.1…" at bounding box center [517, 264] width 976 height 470
click at [507, 330] on div "Workflow Input Settings Inputs Google Search Google Search Step 1 LLM · GPT-4.1…" at bounding box center [517, 264] width 976 height 470
click at [508, 325] on span "Write Liquid Text (Content all together)" at bounding box center [487, 324] width 61 height 6
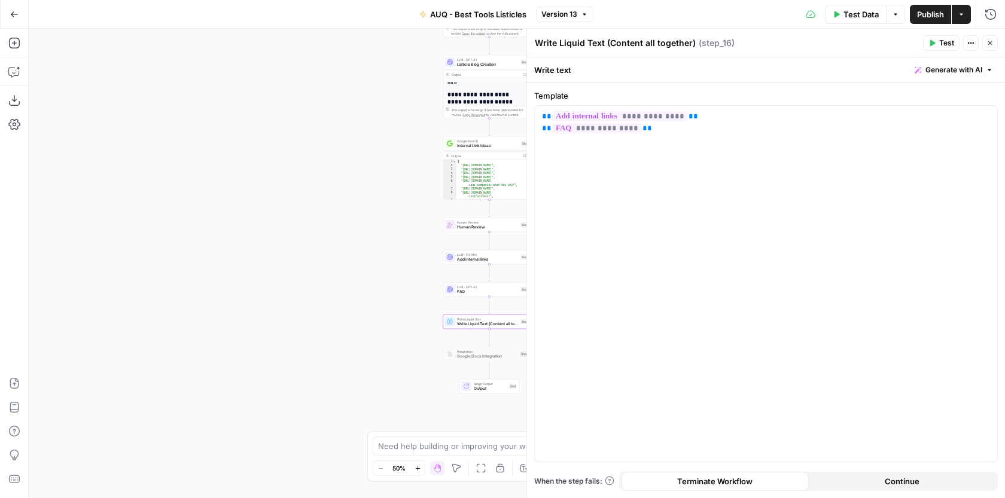
click at [501, 260] on span "Add internal links" at bounding box center [487, 260] width 61 height 6
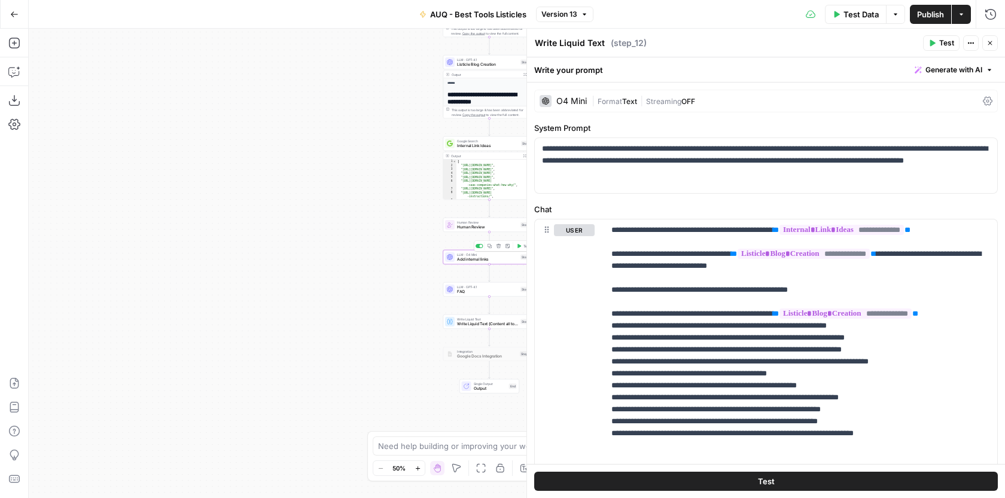
type textarea "Add internal links"
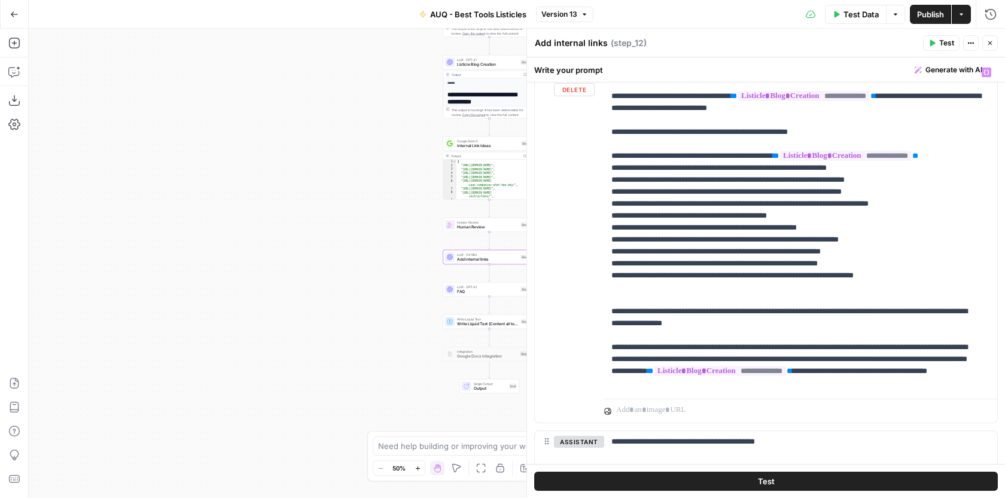
scroll to position [159, 0]
click at [942, 386] on p "**********" at bounding box center [796, 227] width 370 height 323
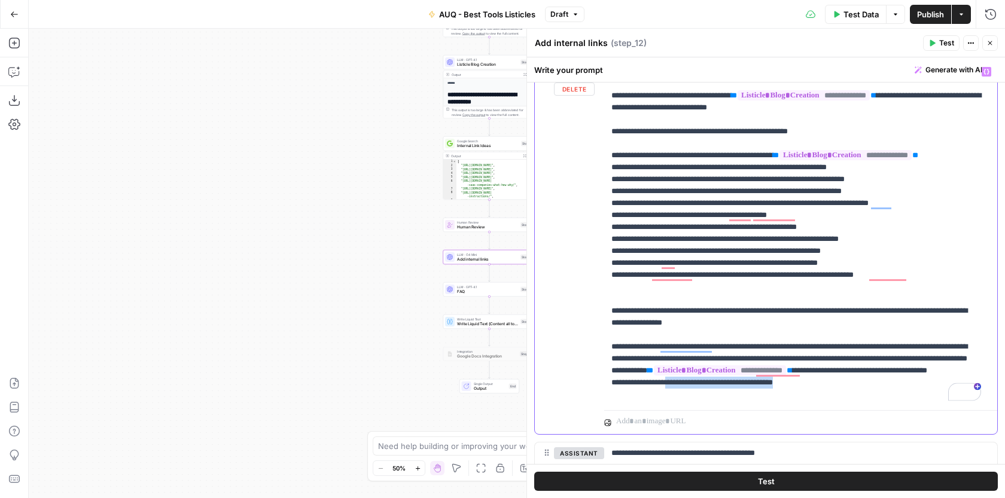
drag, startPoint x: 834, startPoint y: 395, endPoint x: 681, endPoint y: 394, distance: 153.1
click at [681, 394] on p "**********" at bounding box center [796, 233] width 370 height 335
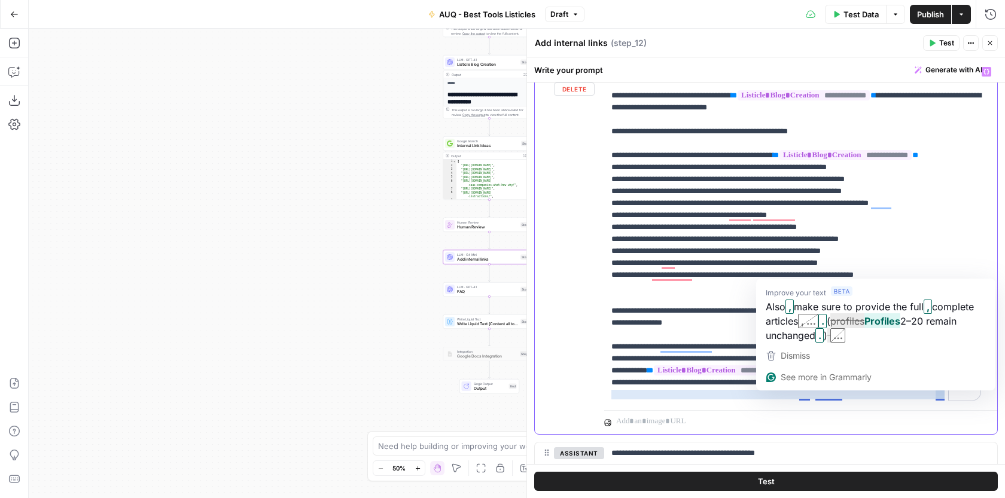
drag, startPoint x: 947, startPoint y: 398, endPoint x: 802, endPoint y: 393, distance: 144.8
click at [802, 394] on p "**********" at bounding box center [796, 233] width 370 height 335
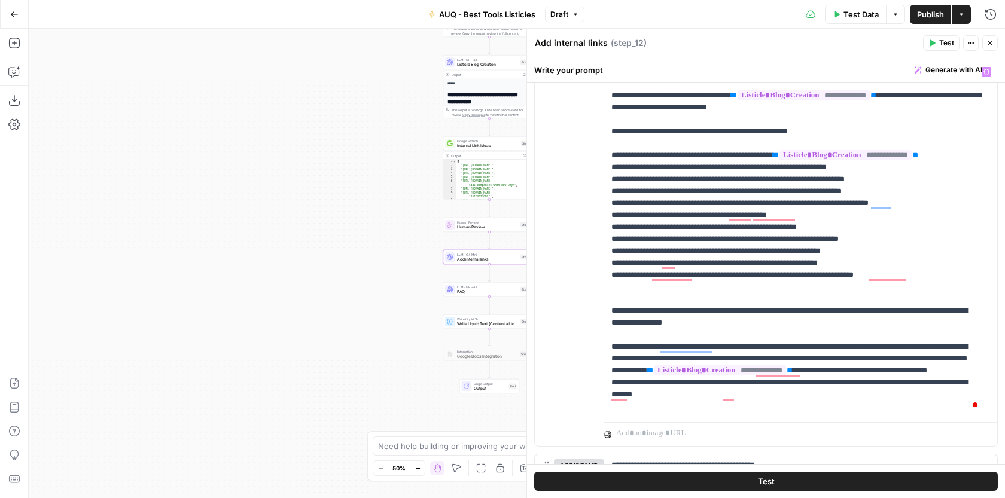
click at [942, 18] on span "Publish" at bounding box center [930, 14] width 27 height 12
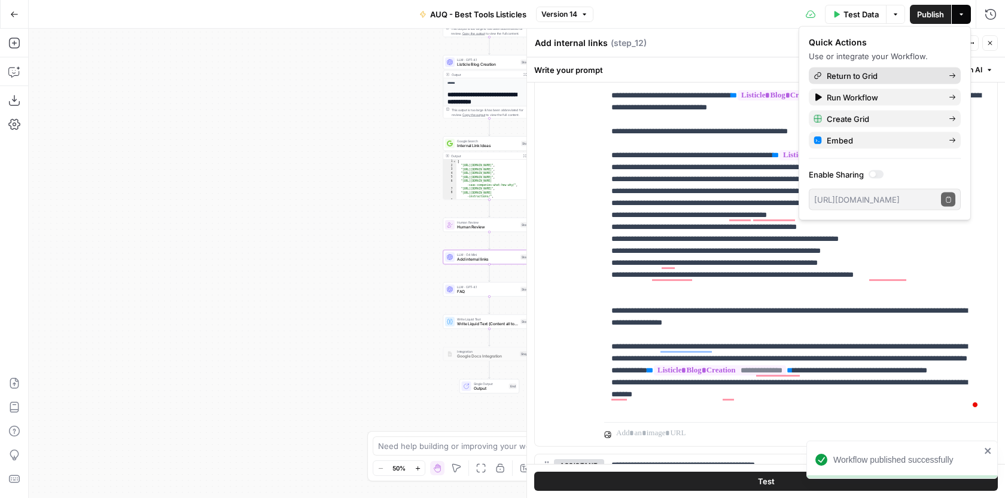
click at [840, 74] on span "Return to Grid" at bounding box center [883, 76] width 112 height 12
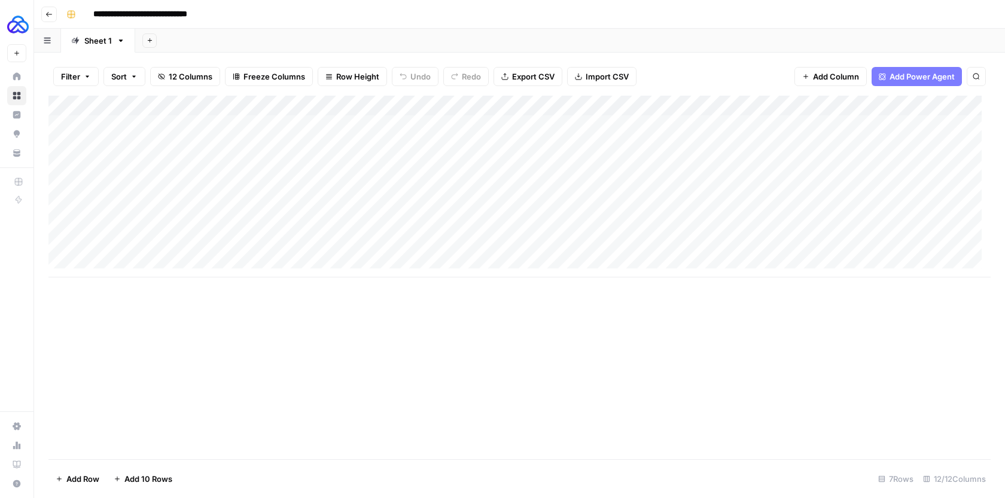
click at [215, 201] on div "Add Column" at bounding box center [519, 187] width 942 height 182
click at [326, 196] on div "Add Column" at bounding box center [519, 187] width 942 height 182
click at [292, 195] on textarea "**********" at bounding box center [357, 198] width 191 height 17
type textarea "**********"
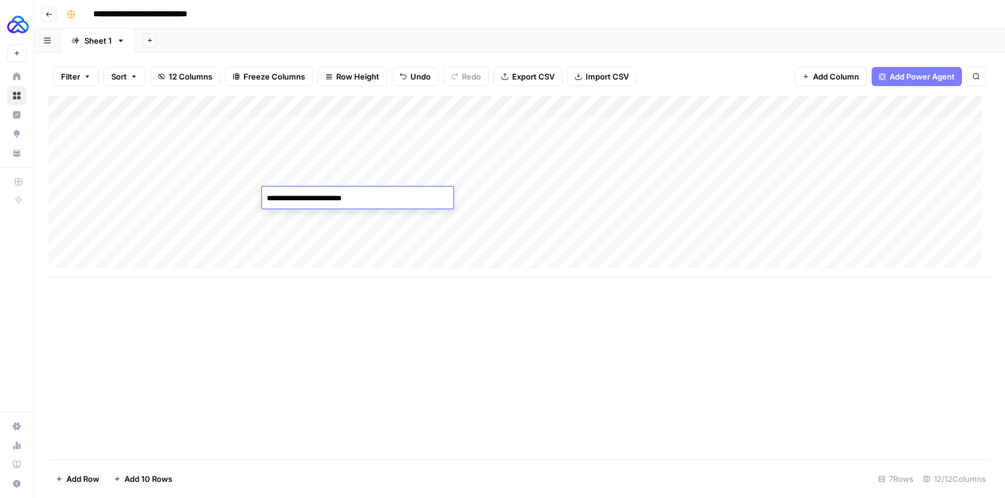
click at [403, 221] on div "Add Column" at bounding box center [519, 187] width 942 height 182
type textarea "**********"
click at [392, 246] on div "Add Column" at bounding box center [519, 187] width 942 height 182
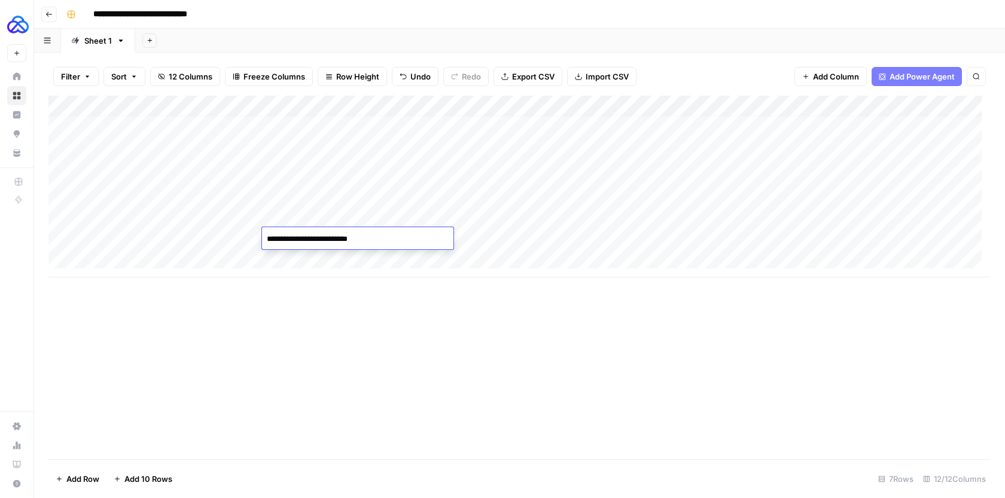
click at [309, 231] on textarea "**********" at bounding box center [357, 239] width 191 height 17
click at [313, 243] on textarea "**********" at bounding box center [357, 239] width 191 height 17
type textarea "**********"
click at [482, 197] on div "Add Column" at bounding box center [519, 187] width 942 height 182
click at [120, 255] on div "Add Column" at bounding box center [519, 187] width 942 height 182
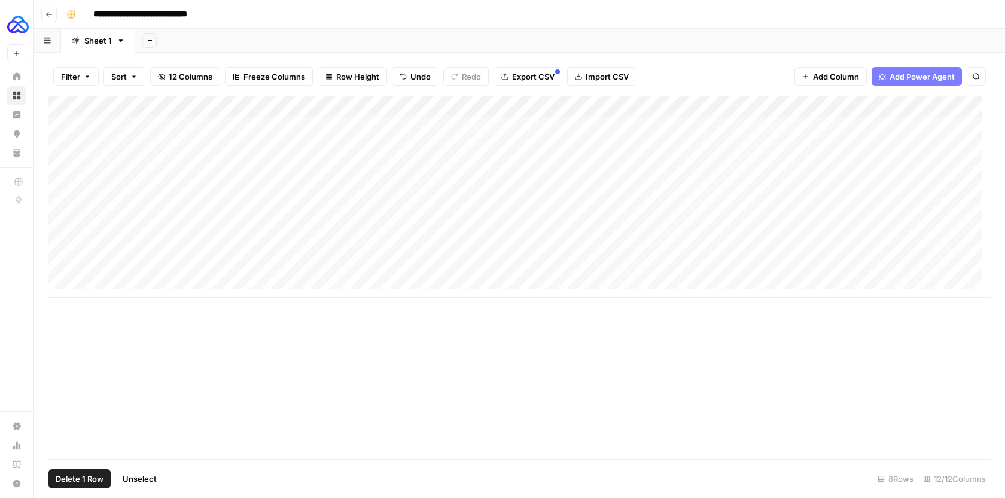
drag, startPoint x: 68, startPoint y: 256, endPoint x: 62, endPoint y: 257, distance: 6.0
click at [62, 257] on div "Add Column" at bounding box center [519, 197] width 942 height 202
click at [65, 255] on div "Add Column" at bounding box center [519, 197] width 942 height 202
click at [64, 126] on div "Add Column" at bounding box center [519, 197] width 942 height 202
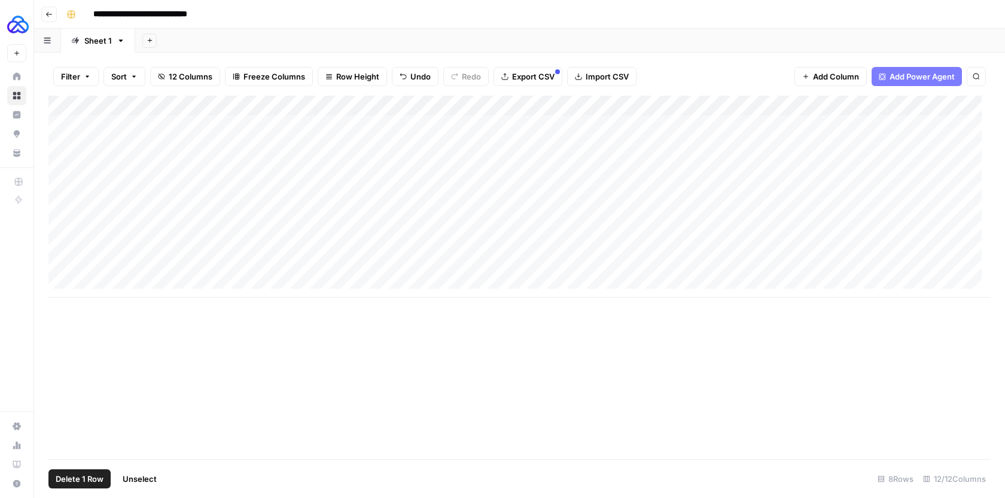
click at [63, 143] on div "Add Column" at bounding box center [519, 197] width 942 height 202
click at [63, 166] on div "Add Column" at bounding box center [519, 197] width 942 height 202
click at [62, 181] on div "Add Column" at bounding box center [519, 197] width 942 height 202
drag, startPoint x: 51, startPoint y: 269, endPoint x: 57, endPoint y: 212, distance: 57.2
click at [57, 212] on div "Add Column" at bounding box center [519, 197] width 942 height 202
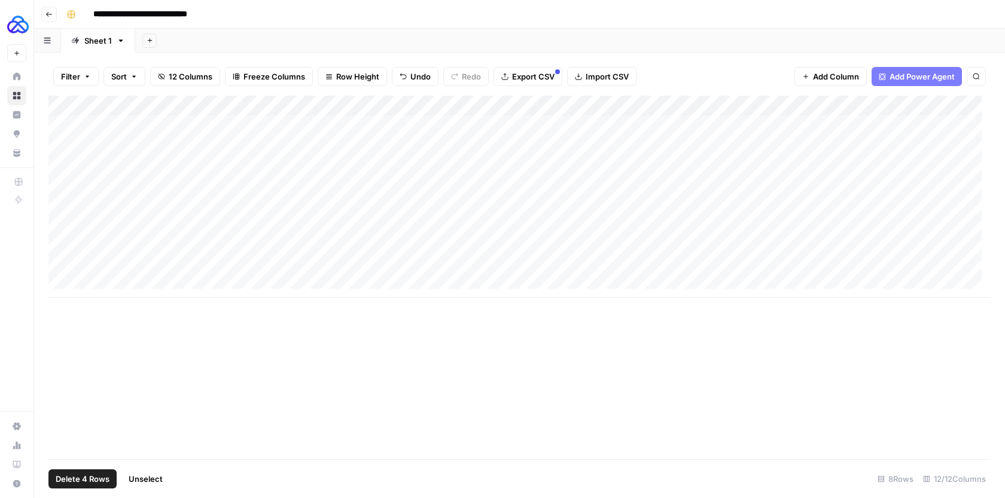
click at [441, 273] on div "Add Column" at bounding box center [519, 197] width 942 height 202
click at [109, 278] on div "Add Column" at bounding box center [519, 197] width 942 height 202
drag, startPoint x: 51, startPoint y: 279, endPoint x: 61, endPoint y: 221, distance: 58.8
click at [61, 221] on div "Add Column" at bounding box center [519, 207] width 942 height 223
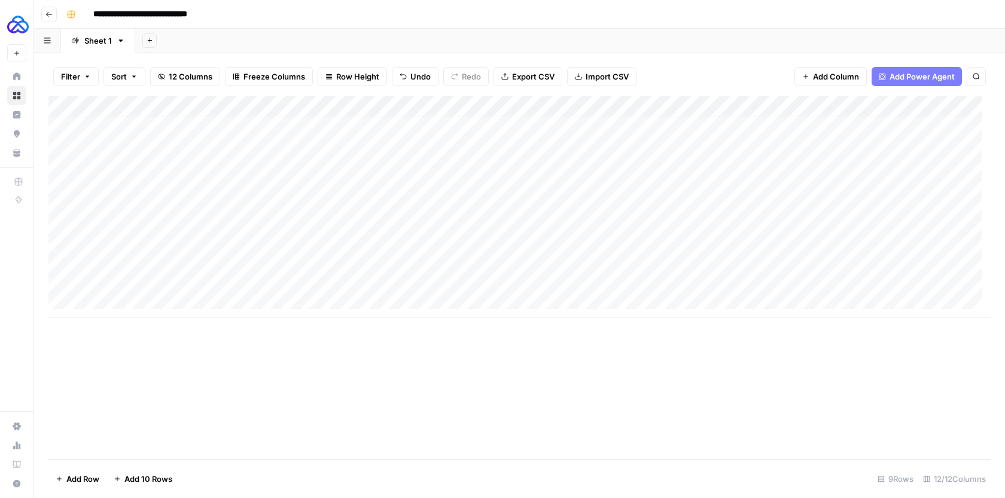
click at [130, 226] on div "Add Column" at bounding box center [519, 207] width 942 height 223
click at [304, 218] on div "Add Column" at bounding box center [519, 207] width 942 height 223
type textarea "**********"
click at [511, 221] on div "Add Column" at bounding box center [519, 207] width 942 height 223
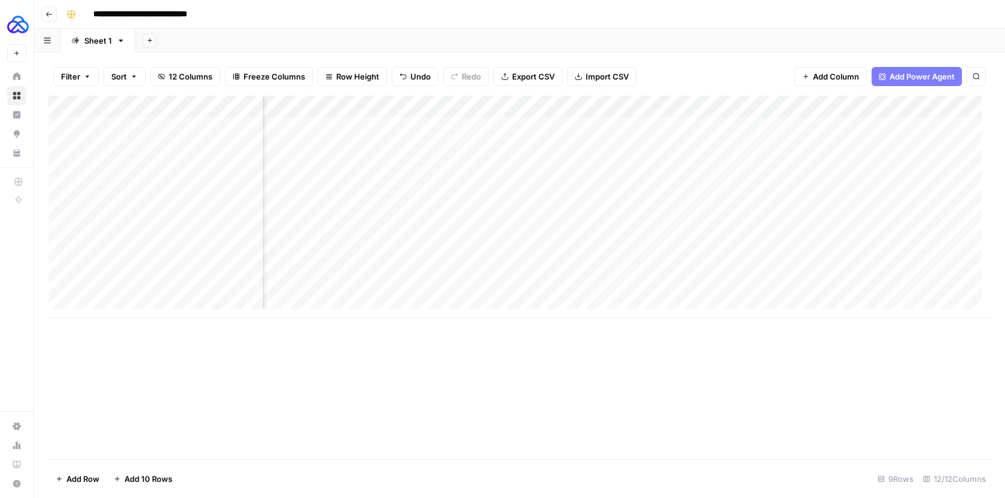
click at [553, 215] on div "Add Column" at bounding box center [519, 207] width 942 height 223
type textarea "*"
click at [697, 176] on div "Add Column" at bounding box center [519, 207] width 942 height 223
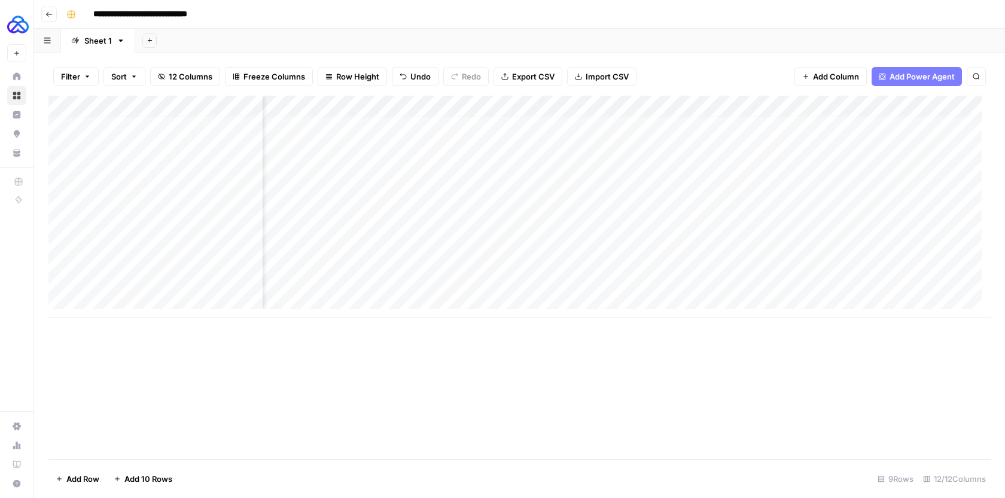
click at [660, 220] on div "Add Column" at bounding box center [519, 207] width 942 height 223
click at [660, 221] on div "Add Column" at bounding box center [519, 207] width 942 height 223
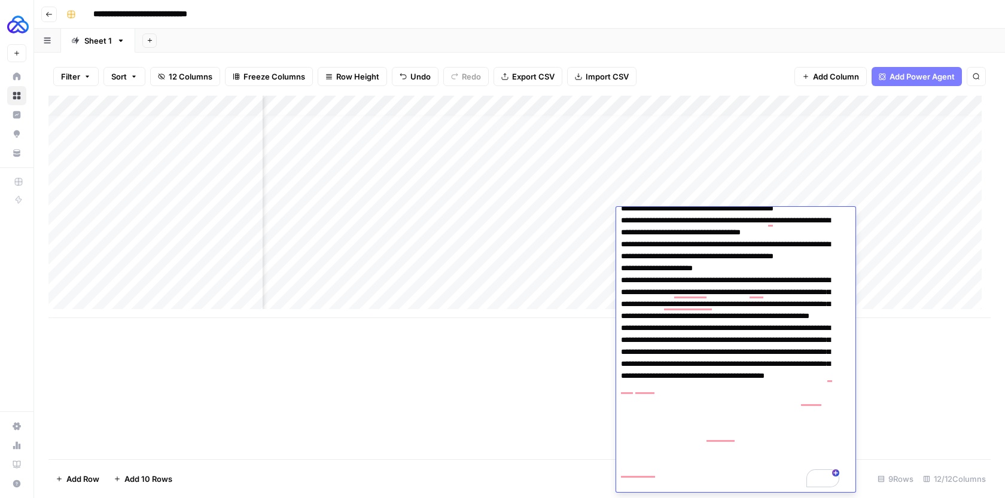
scroll to position [273, 0]
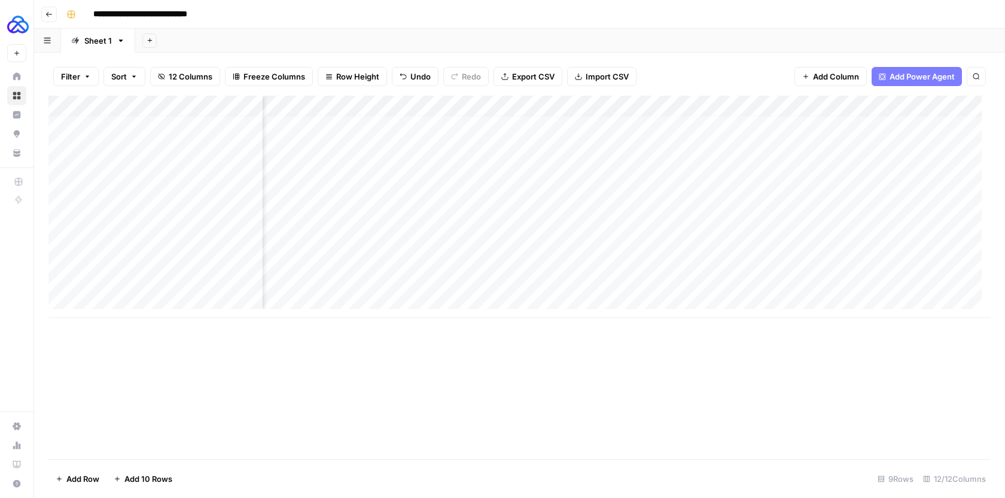
click at [877, 188] on div "Add Column" at bounding box center [519, 207] width 942 height 223
click at [685, 183] on div "Add Column" at bounding box center [519, 207] width 942 height 223
click at [646, 218] on div "Add Column" at bounding box center [519, 207] width 942 height 223
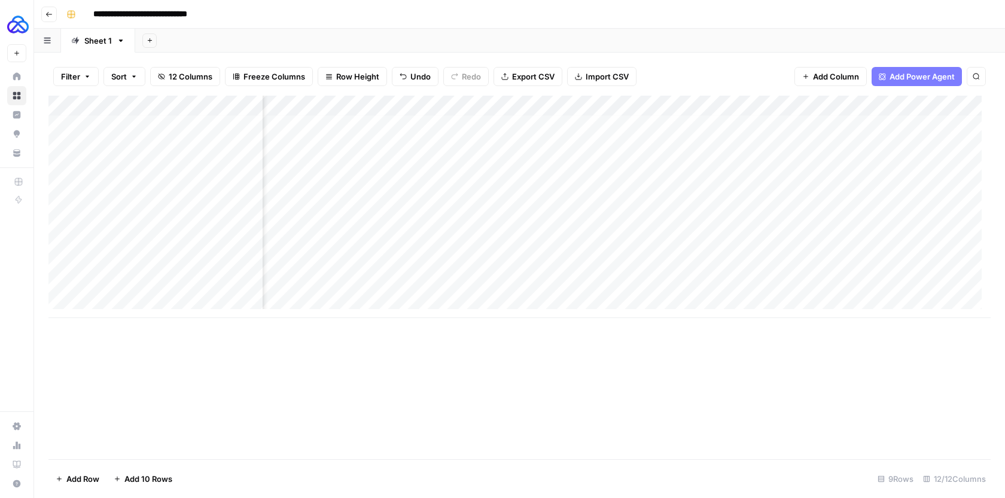
click at [635, 185] on div "Add Column" at bounding box center [519, 207] width 942 height 223
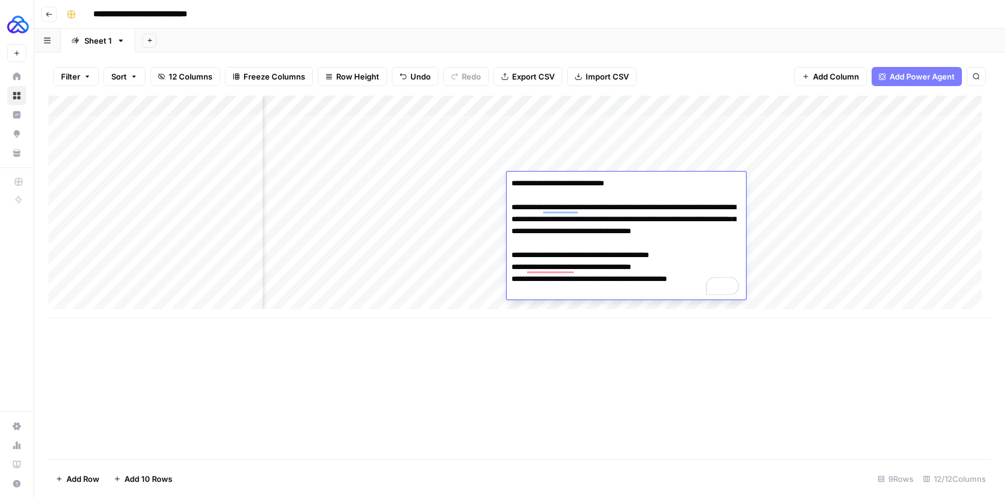
click at [774, 237] on div "Add Column" at bounding box center [519, 207] width 942 height 223
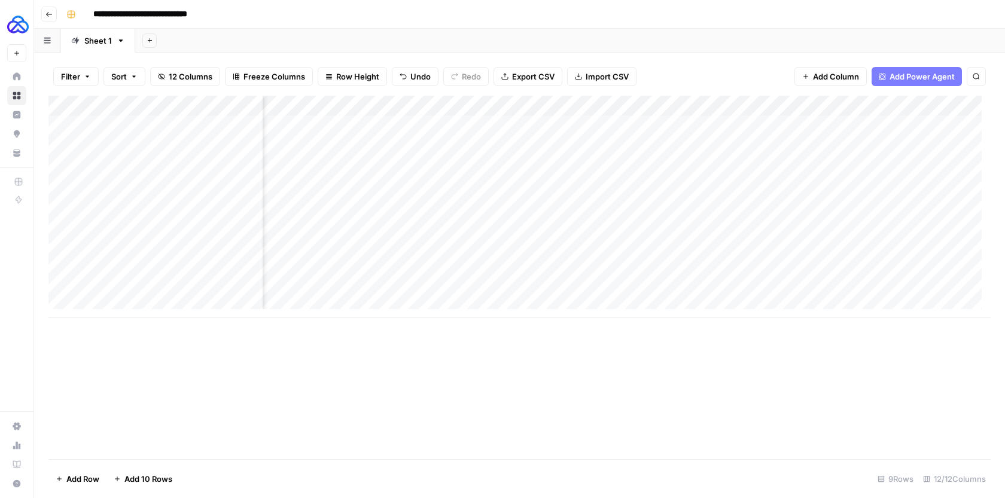
click at [594, 172] on div "Add Column" at bounding box center [519, 207] width 942 height 223
click at [588, 176] on div "Add Column" at bounding box center [519, 207] width 942 height 223
click at [555, 217] on div "Add Column" at bounding box center [519, 207] width 942 height 223
click at [170, 230] on div "Add Column" at bounding box center [519, 207] width 942 height 223
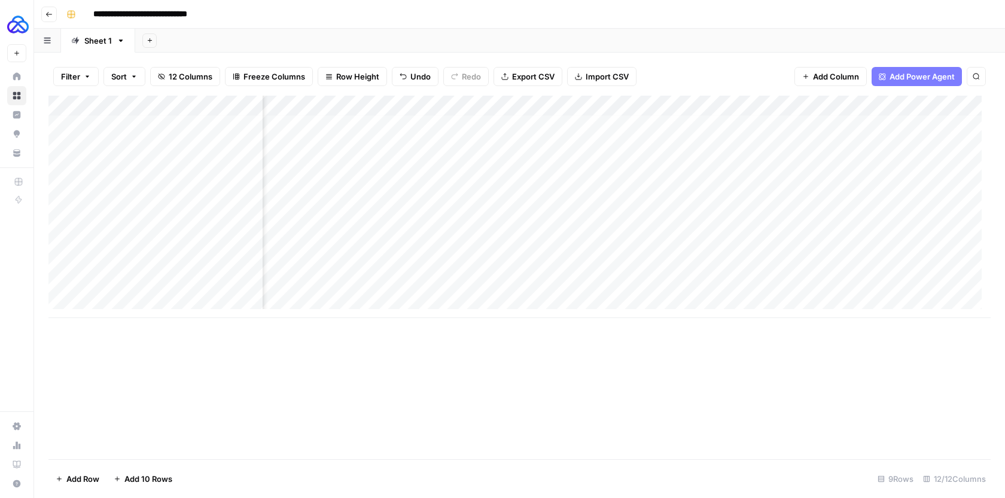
click at [174, 223] on div "Add Column" at bounding box center [519, 207] width 942 height 223
click at [173, 223] on textarea "**********" at bounding box center [185, 224] width 191 height 17
click at [546, 228] on div "Add Column" at bounding box center [519, 207] width 942 height 223
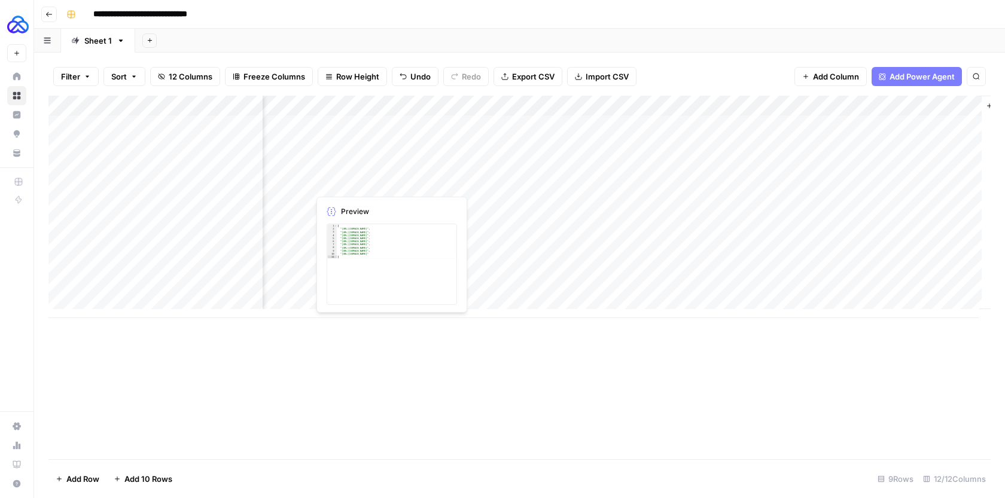
click at [376, 185] on div "Add Column" at bounding box center [519, 207] width 942 height 223
click at [491, 221] on div "Add Column" at bounding box center [519, 207] width 942 height 223
click at [485, 224] on div "Add Column" at bounding box center [519, 207] width 942 height 223
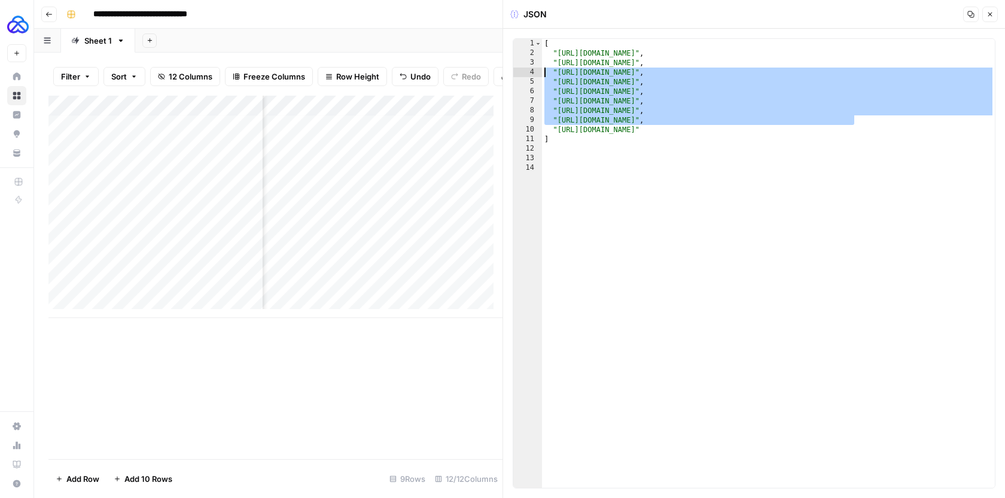
drag, startPoint x: 864, startPoint y: 121, endPoint x: 541, endPoint y: 74, distance: 326.5
click at [541, 74] on div "**********" at bounding box center [754, 263] width 483 height 450
type textarea "**********"
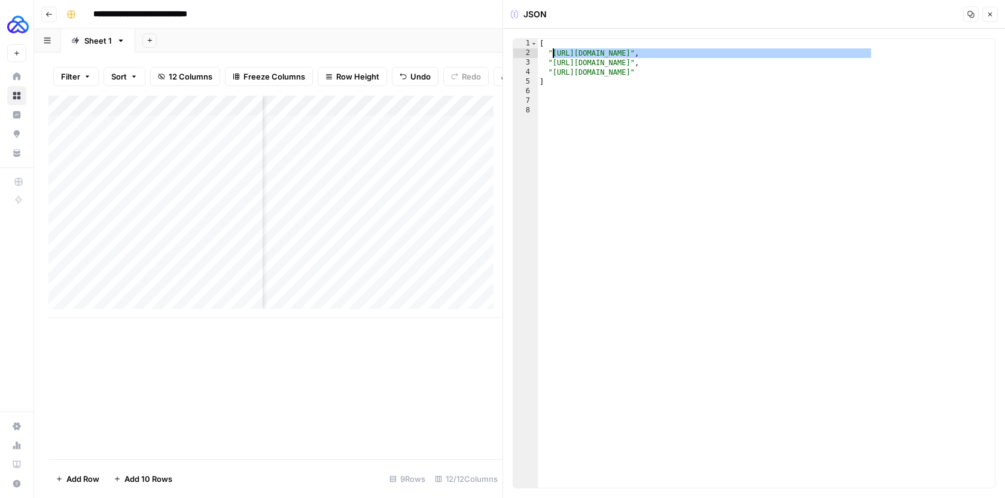
drag, startPoint x: 872, startPoint y: 51, endPoint x: 554, endPoint y: 54, distance: 317.0
click at [554, 54] on div "[ "https://www.rankability.com/blog/best-ai-search-visibility-tracking-tools/" …" at bounding box center [766, 273] width 458 height 468
paste textarea
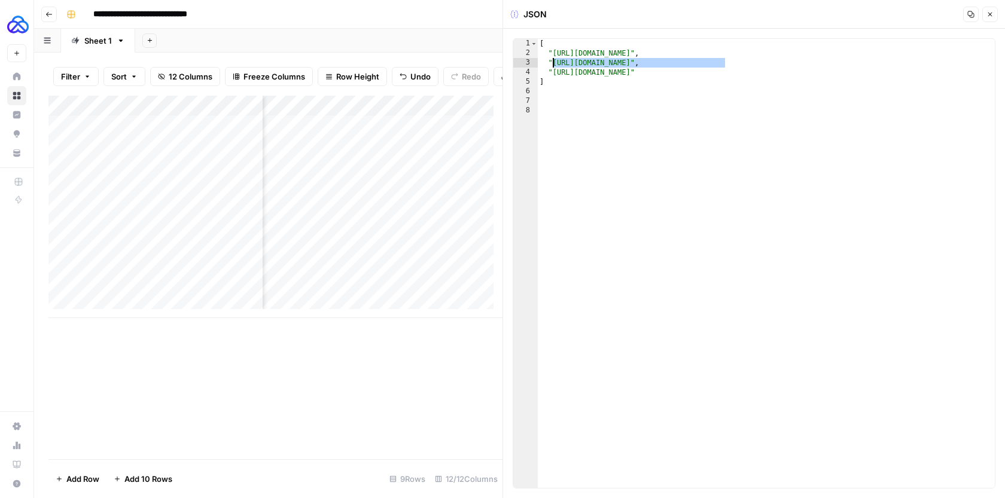
drag, startPoint x: 726, startPoint y: 64, endPoint x: 553, endPoint y: 62, distance: 172.9
click at [553, 62] on div "[ "https://lpagery.io/blog/best-chatgpt-rank-tracker-tools/" , "https://backlin…" at bounding box center [766, 273] width 458 height 468
paste textarea "**********"
drag, startPoint x: 766, startPoint y: 72, endPoint x: 552, endPoint y: 72, distance: 214.1
click at [552, 72] on div "[ "https://lpagery.io/blog/best-chatgpt-rank-tracker-tools/" , "https://robertg…" at bounding box center [766, 273] width 458 height 468
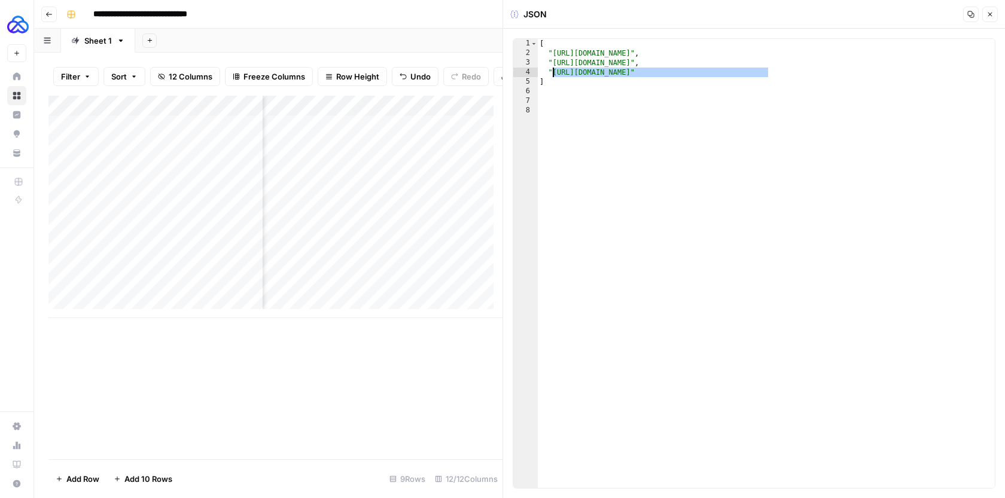
paste textarea "**********"
type textarea "**********"
click at [986, 17] on icon "button" at bounding box center [989, 14] width 7 height 7
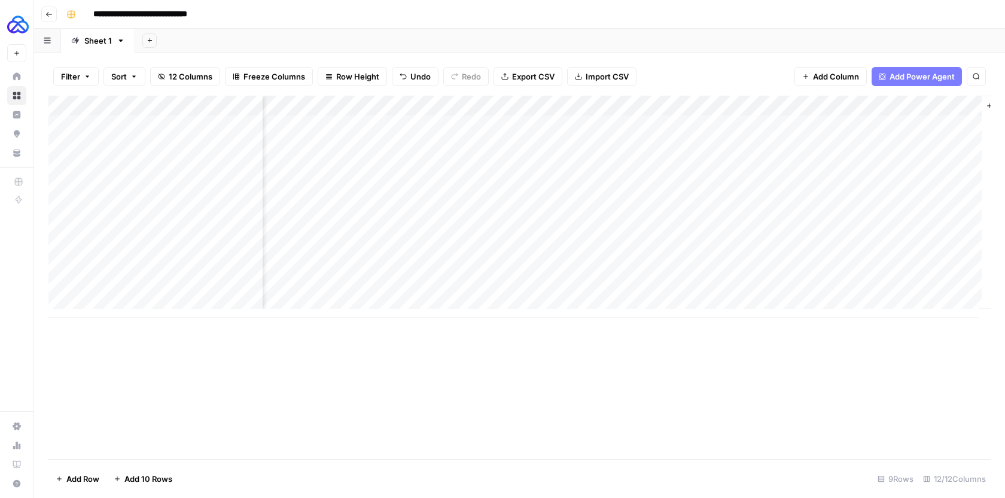
click at [497, 223] on div "Add Column" at bounding box center [519, 207] width 942 height 223
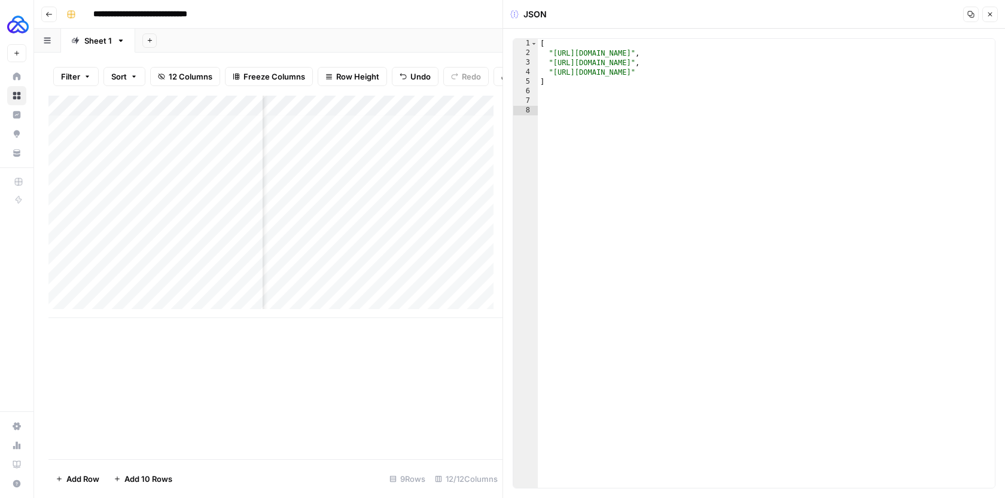
click at [396, 355] on div "Add Column" at bounding box center [275, 278] width 454 height 364
click at [476, 245] on div "Add Column" at bounding box center [275, 207] width 454 height 223
click at [996, 14] on button "Close" at bounding box center [990, 15] width 16 height 16
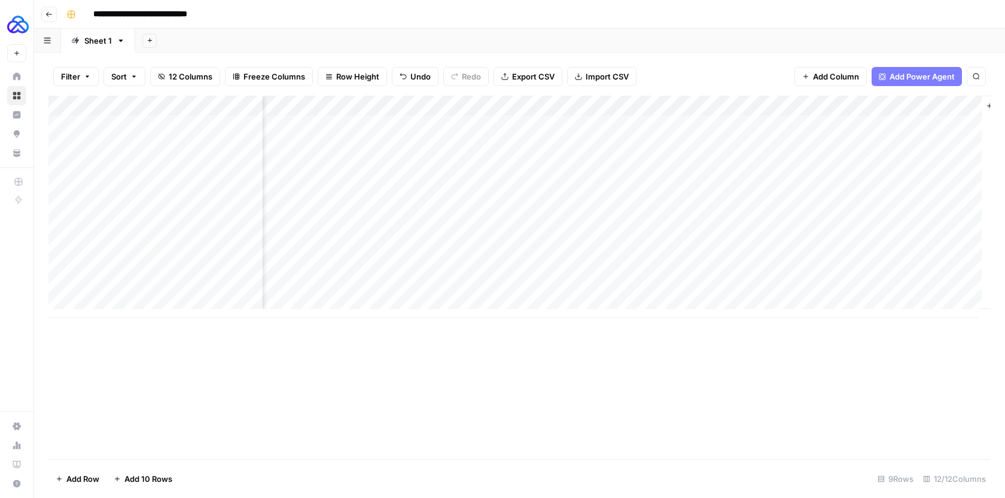
click at [144, 249] on div "Add Column" at bounding box center [519, 207] width 942 height 223
click at [144, 249] on textarea "**********" at bounding box center [185, 244] width 191 height 17
click at [140, 249] on textarea "**********" at bounding box center [185, 244] width 191 height 17
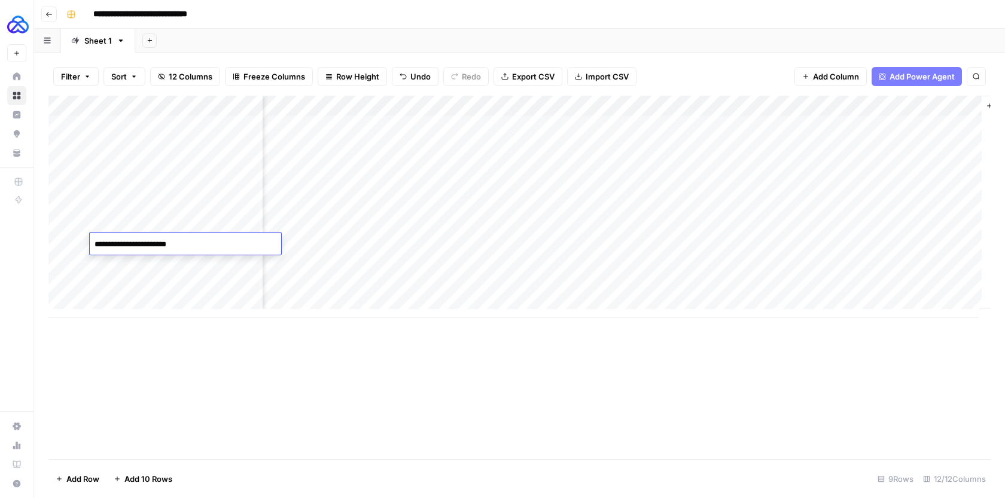
click at [139, 249] on textarea "**********" at bounding box center [185, 244] width 191 height 17
click at [690, 224] on div "Add Column" at bounding box center [519, 207] width 942 height 223
click at [523, 246] on div "Add Column" at bounding box center [519, 207] width 942 height 223
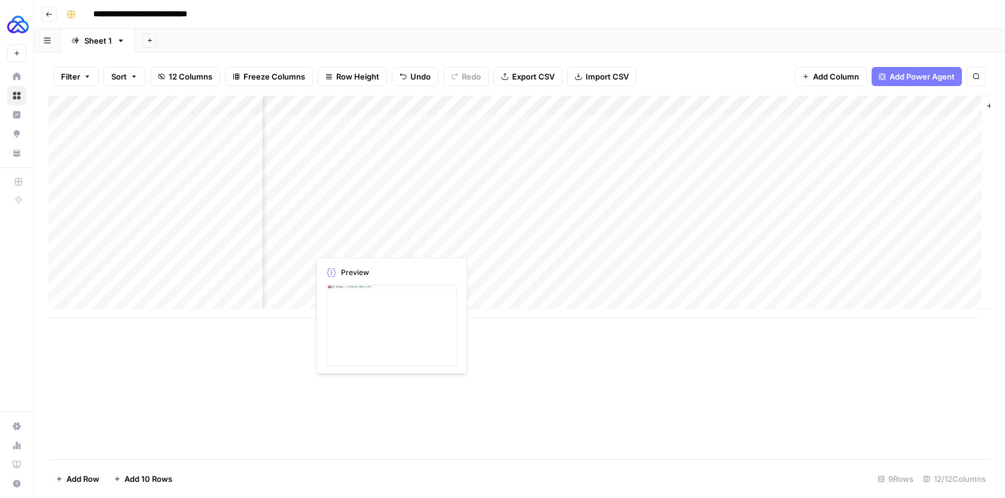
click at [526, 243] on div "Add Column" at bounding box center [519, 207] width 942 height 223
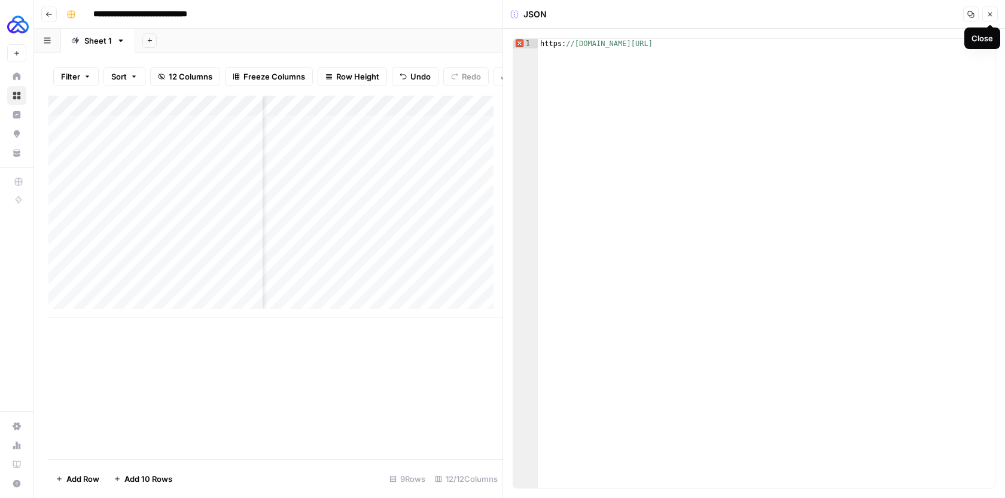
click at [989, 16] on icon "button" at bounding box center [989, 14] width 7 height 7
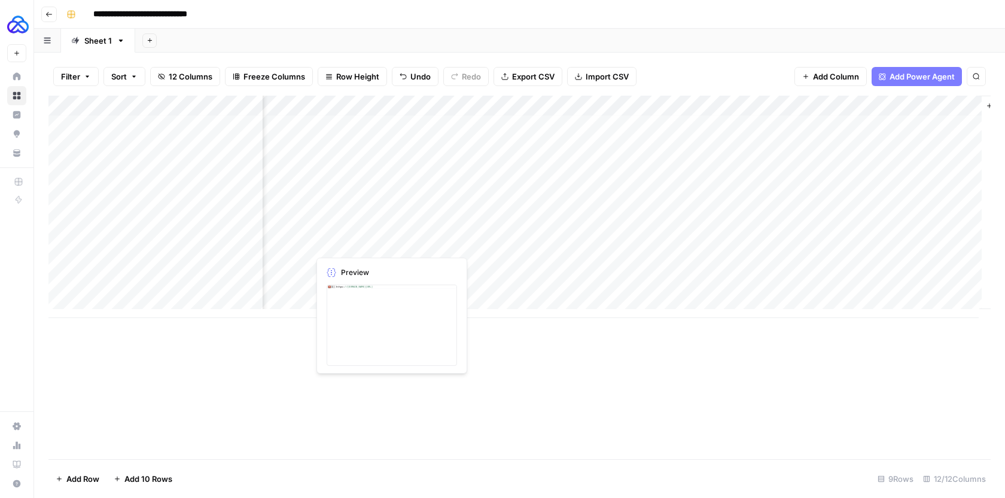
click at [482, 247] on div "Add Column" at bounding box center [519, 207] width 942 height 223
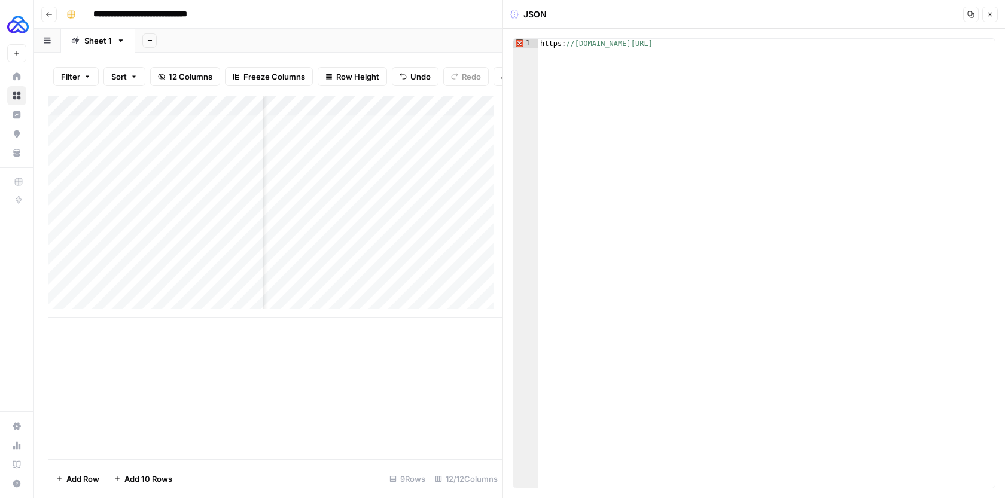
type textarea "**********"
drag, startPoint x: 832, startPoint y: 41, endPoint x: 516, endPoint y: 38, distance: 315.8
click at [516, 38] on div "**********" at bounding box center [754, 264] width 502 height 470
click at [988, 14] on icon "button" at bounding box center [989, 14] width 7 height 7
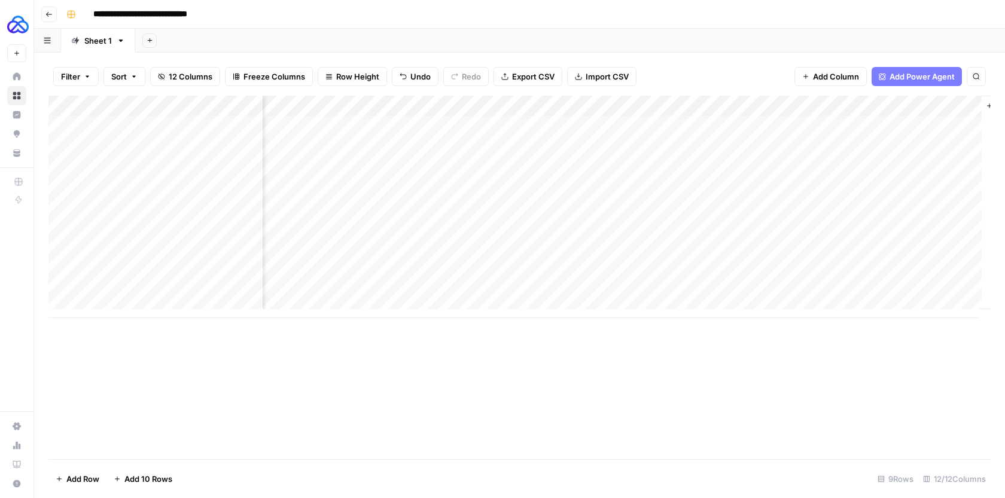
click at [468, 228] on div "Add Column" at bounding box center [519, 207] width 942 height 223
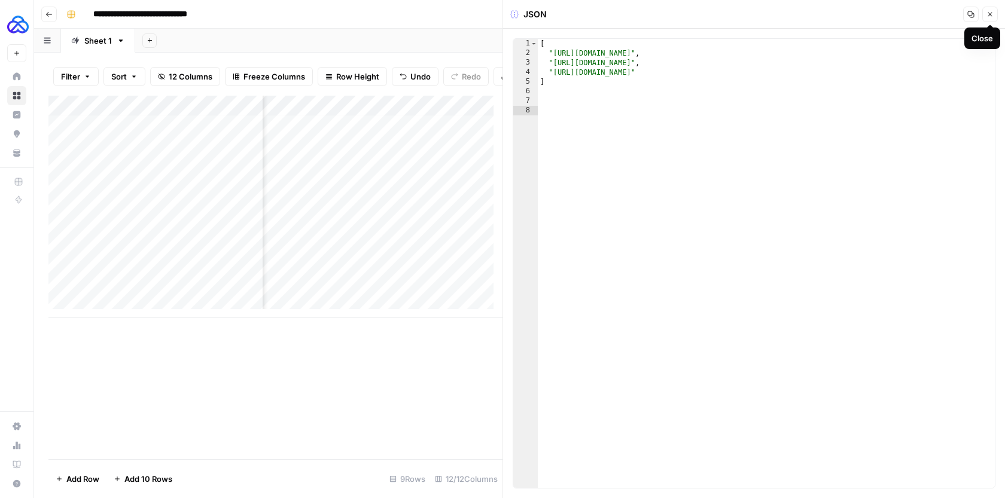
click at [985, 14] on button "Close" at bounding box center [990, 15] width 16 height 16
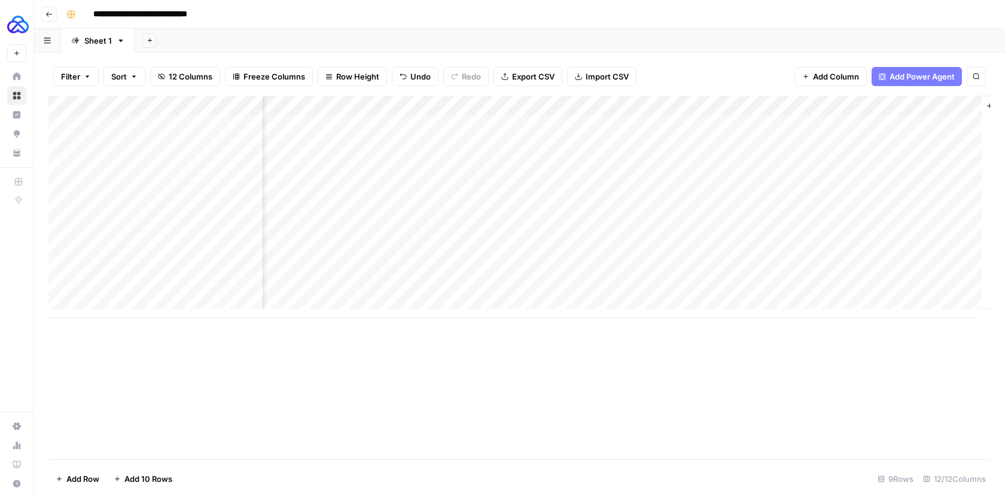
click at [374, 182] on div "Add Column" at bounding box center [519, 207] width 942 height 223
click at [487, 239] on div "Add Column" at bounding box center [519, 207] width 942 height 223
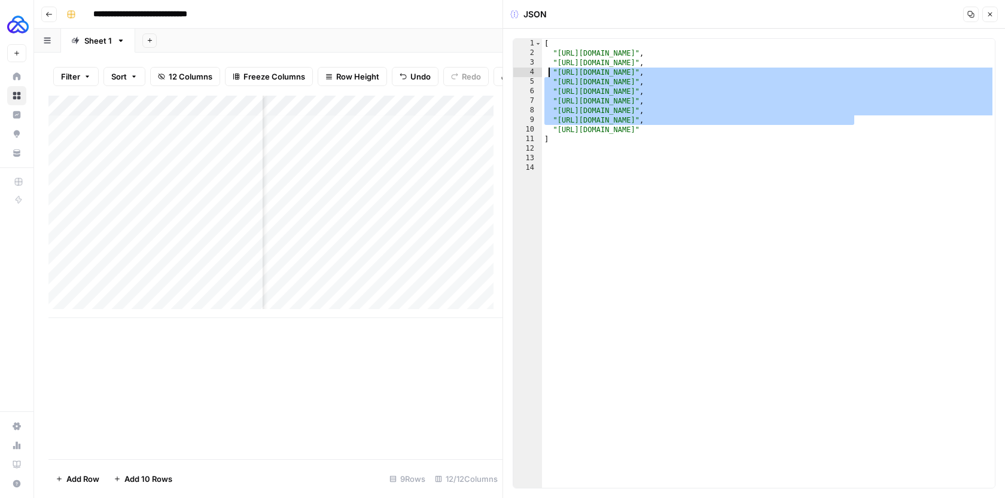
drag, startPoint x: 874, startPoint y: 121, endPoint x: 550, endPoint y: 75, distance: 328.0
click at [550, 75] on div "[ "https://www.rankability.com/blog/best-ai-search-visibility-tracking-tools/" …" at bounding box center [768, 273] width 453 height 468
type textarea "**********"
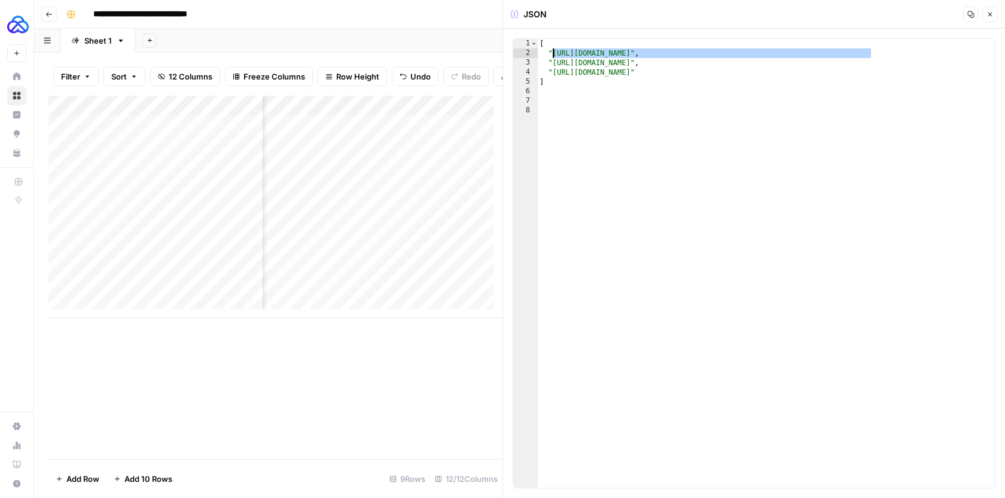
drag, startPoint x: 870, startPoint y: 51, endPoint x: 554, endPoint y: 52, distance: 316.4
click at [554, 52] on div "[ "https://www.rankability.com/blog/best-ai-search-visibility-tracking-tools/" …" at bounding box center [766, 273] width 458 height 468
paste textarea
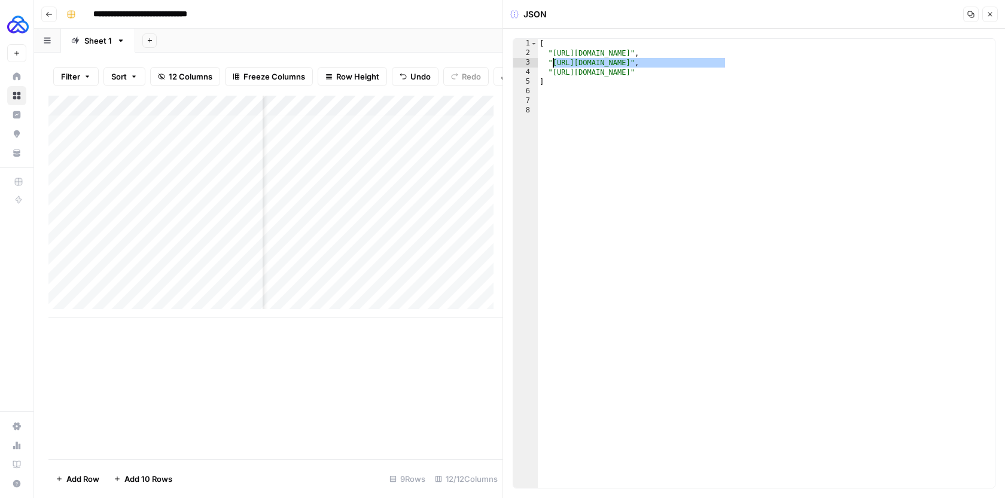
drag, startPoint x: 725, startPoint y: 63, endPoint x: 553, endPoint y: 62, distance: 171.7
click at [553, 62] on div "[ "https://lpagery.io/blog/best-gemini-rank-tracker-tools/" , "https://backlink…" at bounding box center [766, 273] width 458 height 468
paste textarea "*********"
click at [775, 65] on div "[ "https://lpagery.io/blog/best-gemini-rank-tracker-tools/" , "https://www.aeot…" at bounding box center [766, 273] width 458 height 468
drag, startPoint x: 779, startPoint y: 72, endPoint x: 517, endPoint y: 74, distance: 262.0
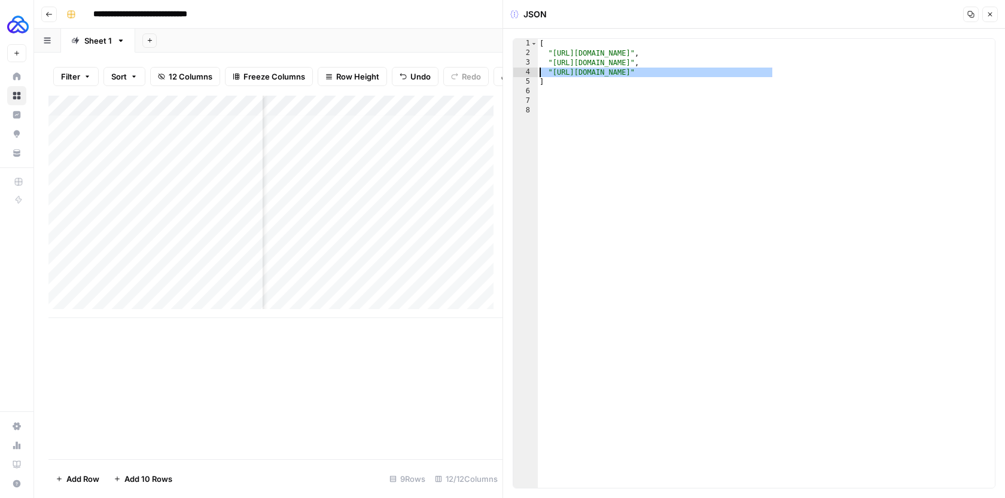
click at [517, 74] on div "**********" at bounding box center [754, 263] width 483 height 450
type textarea "**********"
type textarea "*"
type textarea "**********"
click at [990, 14] on icon "button" at bounding box center [989, 14] width 7 height 7
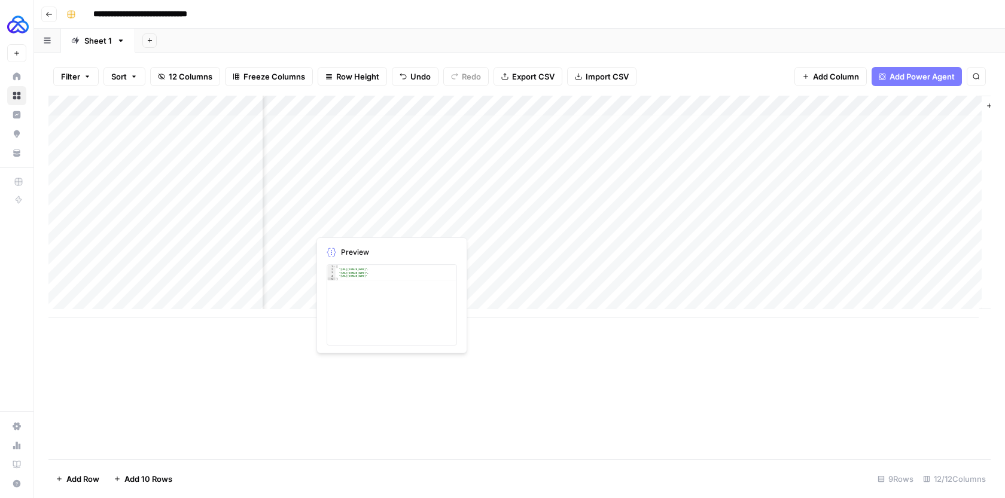
click at [516, 229] on div "Add Column" at bounding box center [519, 207] width 942 height 223
click at [513, 261] on div "Add Column" at bounding box center [519, 207] width 942 height 223
click at [146, 264] on div "Add Column" at bounding box center [519, 207] width 942 height 223
click at [426, 261] on div "Add Column" at bounding box center [519, 207] width 942 height 223
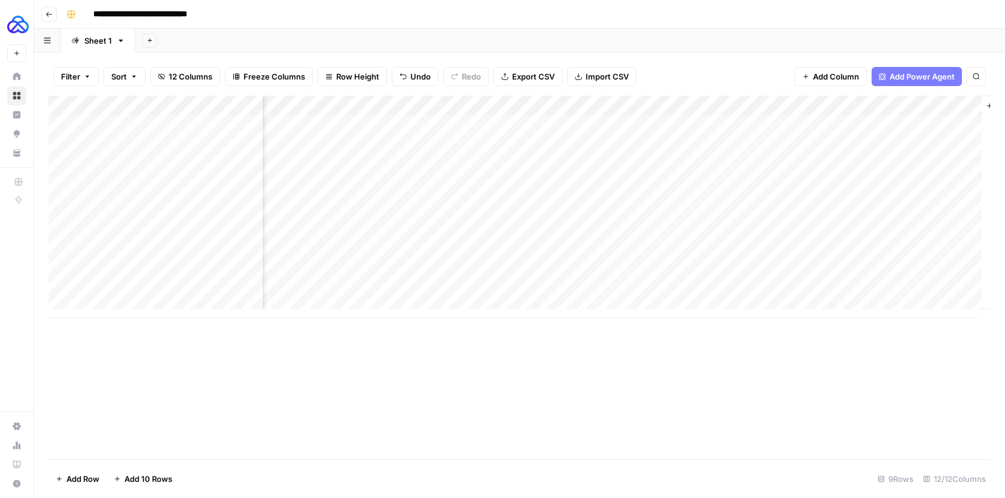
click at [425, 257] on div "Add Column" at bounding box center [519, 207] width 942 height 223
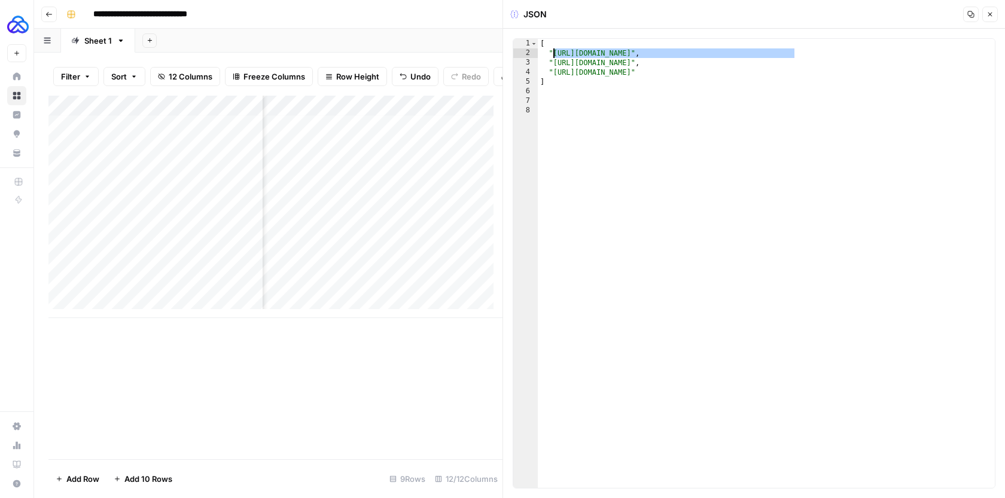
drag, startPoint x: 793, startPoint y: 51, endPoint x: 554, endPoint y: 56, distance: 238.7
click at [554, 56] on div "[ "https://lpagery.io/blog/best-chatgpt-rank-tracker-tools/" , "https://robertg…" at bounding box center [766, 273] width 457 height 468
paste textarea
type textarea "**********"
click at [63, 273] on div "Add Column" at bounding box center [275, 207] width 454 height 223
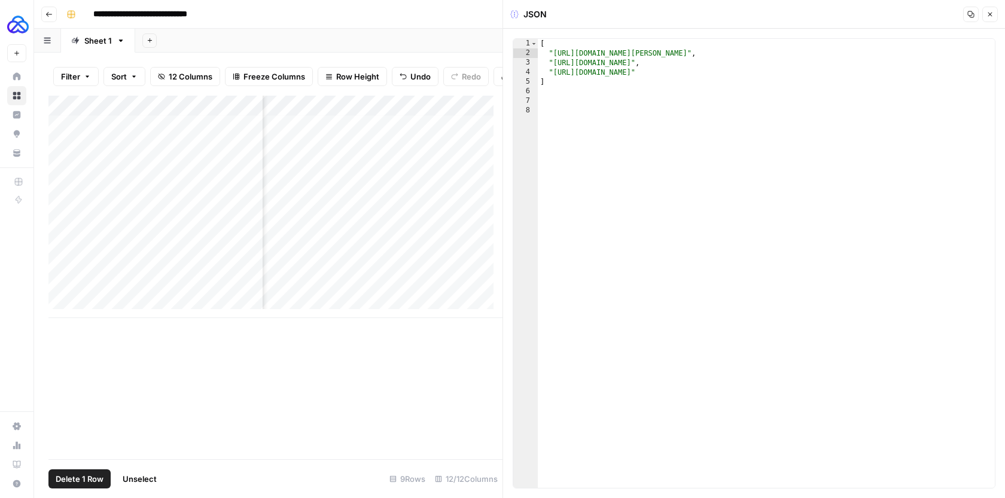
click at [87, 482] on span "Delete 1 Row" at bounding box center [80, 479] width 48 height 12
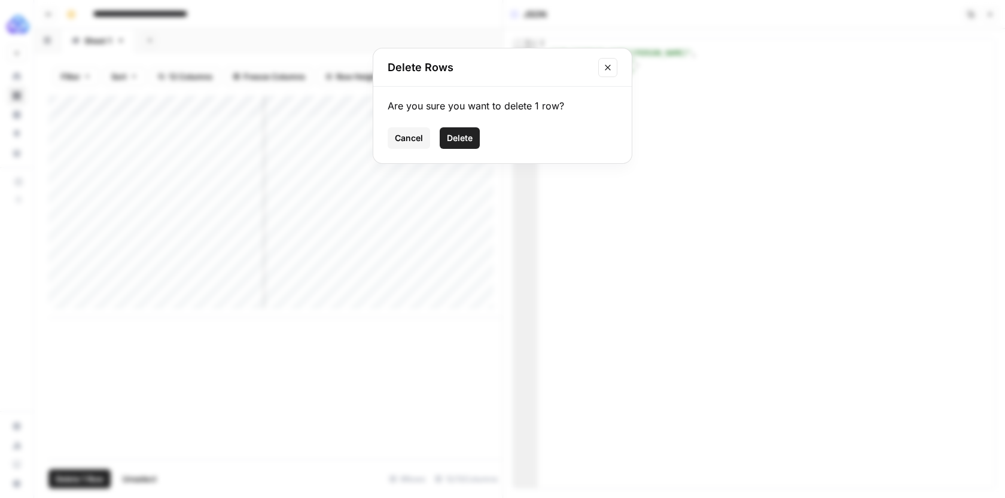
click at [461, 135] on span "Delete" at bounding box center [460, 138] width 26 height 12
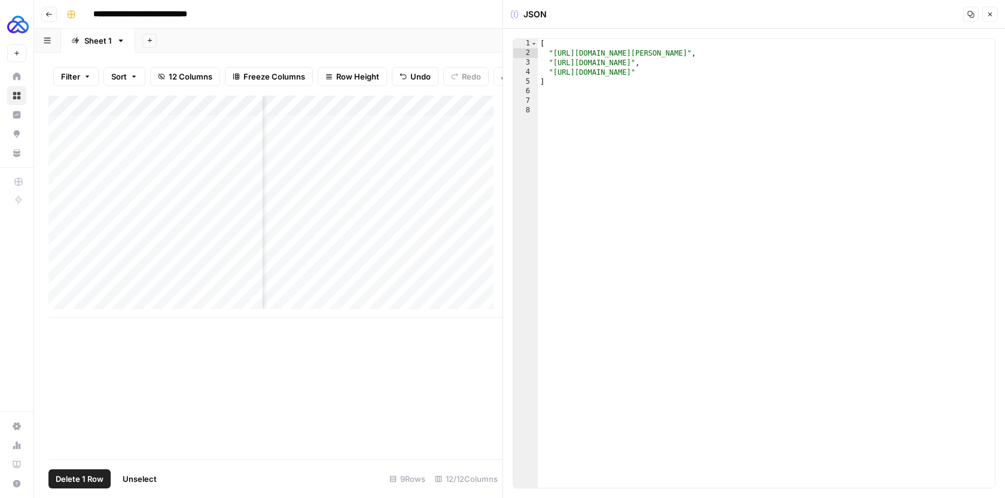
scroll to position [0, 1159]
click at [188, 275] on div "Add Column" at bounding box center [275, 197] width 454 height 202
click at [188, 274] on div "Add Column" at bounding box center [275, 197] width 454 height 202
click at [188, 274] on textarea "**********" at bounding box center [185, 277] width 191 height 17
click at [985, 11] on button "Close" at bounding box center [990, 15] width 16 height 16
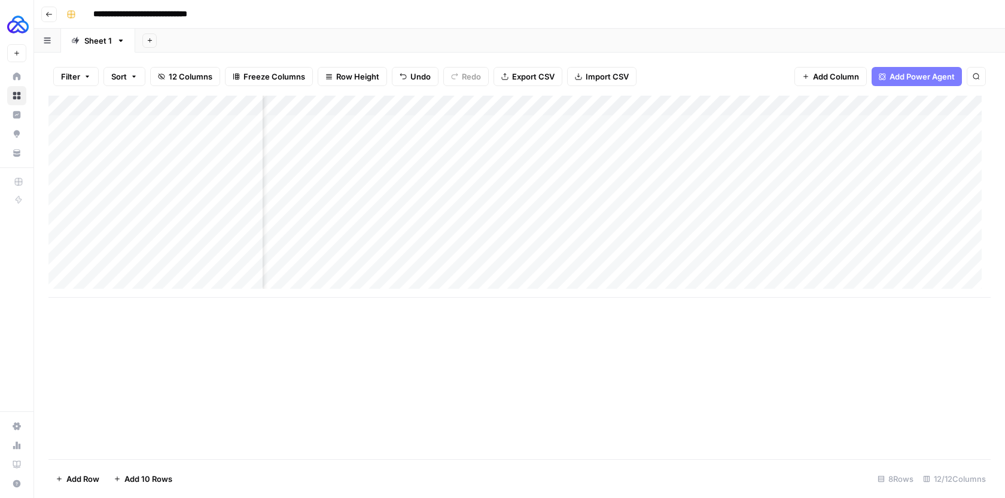
scroll to position [0, 1159]
click at [519, 188] on div "Add Column" at bounding box center [519, 197] width 942 height 202
click at [516, 243] on div "Add Column" at bounding box center [519, 197] width 942 height 202
click at [514, 277] on div "Add Column" at bounding box center [519, 197] width 942 height 202
click at [547, 264] on div "Add Column" at bounding box center [519, 197] width 942 height 202
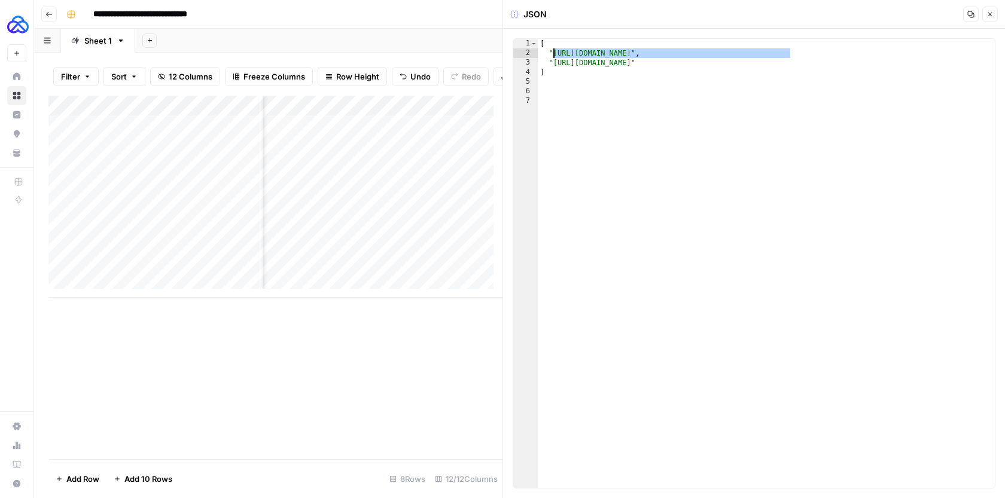
drag, startPoint x: 791, startPoint y: 51, endPoint x: 555, endPoint y: 54, distance: 235.7
click at [555, 54] on div "[ "[URL][DOMAIN_NAME]" , "[URL][DOMAIN_NAME]" ]" at bounding box center [766, 273] width 457 height 468
paste textarea
drag, startPoint x: 764, startPoint y: 63, endPoint x: 555, endPoint y: 63, distance: 209.4
click at [555, 63] on div "[ "[URL][DOMAIN_NAME]" , "[URL][DOMAIN_NAME]" ]" at bounding box center [766, 273] width 457 height 468
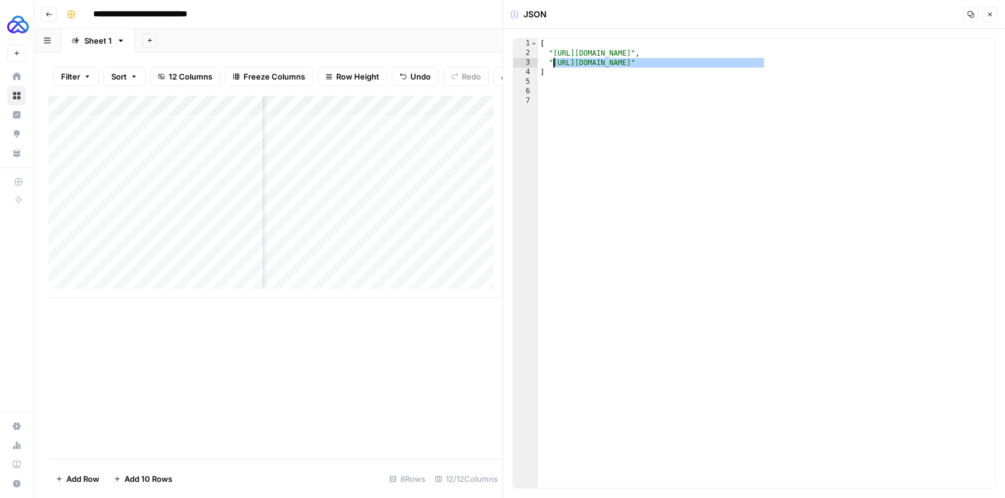
paste textarea "**********"
click at [816, 51] on div "[ "[URL][DOMAIN_NAME]" , "[URL][DOMAIN_NAME]" ]" at bounding box center [766, 273] width 457 height 468
type textarea "**********"
paste textarea "**********"
click at [549, 50] on div "[ "[URL][DOMAIN_NAME]" , https: //[DOMAIN_NAME][URL] "[URL][DOMAIN_NAME]" ]" at bounding box center [766, 273] width 457 height 468
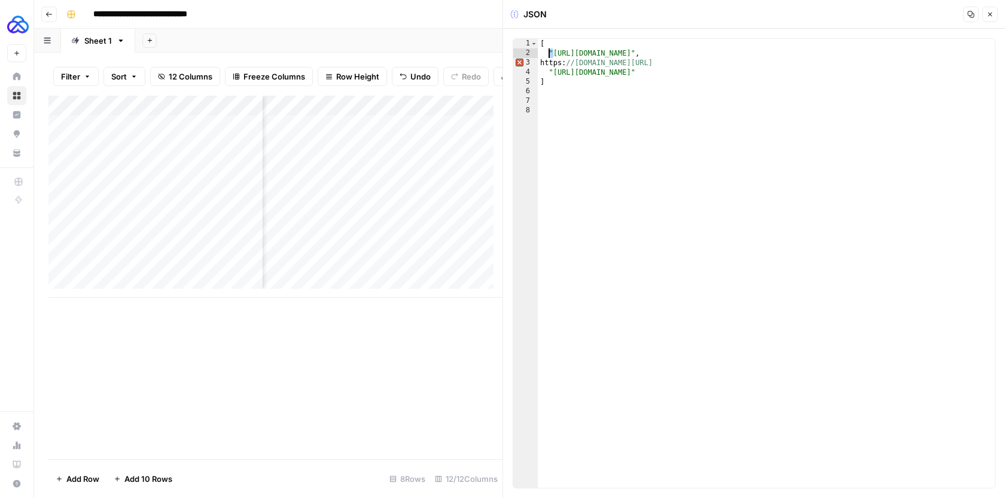
click at [549, 67] on div "[ "[URL][DOMAIN_NAME]" , https: //[DOMAIN_NAME][URL] "[URL][DOMAIN_NAME]" ]" at bounding box center [766, 273] width 457 height 468
paste textarea "*"
click at [846, 59] on div "[ "[URL][DOMAIN_NAME]" , "[URL][DOMAIN_NAME] "[URL][DOMAIN_NAME]" ]" at bounding box center [766, 273] width 457 height 468
paste textarea "*"
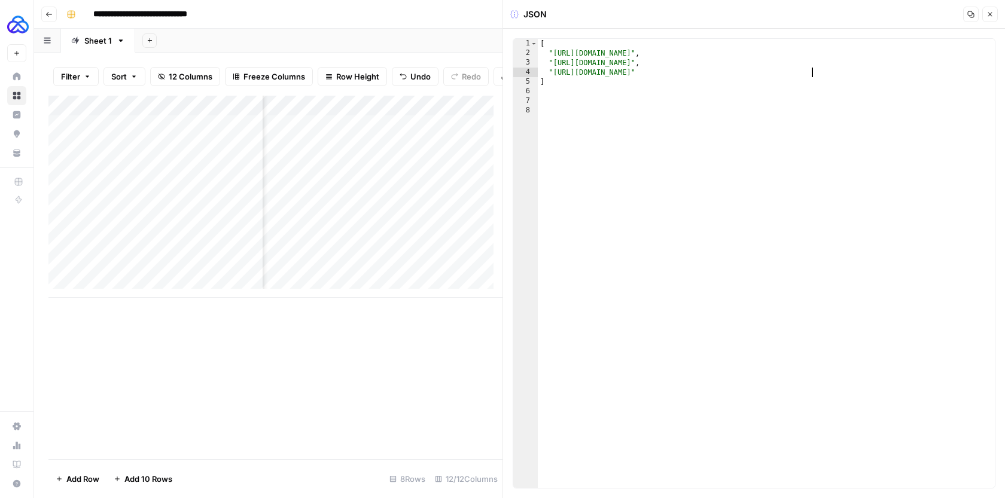
click at [822, 73] on div "[ "[URL][DOMAIN_NAME]" , "[URL][DOMAIN_NAME]" , "[URL][DOMAIN_NAME]" ]" at bounding box center [766, 273] width 457 height 468
click at [848, 63] on div "[ "[URL][DOMAIN_NAME]" , "[URL][DOMAIN_NAME]" , "[URL][DOMAIN_NAME]" ]" at bounding box center [766, 273] width 457 height 468
type textarea "**********"
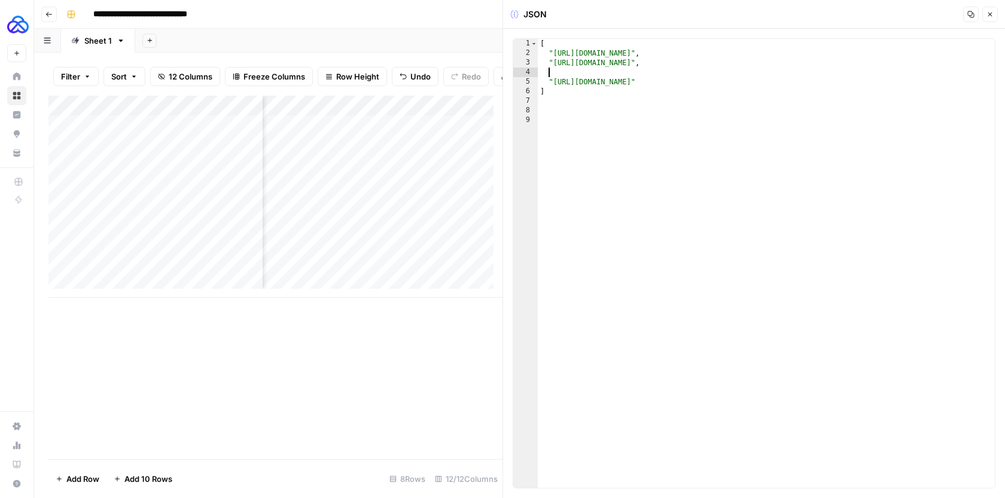
paste textarea "**********"
click at [838, 63] on div "[ "[URL][DOMAIN_NAME]" , "[URL][DOMAIN_NAME]" , https: //[DOMAIN_NAME][URL] "[U…" at bounding box center [766, 273] width 457 height 468
click at [864, 68] on div "[ "[URL][DOMAIN_NAME]" , "[URL][DOMAIN_NAME]" , https: //[DOMAIN_NAME][URL] "[U…" at bounding box center [766, 273] width 457 height 468
paste textarea "*"
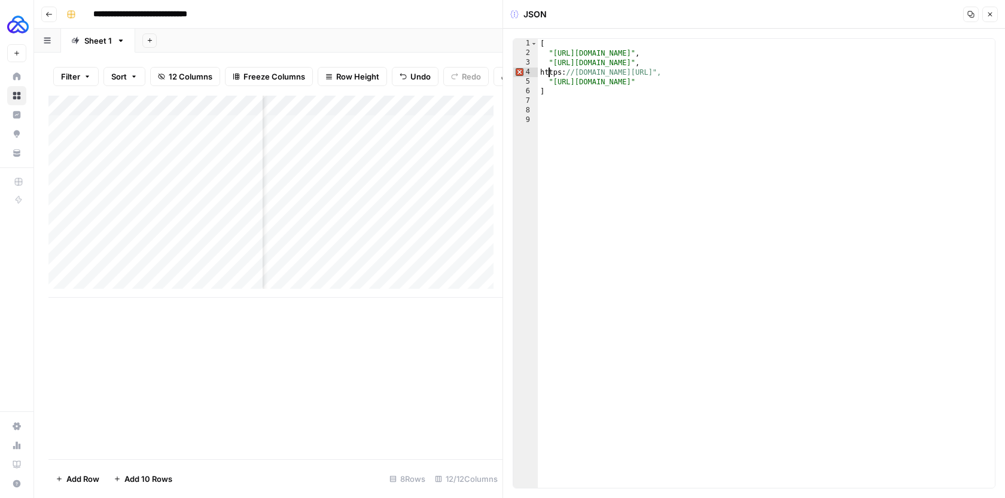
click at [550, 71] on div "[ "[URL][DOMAIN_NAME]" , "[URL][DOMAIN_NAME]" , https: //[DOMAIN_NAME][URL]", "…" at bounding box center [766, 273] width 457 height 468
paste textarea "*"
type textarea "**********"
click at [821, 100] on div "[ "[URL][DOMAIN_NAME]" , "[URL][DOMAIN_NAME]" , "[URL][DOMAIN_NAME]" , "[URL][D…" at bounding box center [766, 273] width 457 height 468
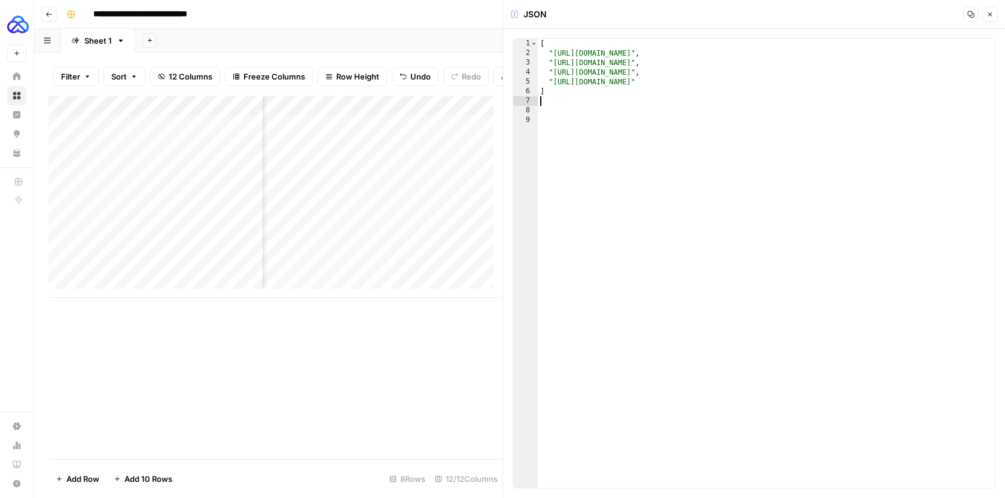
click at [983, 20] on button "Close" at bounding box center [990, 15] width 16 height 16
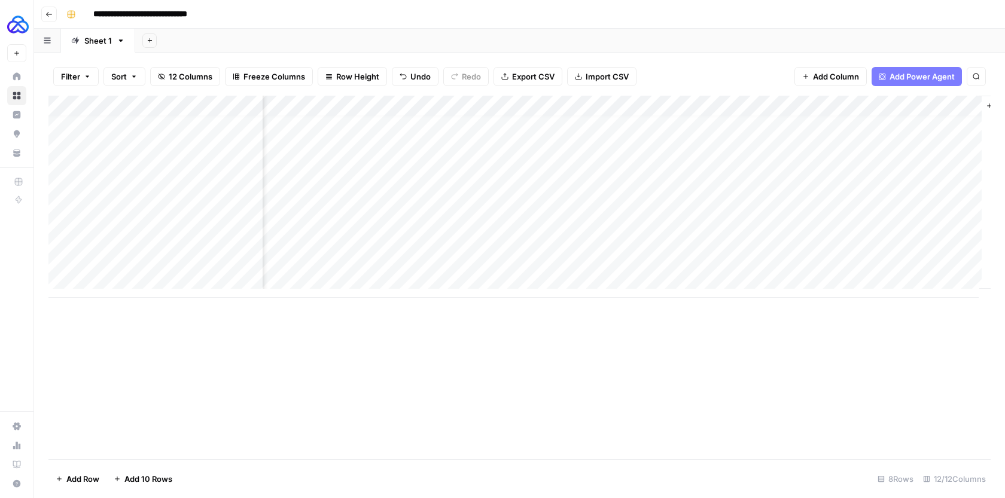
scroll to position [9, 1159]
click at [794, 200] on div "Add Column" at bounding box center [519, 197] width 942 height 202
click at [748, 276] on div "Add Column" at bounding box center [519, 197] width 942 height 202
click at [794, 242] on div "Add Column" at bounding box center [519, 207] width 942 height 223
click at [751, 218] on div "Add Column" at bounding box center [519, 207] width 942 height 223
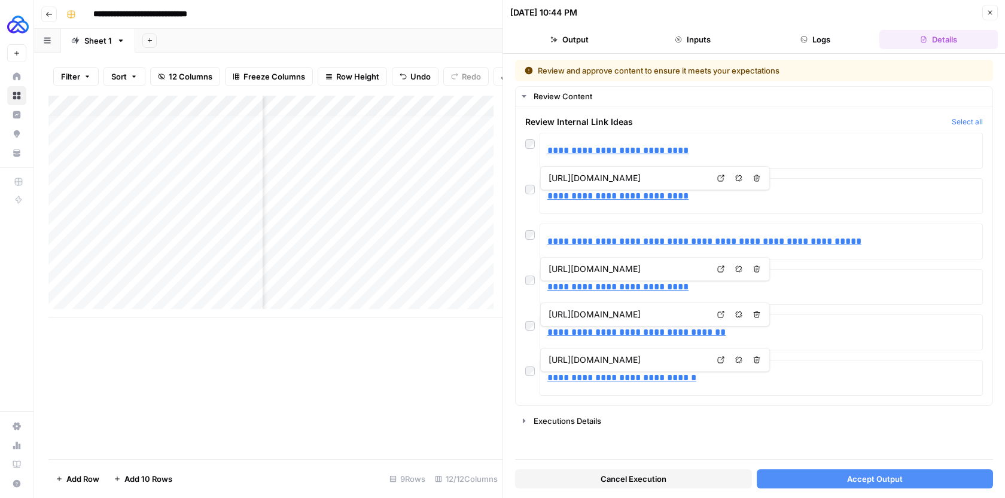
click at [821, 474] on button "Accept Output" at bounding box center [875, 479] width 237 height 19
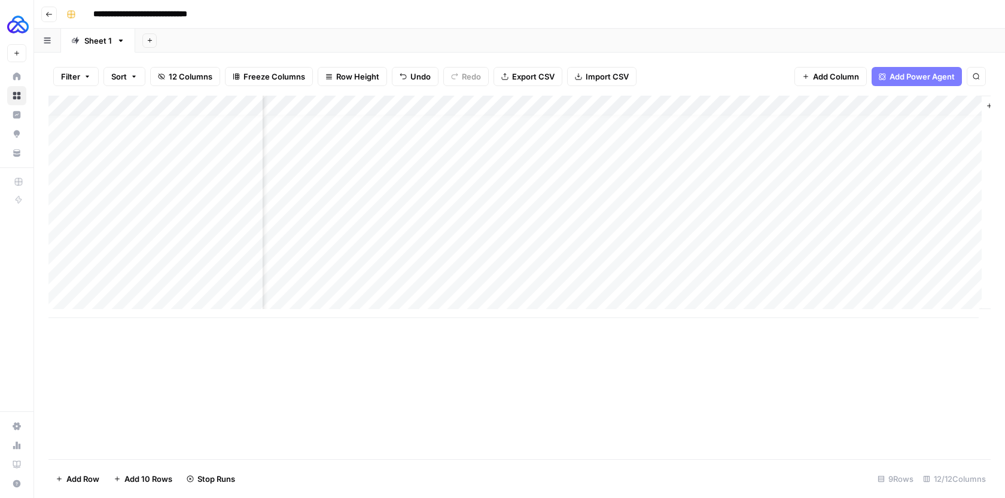
click at [691, 237] on div "Add Column" at bounding box center [519, 207] width 942 height 223
click at [751, 237] on div "Add Column" at bounding box center [519, 207] width 942 height 223
click at [735, 218] on div "Add Column" at bounding box center [519, 207] width 942 height 223
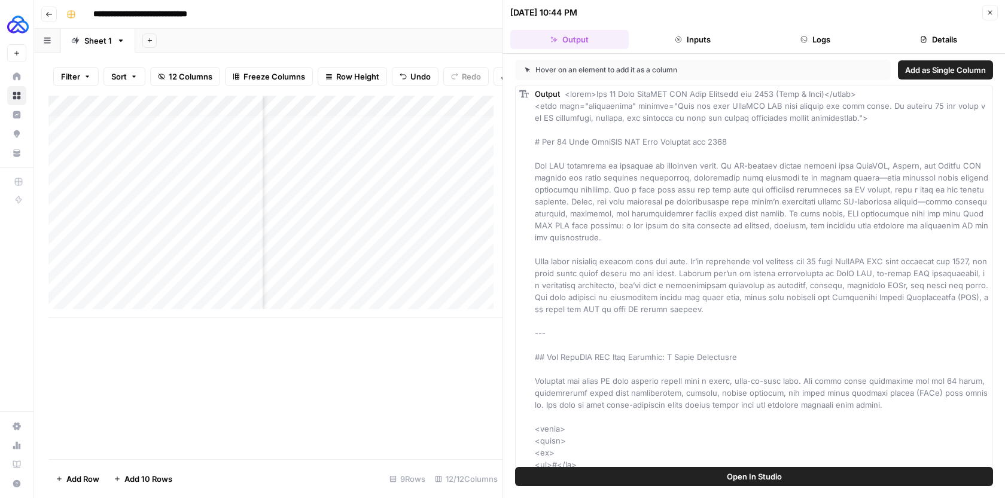
click at [815, 45] on button "Logs" at bounding box center [816, 39] width 118 height 19
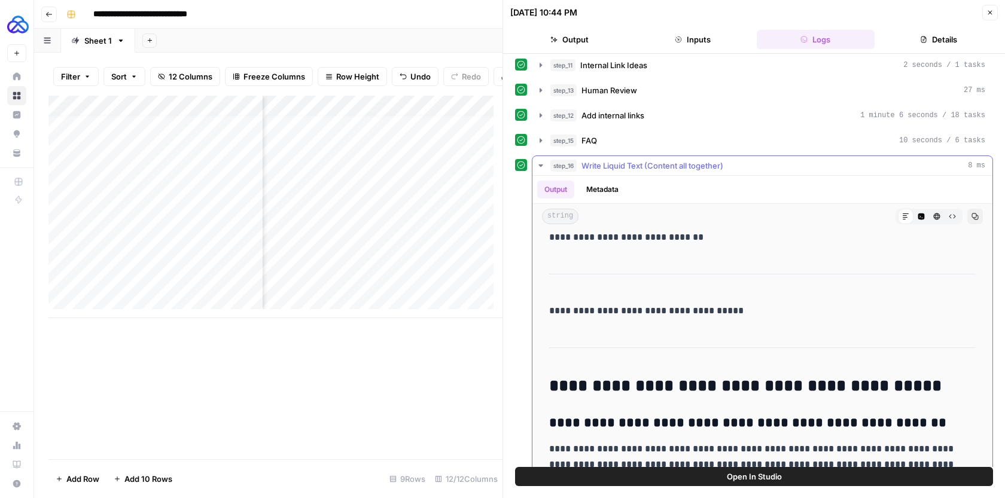
scroll to position [3229, 0]
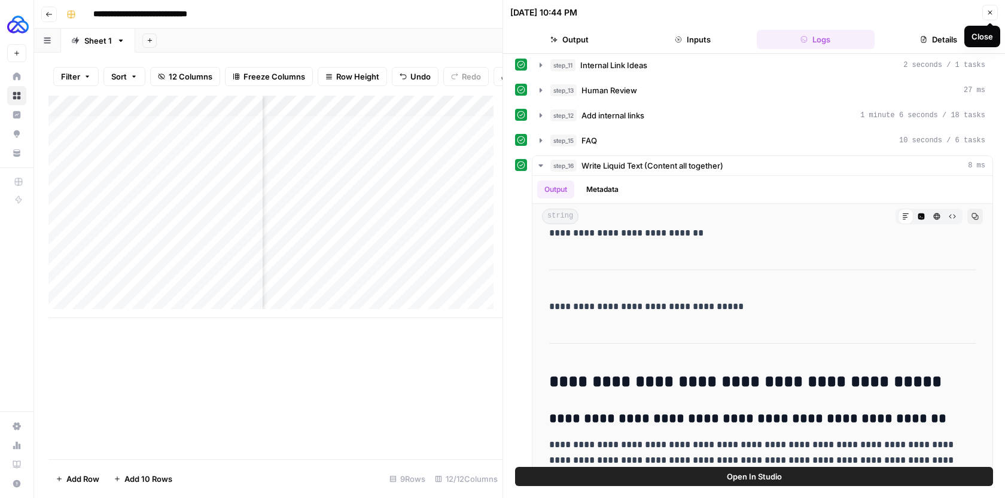
click at [991, 14] on icon "button" at bounding box center [989, 12] width 7 height 7
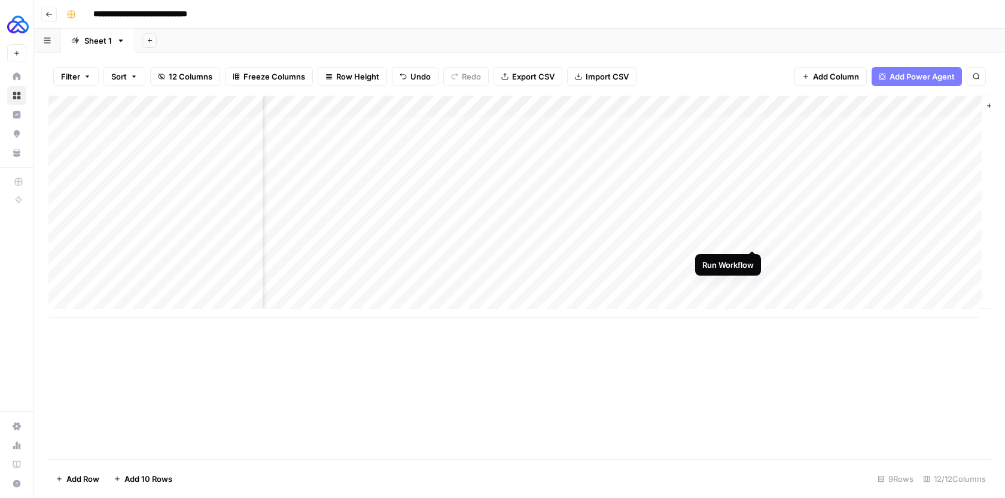
click at [753, 239] on div "Add Column" at bounding box center [519, 207] width 942 height 223
click at [735, 220] on div "Add Column" at bounding box center [519, 207] width 942 height 223
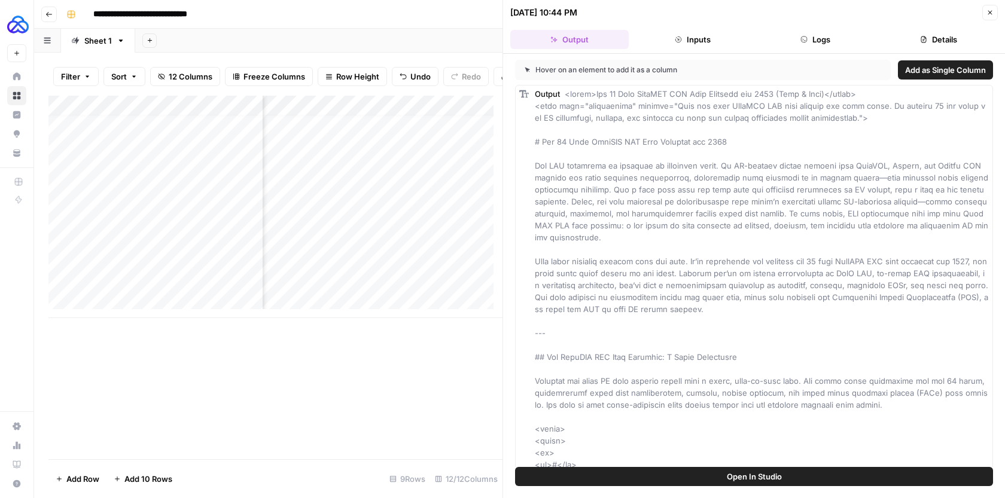
click at [856, 42] on button "Logs" at bounding box center [816, 39] width 118 height 19
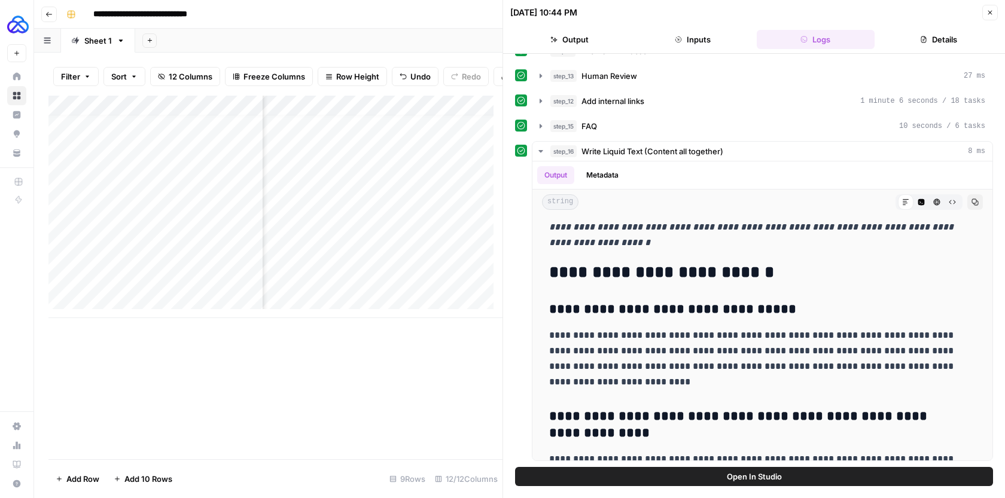
scroll to position [5471, 0]
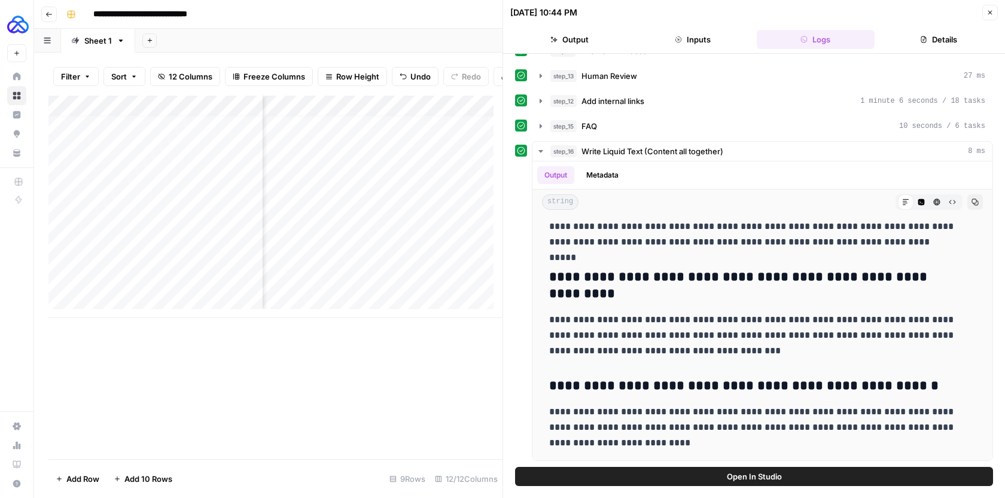
drag, startPoint x: 549, startPoint y: 242, endPoint x: 726, endPoint y: 471, distance: 289.9
click at [726, 471] on div "**********" at bounding box center [754, 276] width 502 height 444
copy div "**********"
click at [755, 423] on p "**********" at bounding box center [753, 427] width 409 height 47
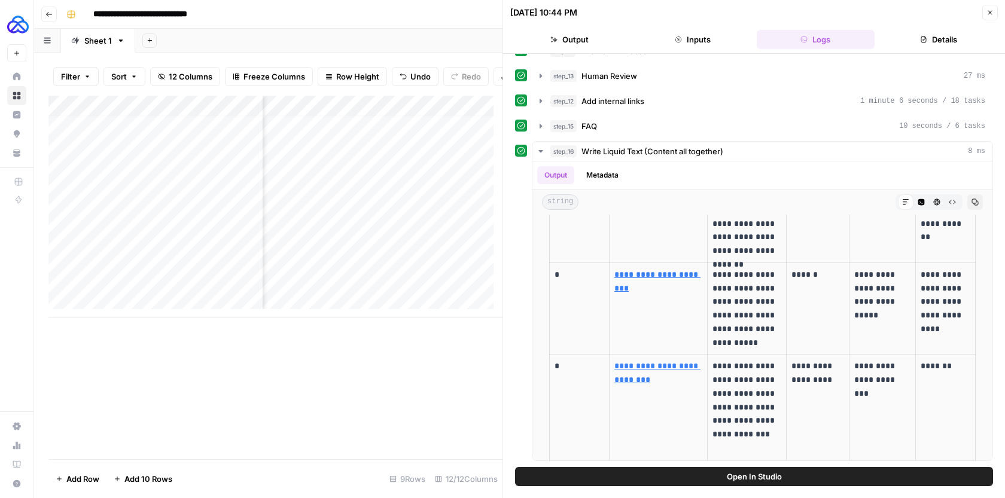
scroll to position [0, 0]
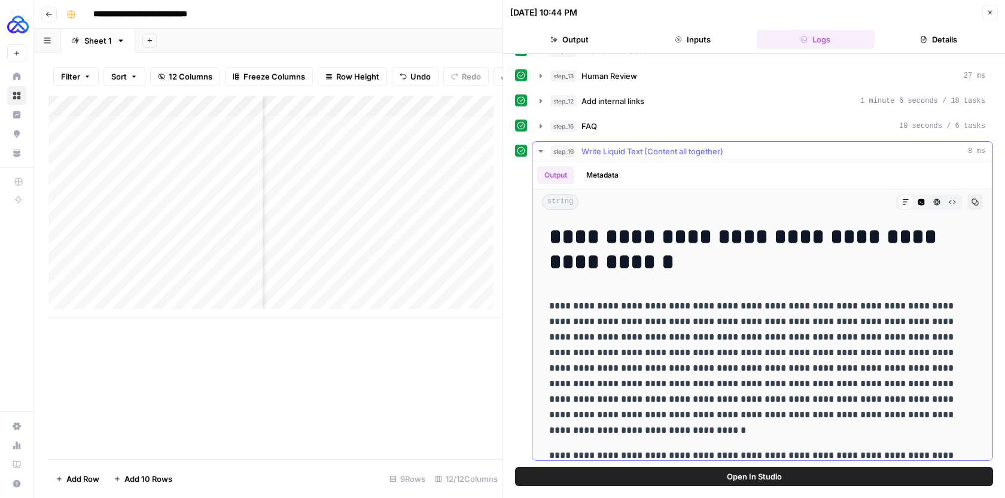
drag, startPoint x: 639, startPoint y: 443, endPoint x: 555, endPoint y: 230, distance: 229.0
copy div "**********"
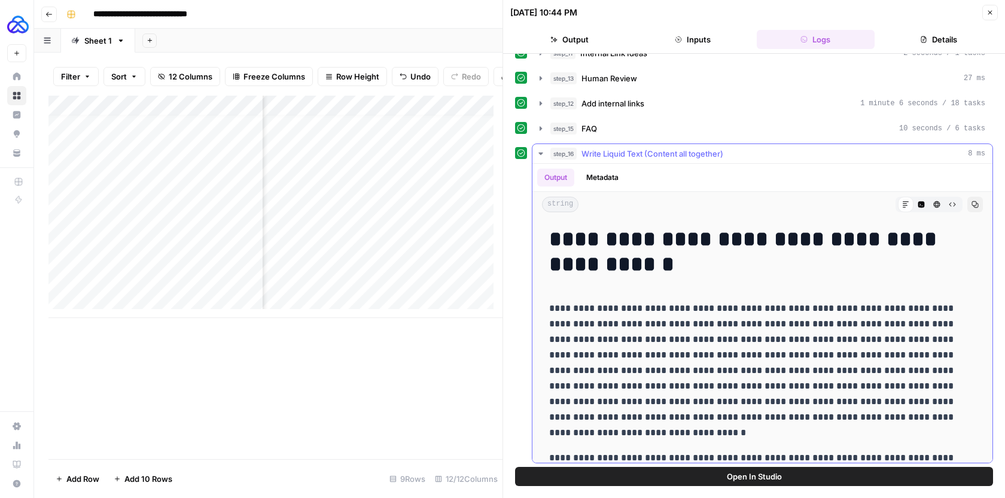
scroll to position [136, 0]
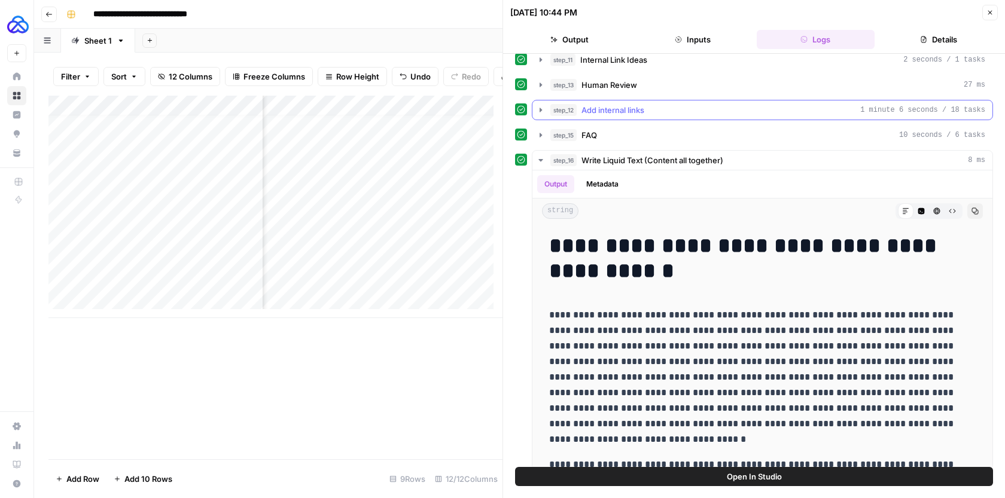
click at [540, 105] on icon "button" at bounding box center [541, 110] width 10 height 10
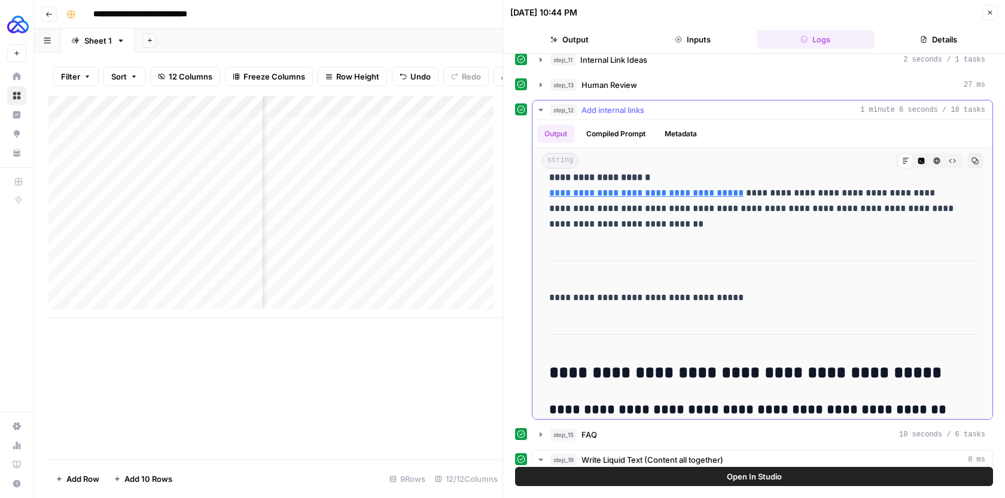
scroll to position [3182, 0]
click at [537, 111] on icon "button" at bounding box center [541, 110] width 10 height 10
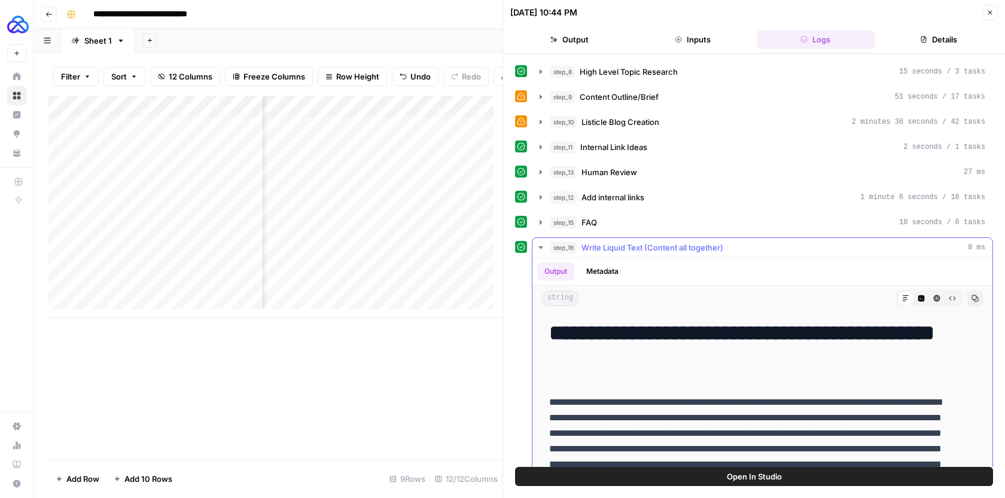
scroll to position [47, 0]
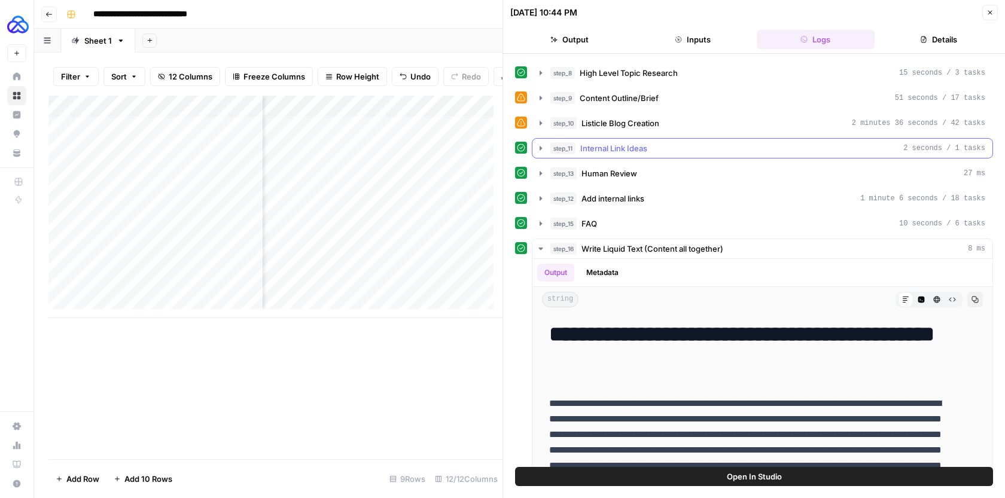
click at [538, 147] on icon "button" at bounding box center [541, 149] width 10 height 10
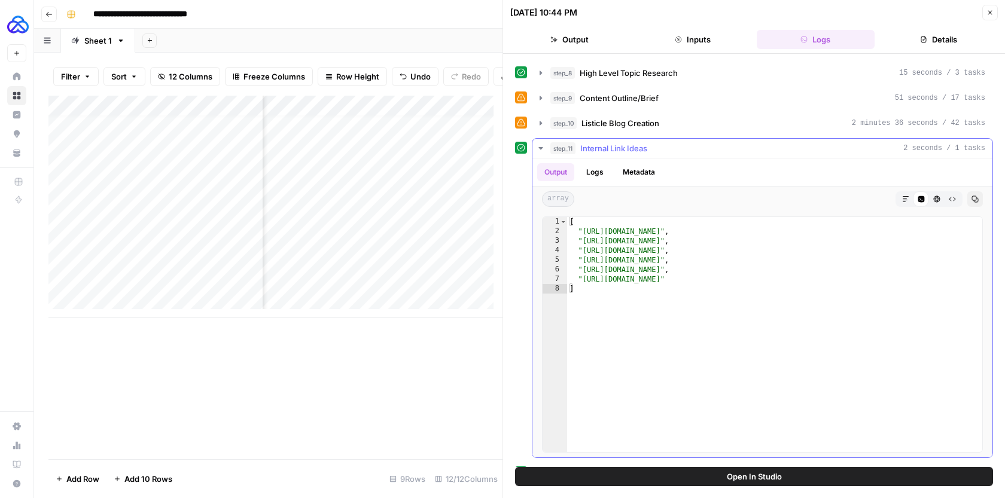
click at [538, 147] on icon "button" at bounding box center [541, 149] width 10 height 10
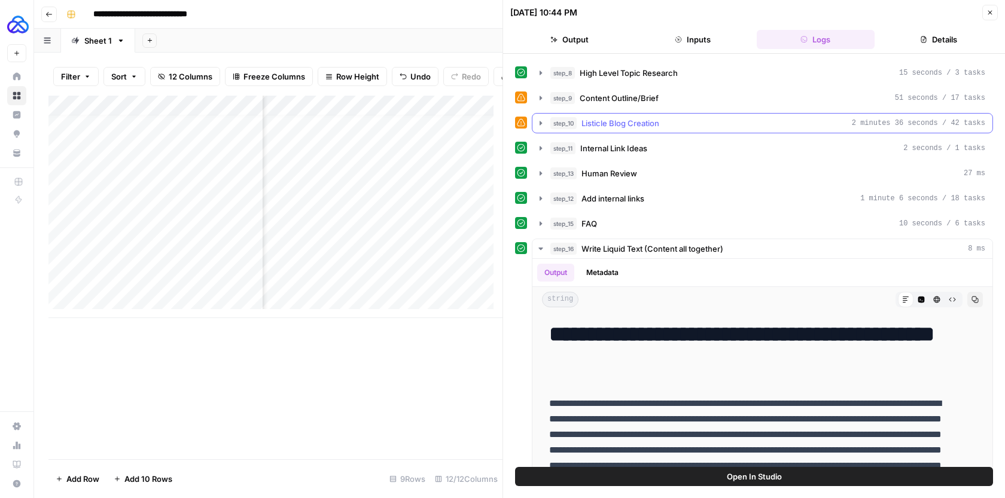
click at [544, 119] on icon "button" at bounding box center [541, 123] width 10 height 10
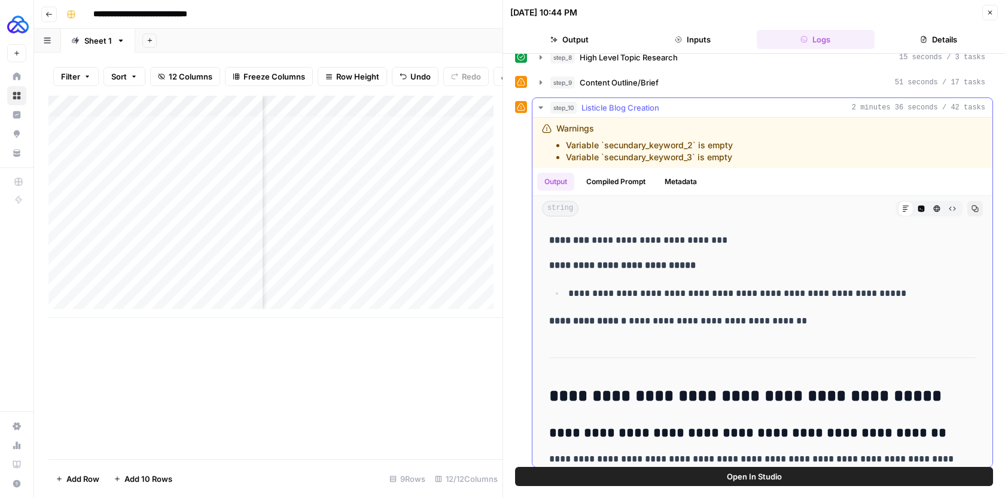
scroll to position [9417, 0]
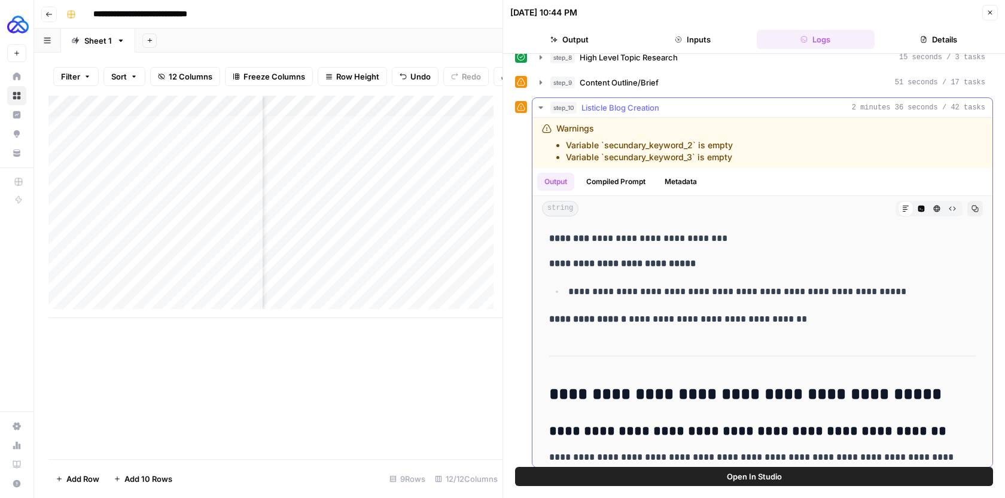
drag, startPoint x: 550, startPoint y: 273, endPoint x: 805, endPoint y: 325, distance: 260.2
copy div "**********"
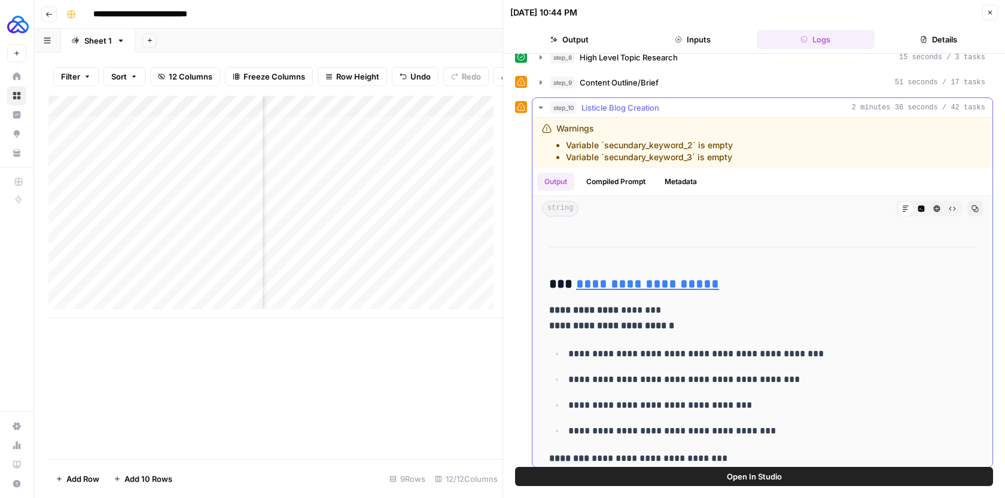
scroll to position [9197, 0]
click at [991, 16] on icon "button" at bounding box center [989, 12] width 7 height 7
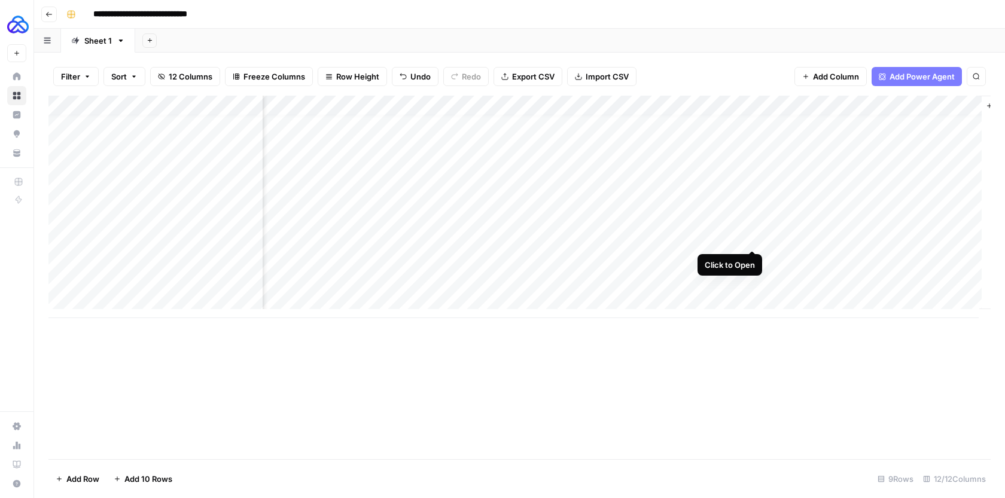
click at [754, 239] on div "Add Column" at bounding box center [519, 207] width 942 height 223
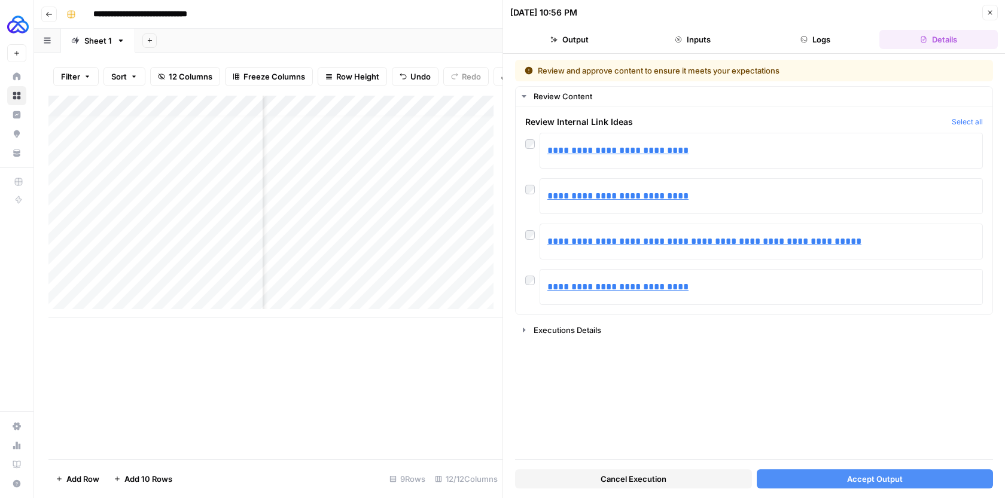
click at [803, 480] on button "Accept Output" at bounding box center [875, 479] width 237 height 19
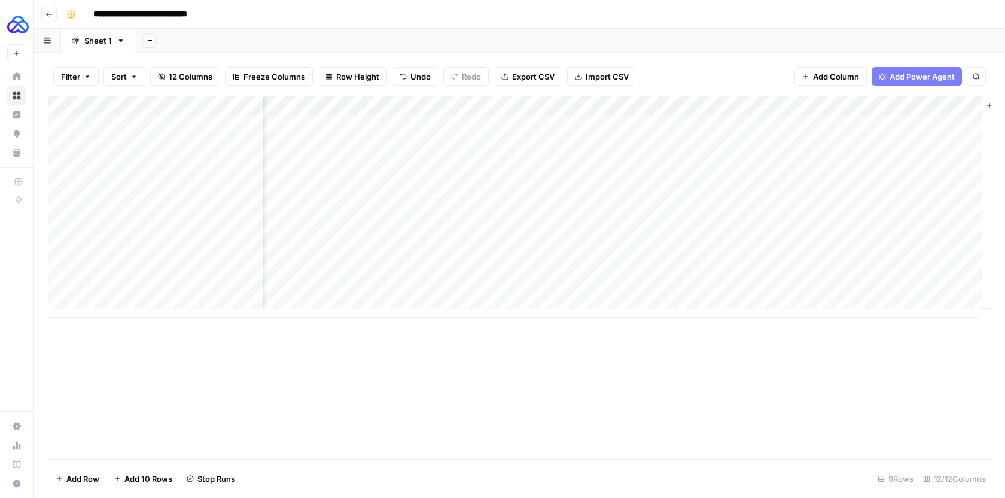
click at [685, 257] on div "Add Column" at bounding box center [519, 207] width 942 height 223
